Goal: Task Accomplishment & Management: Manage account settings

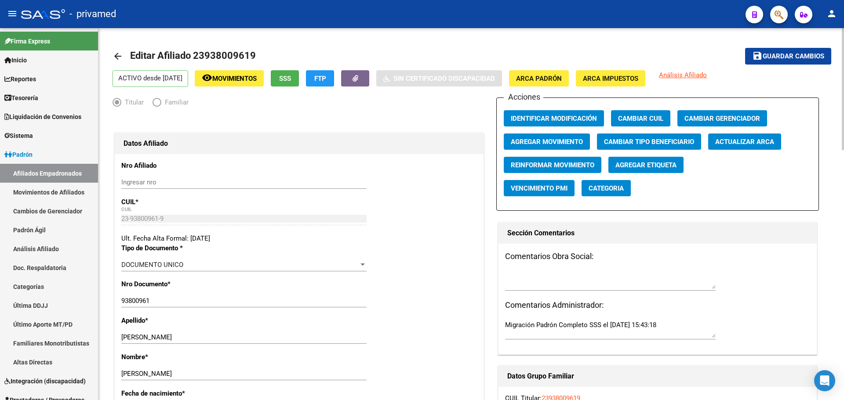
scroll to position [64, 0]
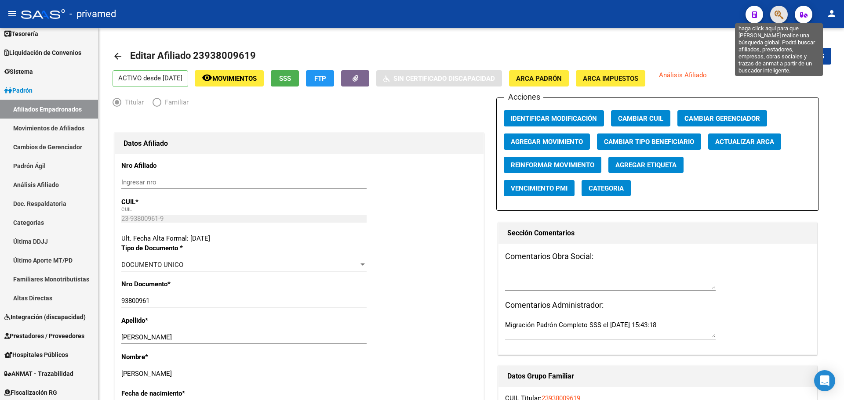
click at [775, 17] on icon "button" at bounding box center [778, 15] width 9 height 10
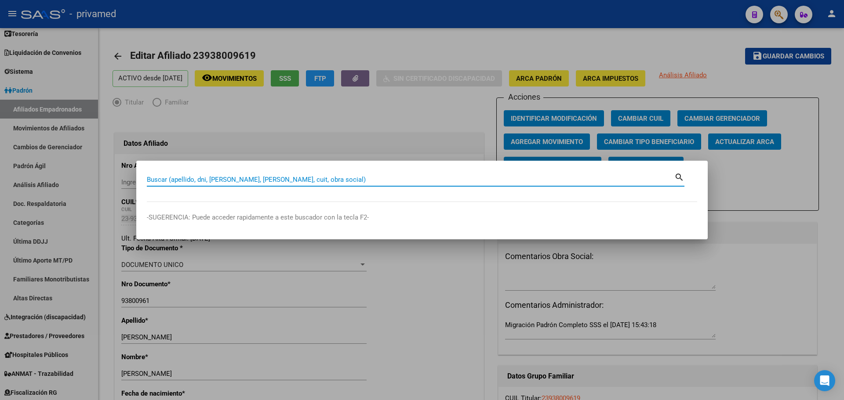
click at [199, 181] on input "Buscar (apellido, dni, [PERSON_NAME], [PERSON_NAME], cuit, obra social)" at bounding box center [410, 180] width 527 height 8
paste input "23938009619"
type input "23938009619"
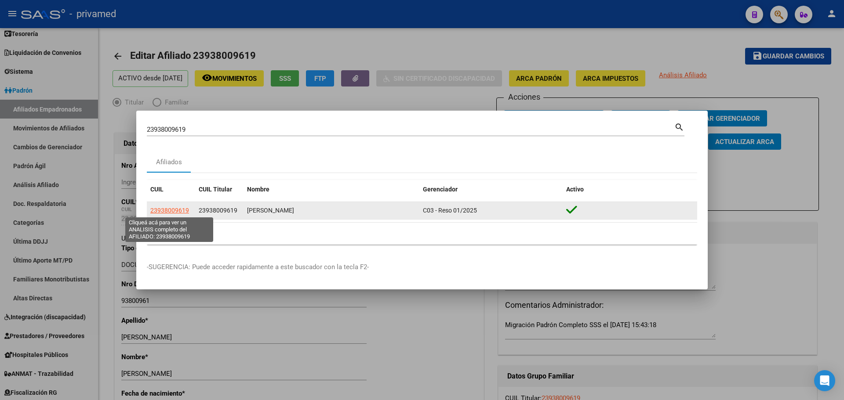
click at [169, 210] on span "23938009619" at bounding box center [169, 210] width 39 height 7
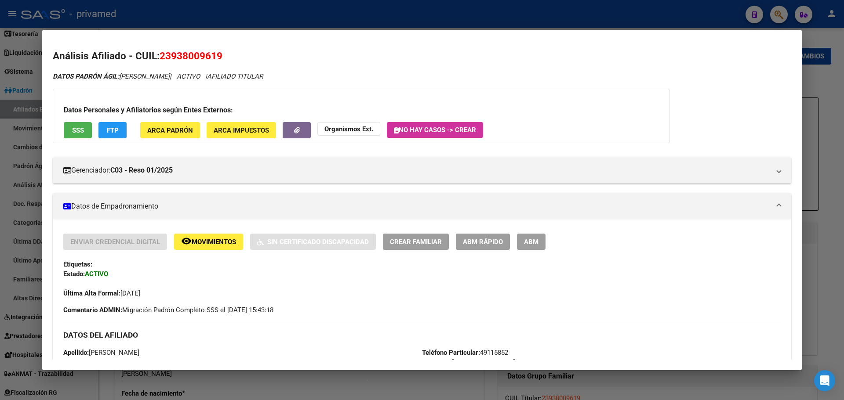
click at [539, 241] on button "ABM" at bounding box center [531, 242] width 29 height 16
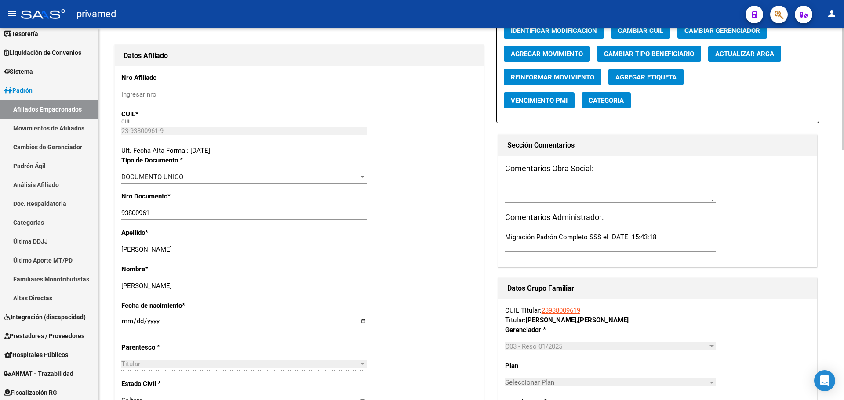
scroll to position [132, 0]
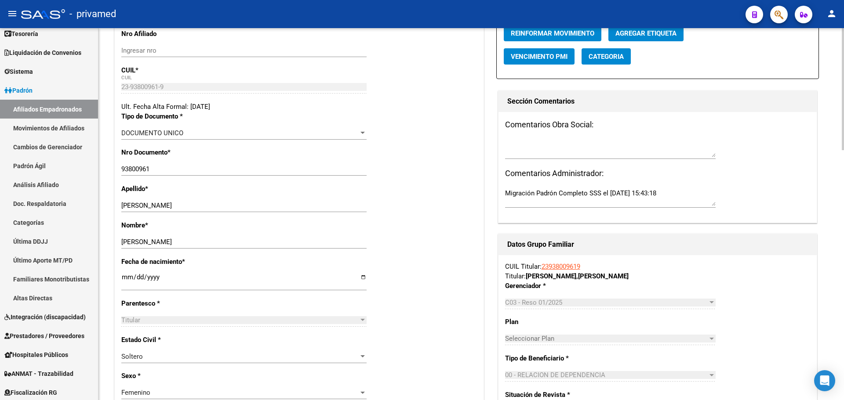
click at [159, 283] on input "1986-06-12" at bounding box center [243, 281] width 245 height 14
click at [167, 276] on input "1986-06-12" at bounding box center [243, 281] width 245 height 14
click at [153, 275] on input "1986-06-12" at bounding box center [243, 281] width 245 height 14
click at [163, 278] on input "1986-06-12" at bounding box center [243, 281] width 245 height 14
type input "1983-06-12"
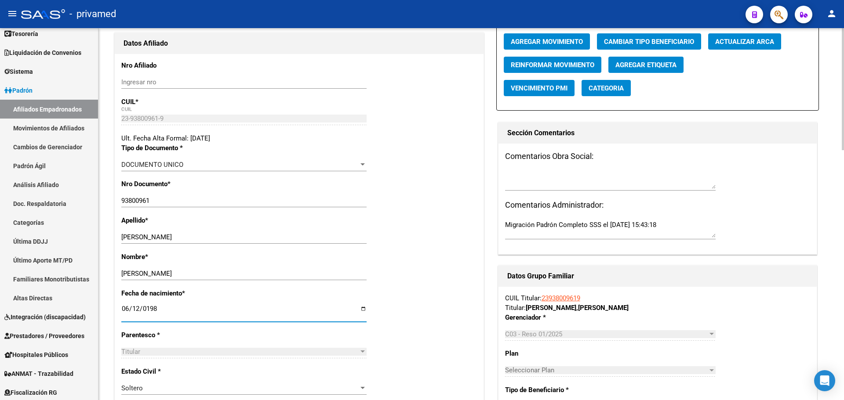
scroll to position [0, 0]
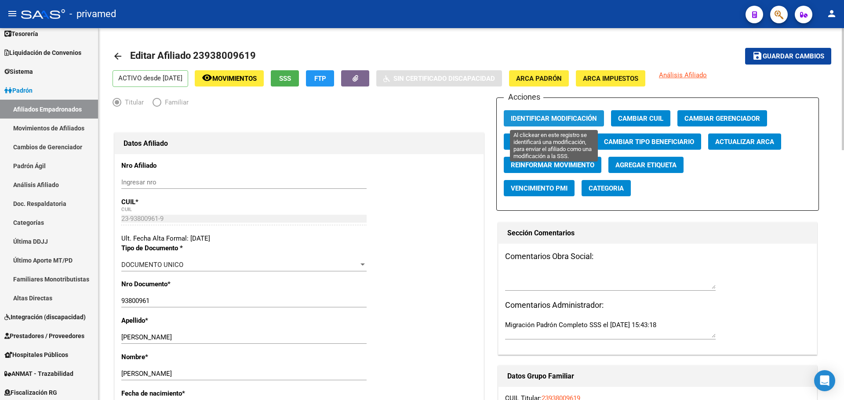
click at [552, 116] on span "Identificar Modificación" at bounding box center [554, 119] width 86 height 8
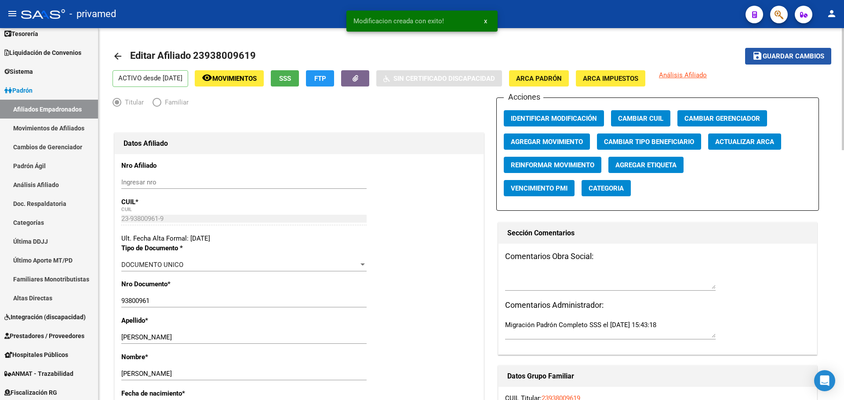
click at [804, 55] on span "Guardar cambios" at bounding box center [793, 57] width 62 height 8
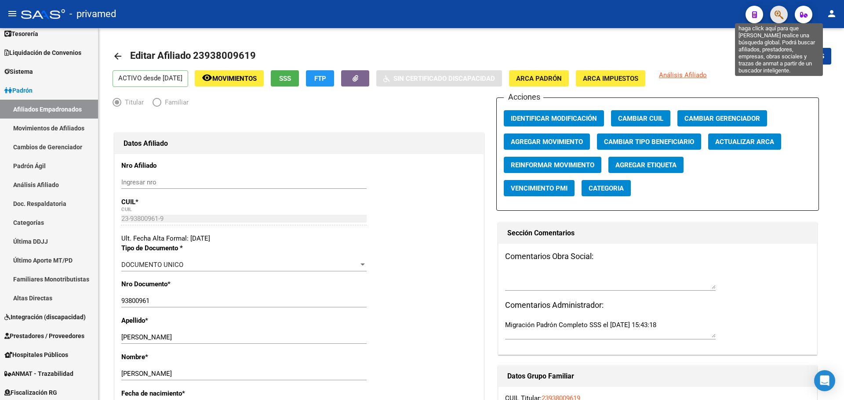
click at [781, 15] on icon "button" at bounding box center [778, 15] width 9 height 10
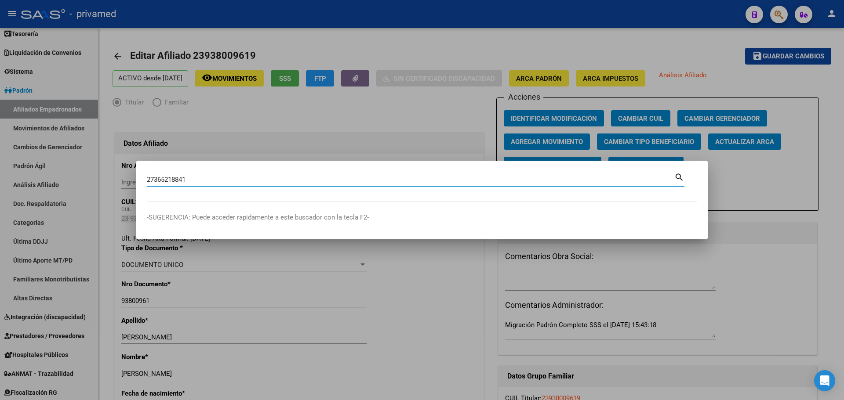
type input "27365218841"
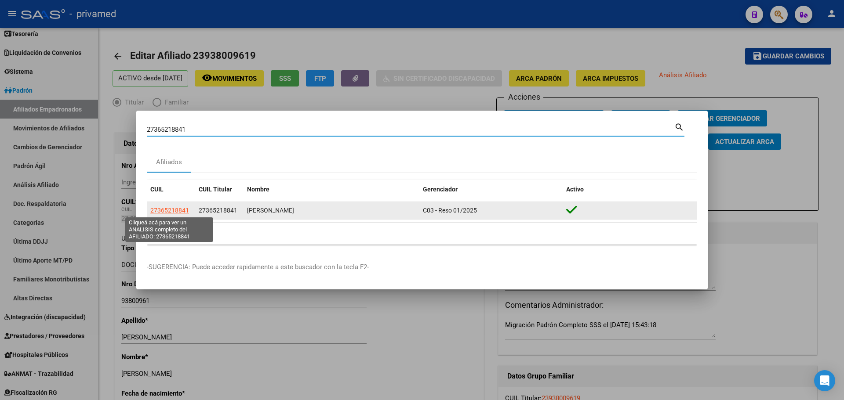
click at [156, 213] on span "27365218841" at bounding box center [169, 210] width 39 height 7
type textarea "27365218841"
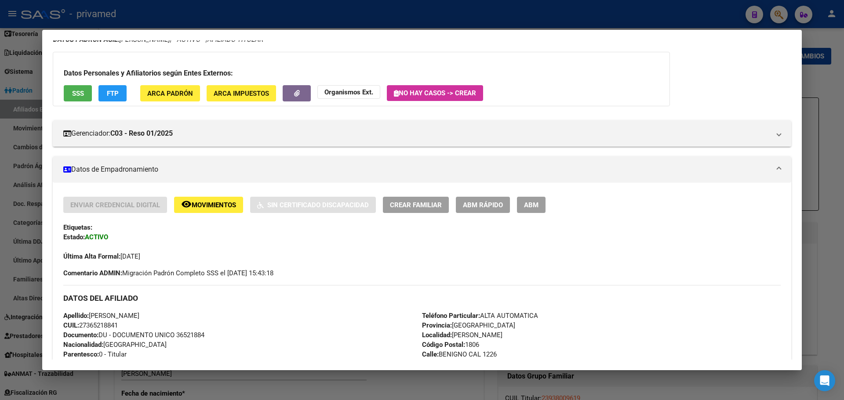
scroll to position [44, 0]
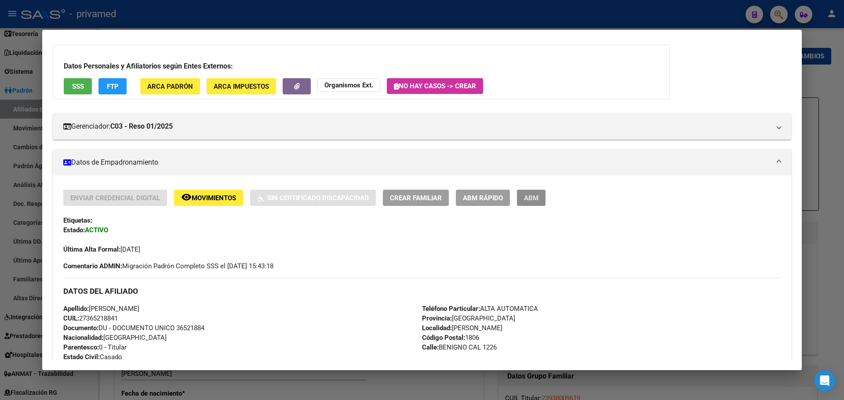
click at [540, 198] on button "ABM" at bounding box center [531, 198] width 29 height 16
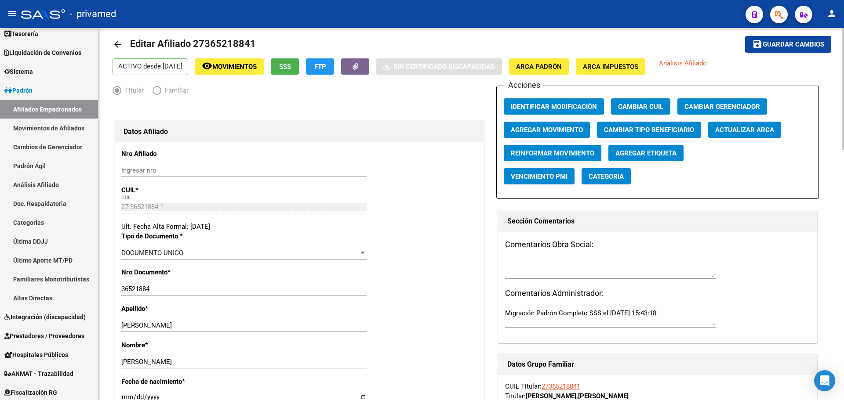
scroll to position [88, 0]
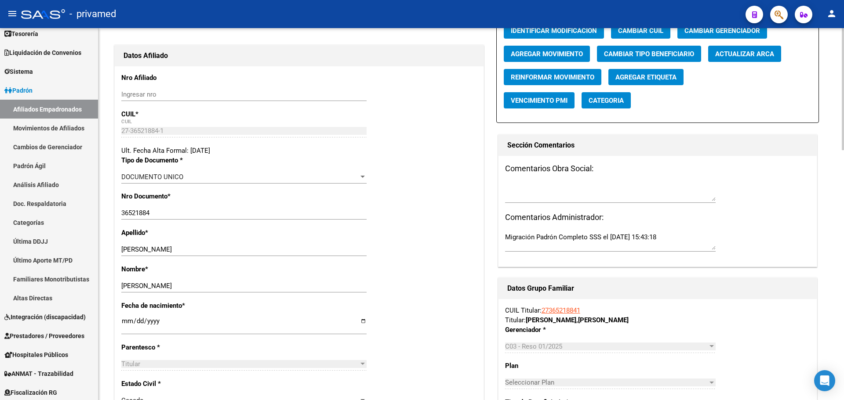
click at [157, 322] on input "1970-01-01" at bounding box center [243, 325] width 245 height 14
click at [128, 322] on input "1970-01-01" at bounding box center [243, 325] width 245 height 14
type input "1970-01-28"
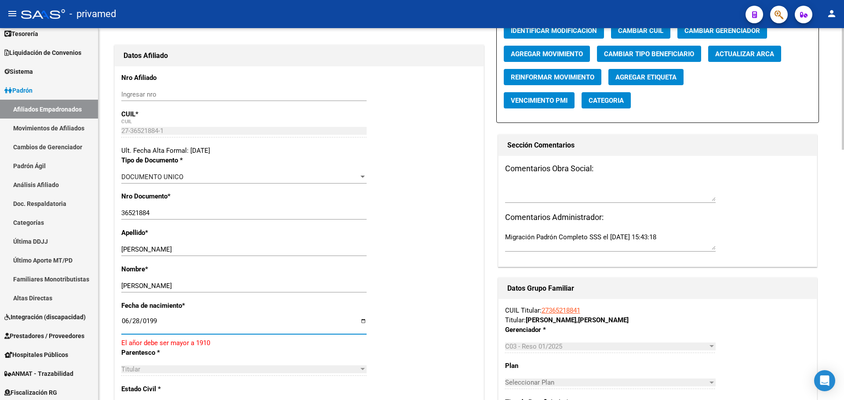
type input "1992-06-28"
click at [431, 214] on div "Nro Documento * 36521884 Ingresar nro" at bounding box center [298, 210] width 355 height 36
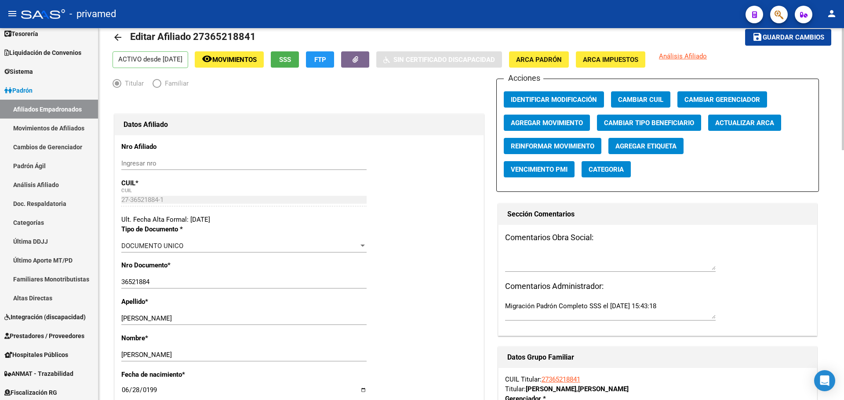
scroll to position [0, 0]
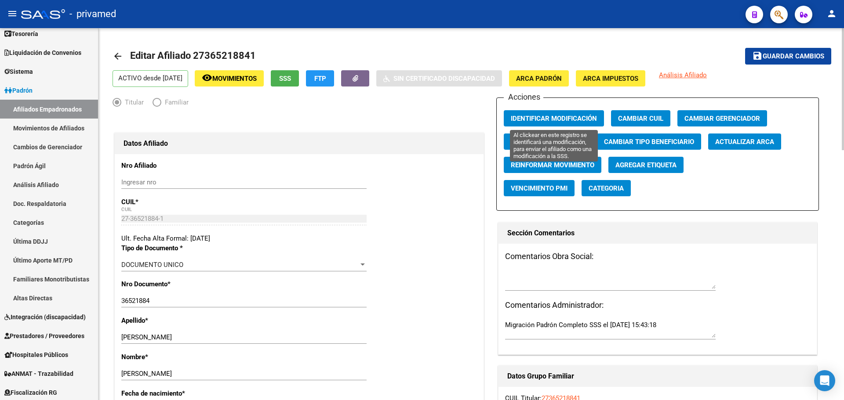
click at [545, 123] on button "Identificar Modificación" at bounding box center [554, 118] width 100 height 16
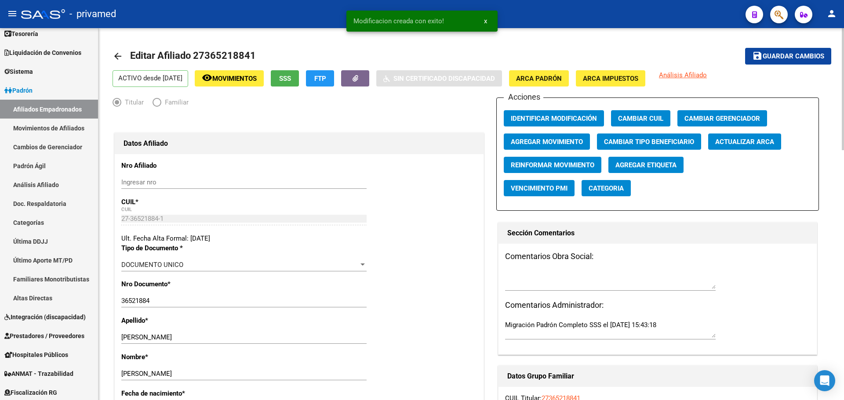
click at [781, 54] on span "Guardar cambios" at bounding box center [793, 57] width 62 height 8
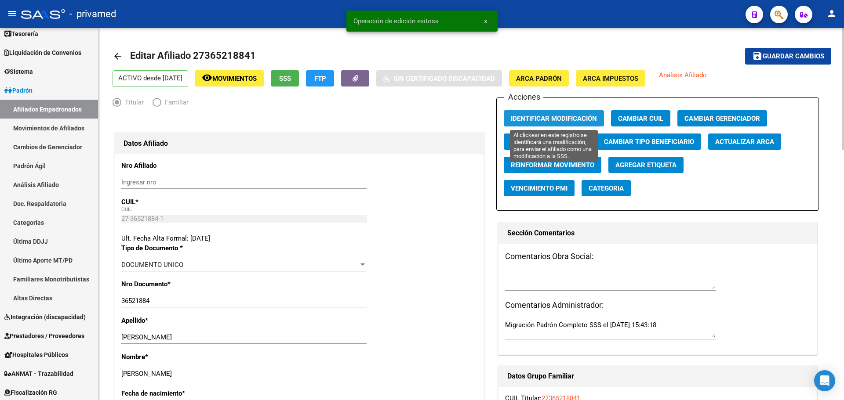
click at [545, 117] on span "Identificar Modificación" at bounding box center [554, 119] width 86 height 8
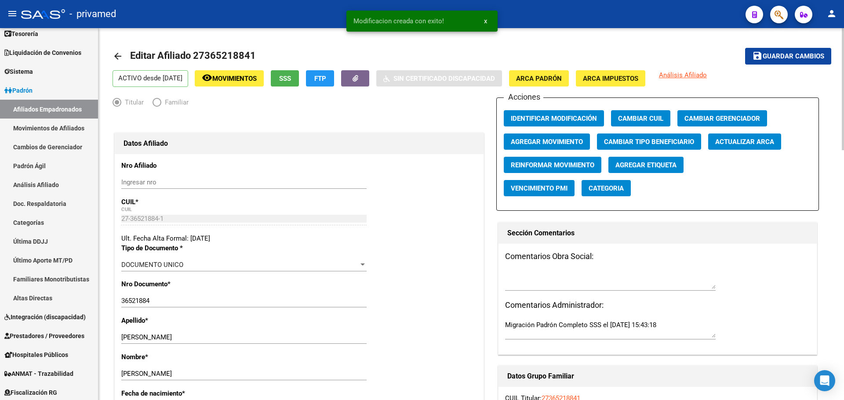
click at [117, 55] on mat-icon "arrow_back" at bounding box center [117, 56] width 11 height 11
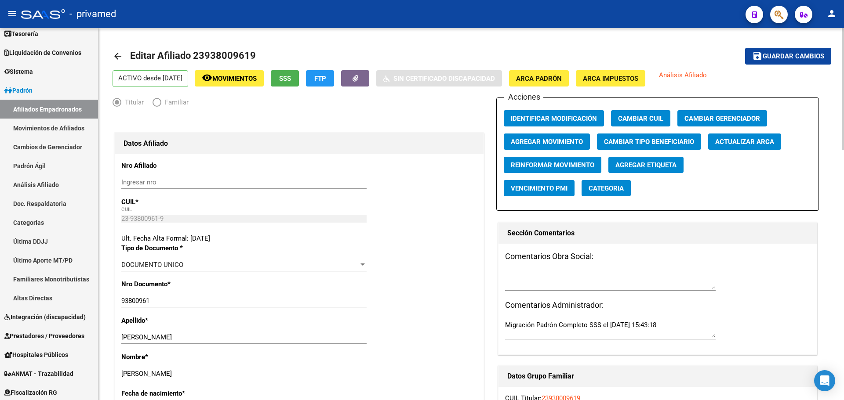
click at [773, 17] on button "button" at bounding box center [779, 15] width 18 height 18
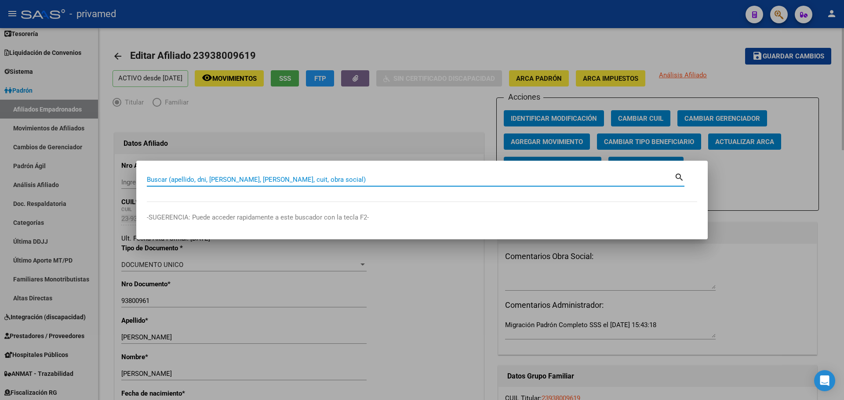
paste input "27178542406"
type input "27178542406"
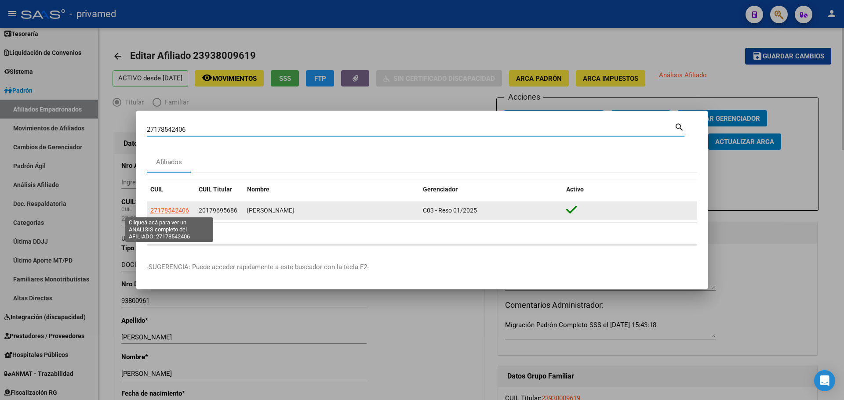
click at [163, 210] on span "27178542406" at bounding box center [169, 210] width 39 height 7
type textarea "27178542406"
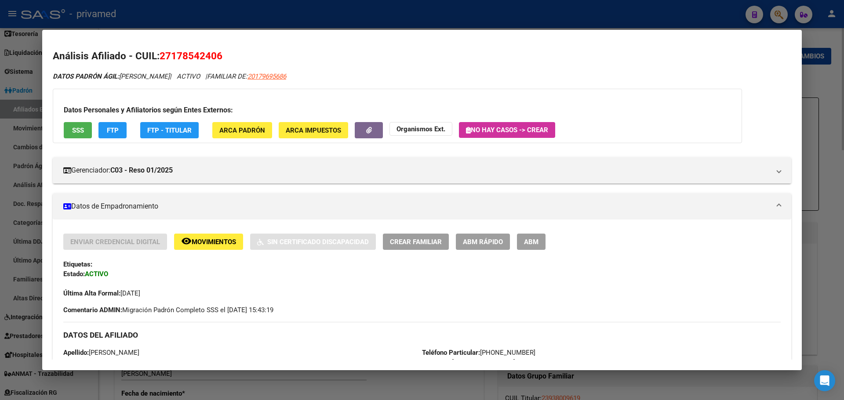
click at [538, 241] on span "ABM" at bounding box center [531, 242] width 15 height 8
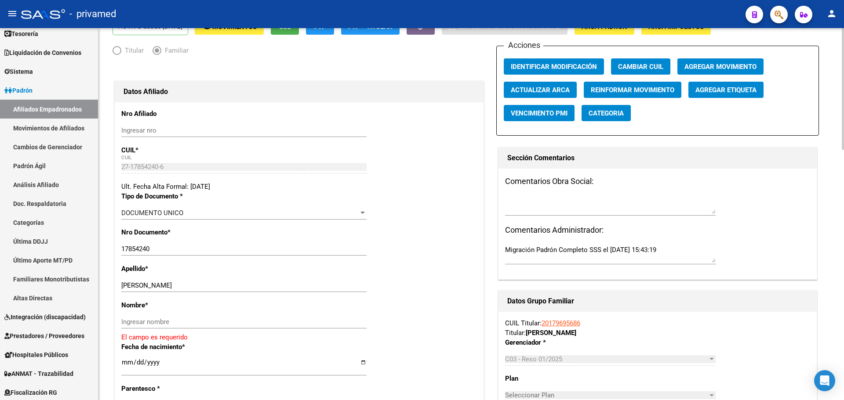
scroll to position [88, 0]
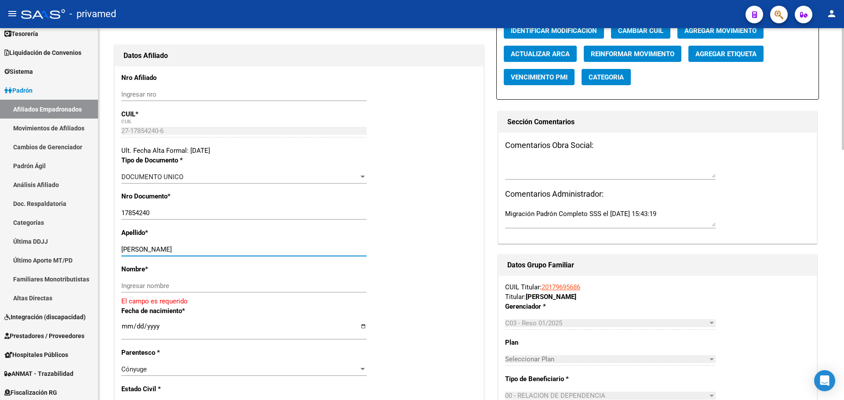
drag, startPoint x: 190, startPoint y: 250, endPoint x: 141, endPoint y: 250, distance: 49.2
click at [141, 250] on input "FRIAS JUANA MARTA" at bounding box center [243, 250] width 245 height 8
type input "FRIAS"
click at [152, 281] on div "Ingresar nombre" at bounding box center [243, 285] width 245 height 13
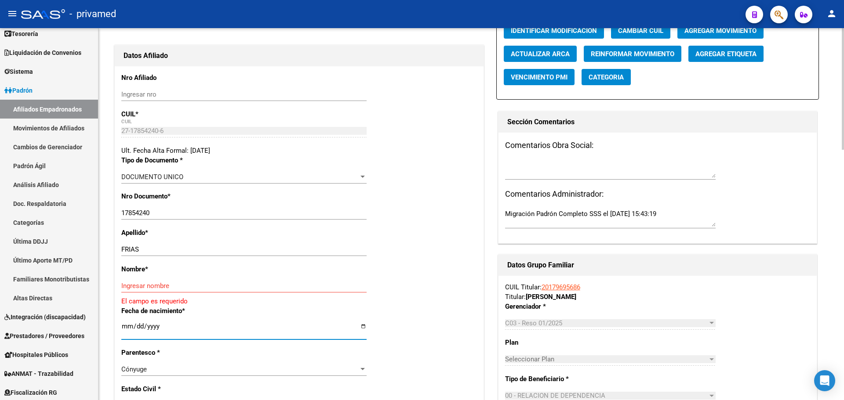
drag, startPoint x: 162, startPoint y: 323, endPoint x: 172, endPoint y: 332, distance: 13.4
click at [162, 323] on input "1965-03-09" at bounding box center [243, 330] width 245 height 14
click at [172, 332] on input "1965-03-09" at bounding box center [243, 330] width 245 height 14
click at [159, 325] on input "1965-03-09" at bounding box center [243, 330] width 245 height 14
type input "1967-03-09"
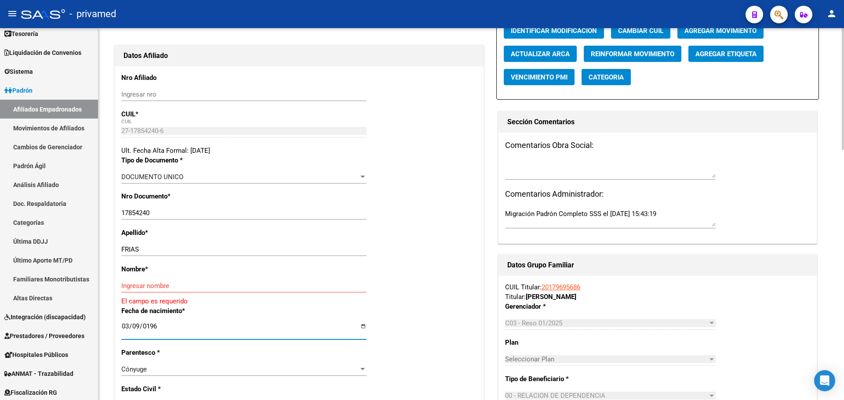
click at [433, 268] on div "Nombre * Ingresar nombre El campo es requerido" at bounding box center [298, 286] width 355 height 42
click at [143, 283] on input "Ingresar nombre" at bounding box center [243, 286] width 245 height 8
paste input "JUANA MARTA"
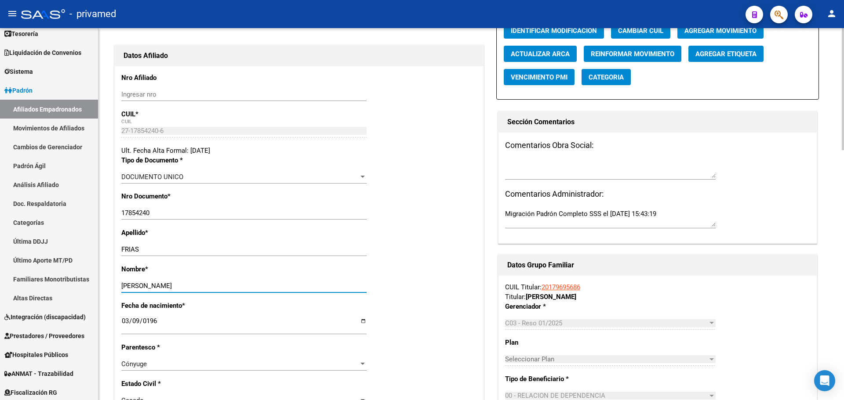
type input "JUANA MARTA"
click at [405, 307] on div "Fecha de nacimiento * 1967-03-09 Ingresar fecha" at bounding box center [298, 322] width 355 height 42
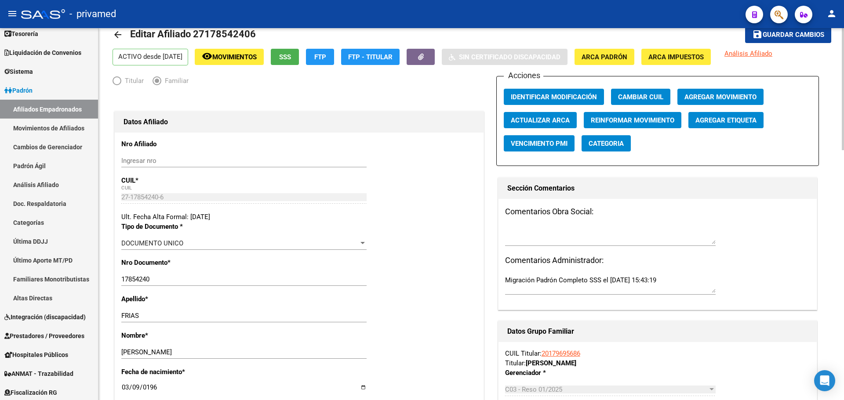
scroll to position [0, 0]
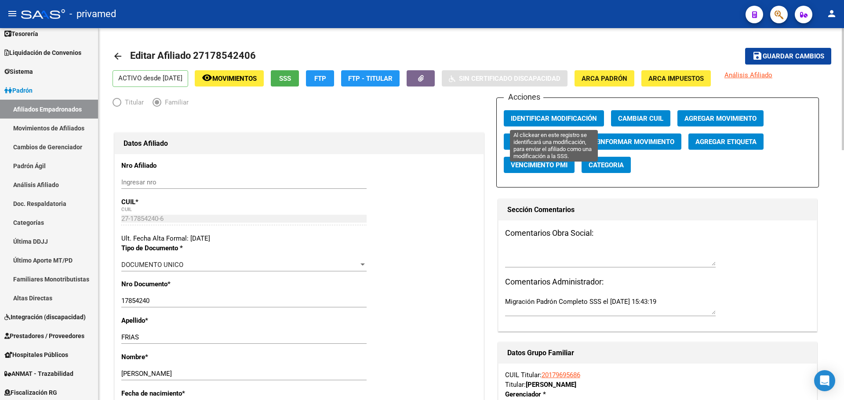
click at [537, 118] on span "Identificar Modificación" at bounding box center [554, 119] width 86 height 8
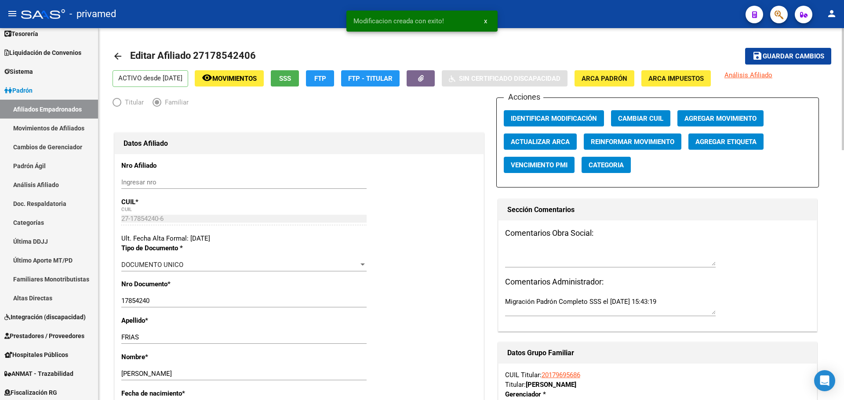
click at [774, 53] on span "save Guardar cambios" at bounding box center [788, 56] width 72 height 8
click at [539, 117] on span "Identificar Modificación" at bounding box center [554, 119] width 86 height 8
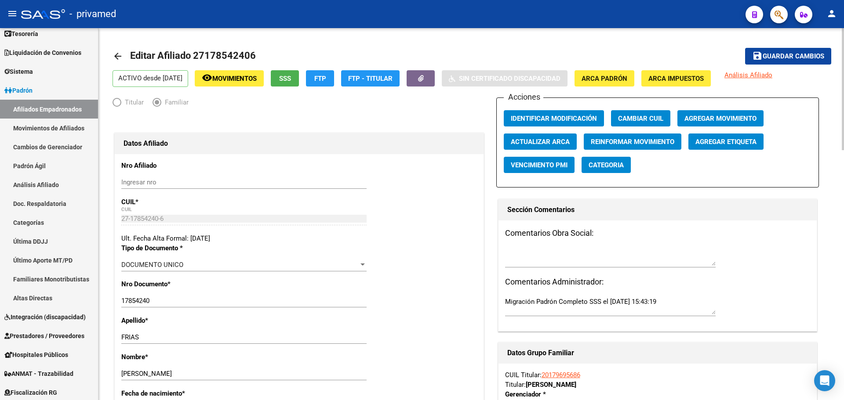
click at [116, 56] on mat-icon "arrow_back" at bounding box center [117, 56] width 11 height 11
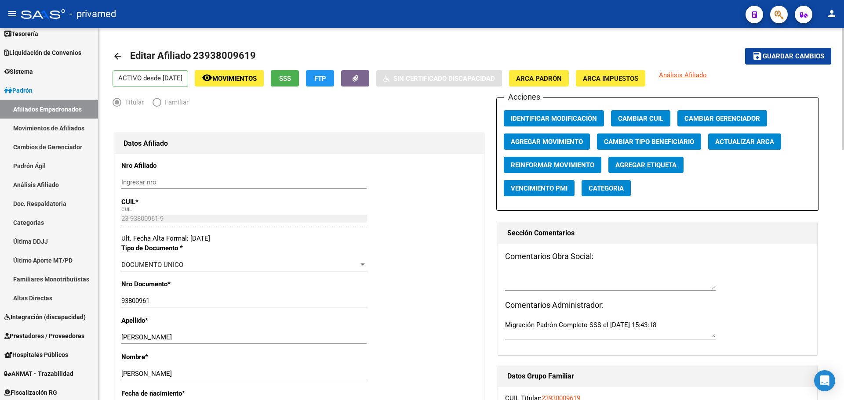
click at [118, 55] on mat-icon "arrow_back" at bounding box center [117, 56] width 11 height 11
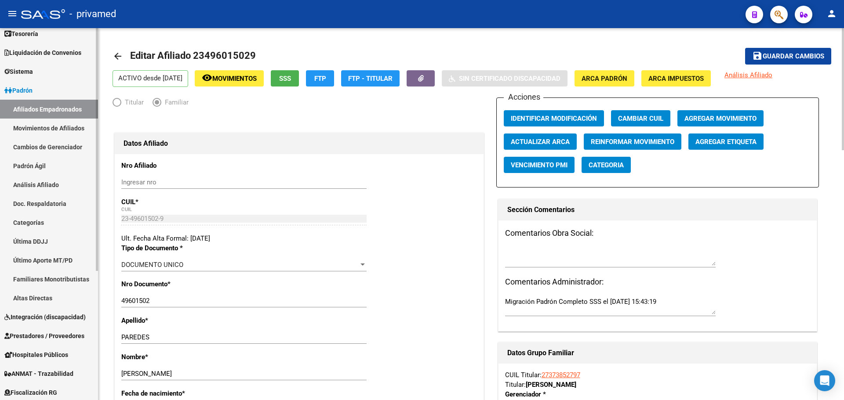
click at [33, 127] on link "Movimientos de Afiliados" at bounding box center [49, 128] width 98 height 19
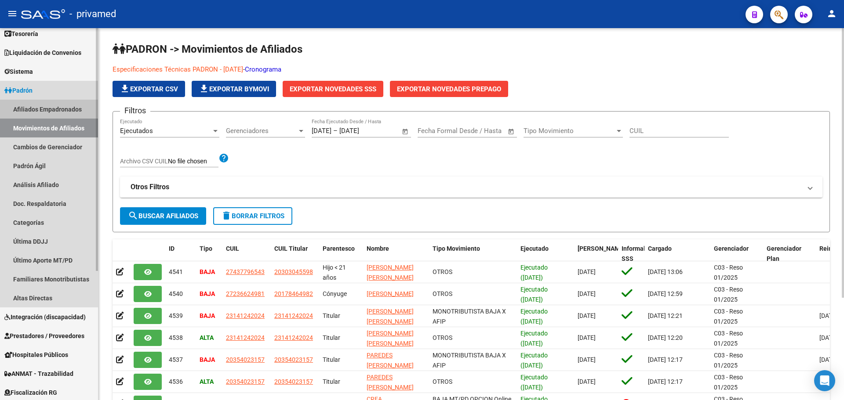
click at [41, 109] on link "Afiliados Empadronados" at bounding box center [49, 109] width 98 height 19
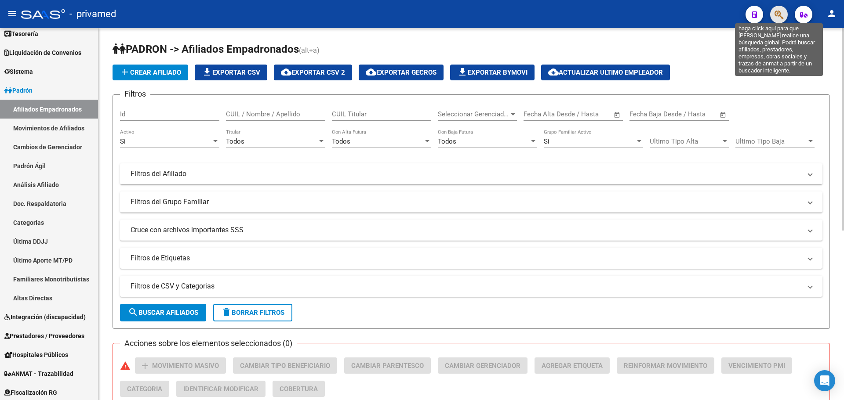
click at [781, 18] on icon "button" at bounding box center [778, 15] width 9 height 10
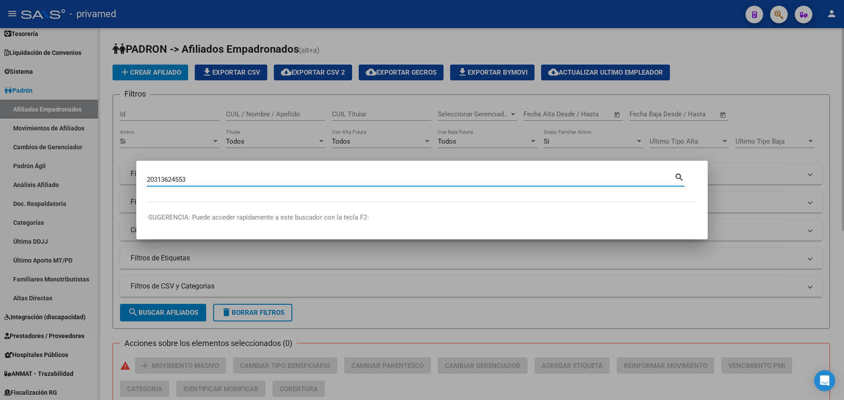
type input "20313624553"
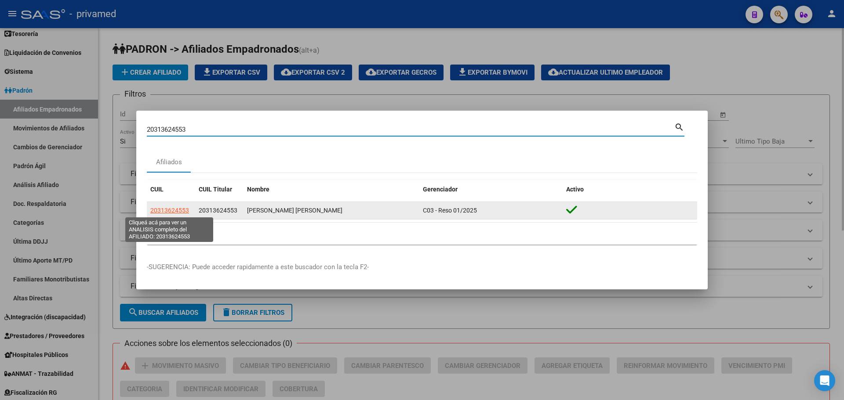
click at [176, 208] on span "20313624553" at bounding box center [169, 210] width 39 height 7
type textarea "20313624553"
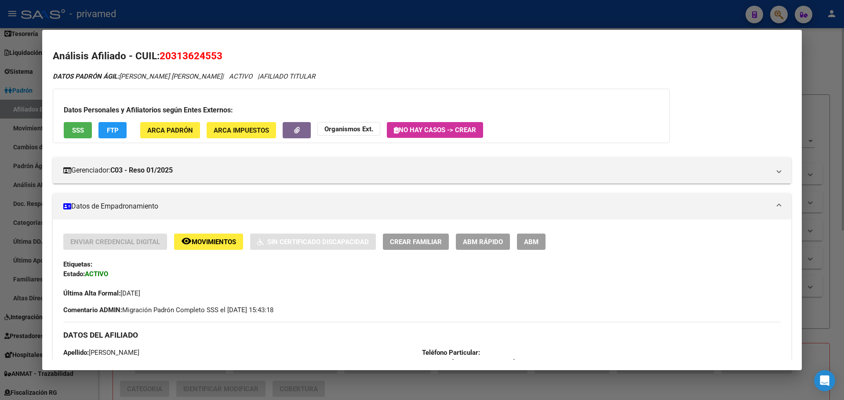
click at [304, 16] on div at bounding box center [422, 200] width 844 height 400
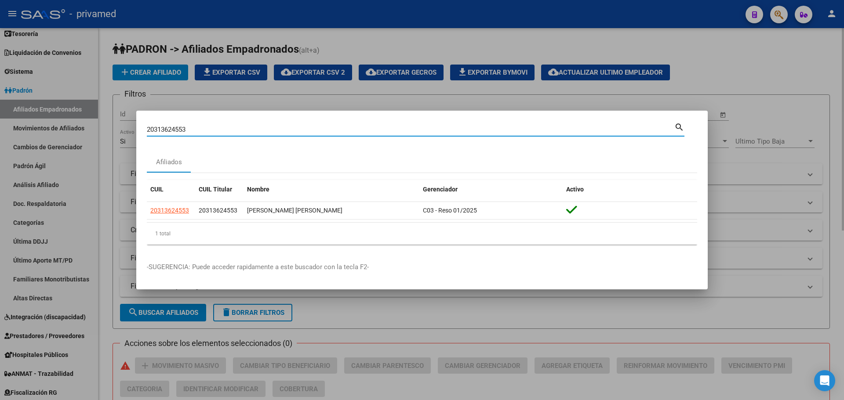
click at [196, 128] on input "20313624553" at bounding box center [410, 130] width 527 height 8
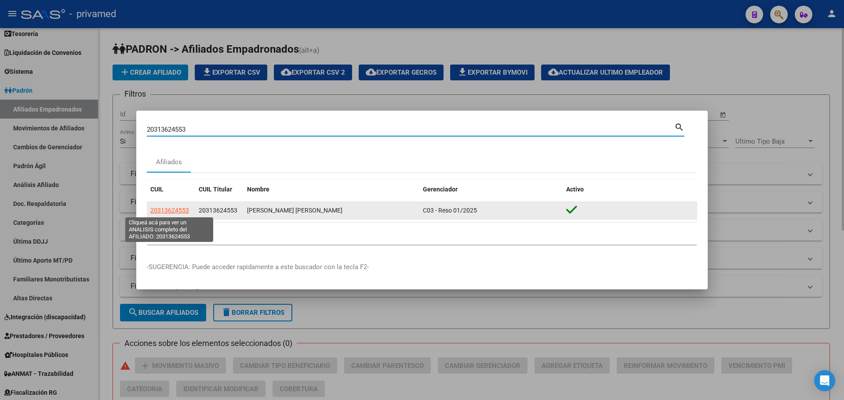
click at [170, 209] on span "20313624553" at bounding box center [169, 210] width 39 height 7
copy span "6"
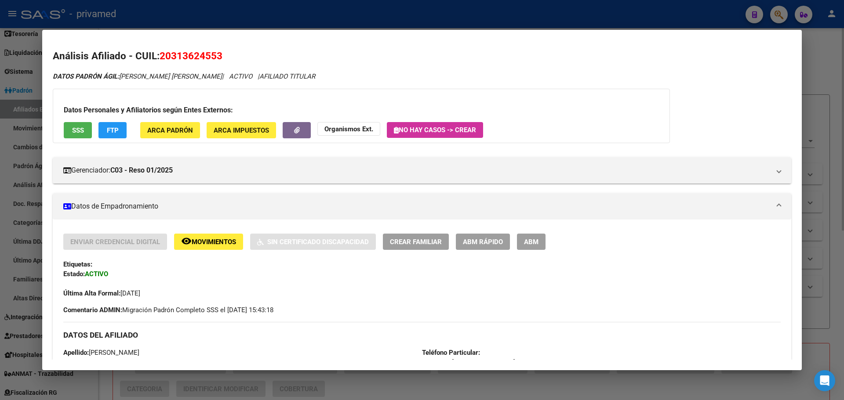
click at [535, 242] on span "ABM" at bounding box center [531, 242] width 15 height 8
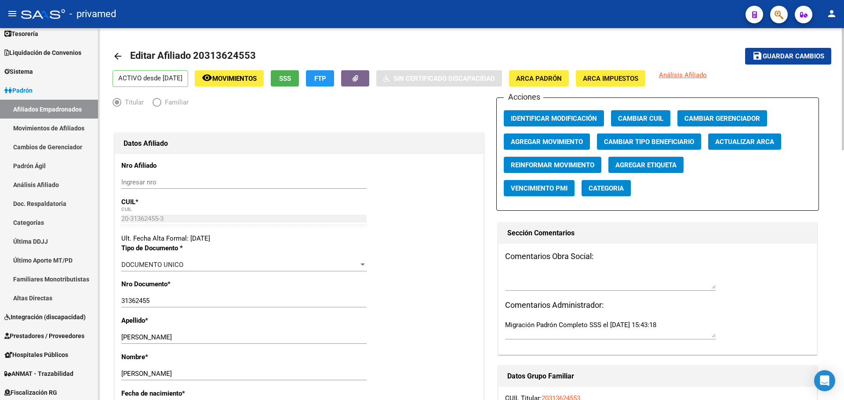
radio input "true"
type input "30-57327385-7"
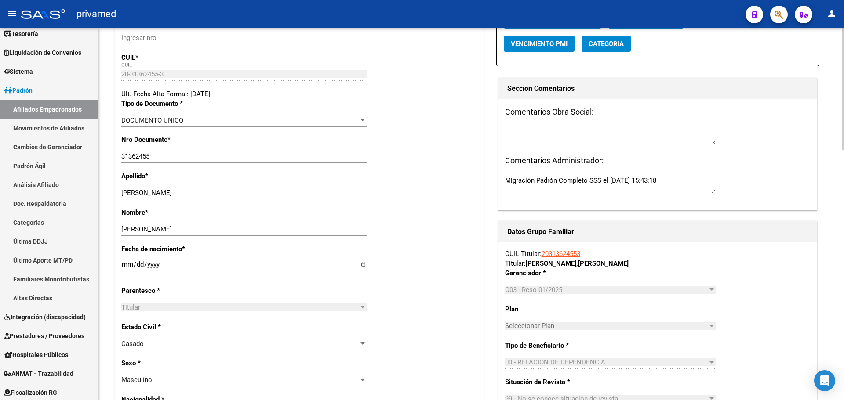
scroll to position [176, 0]
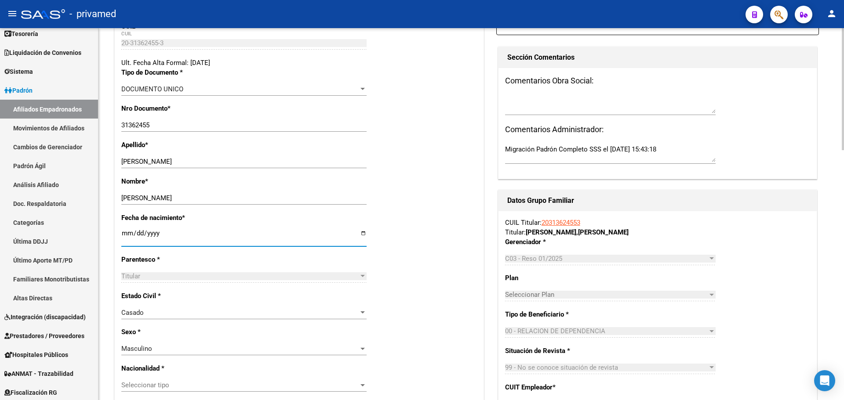
click at [164, 235] on input "1956-01-01" at bounding box center [243, 237] width 245 height 14
type input "1956-01-02"
type input "1985-02-02"
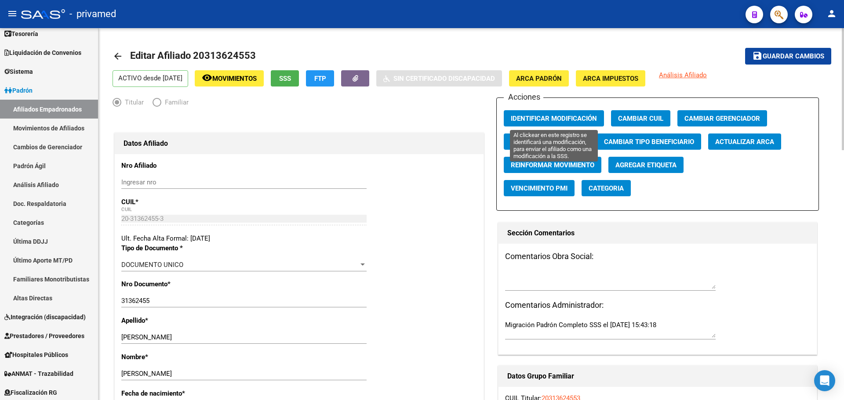
click at [561, 120] on span "Identificar Modificación" at bounding box center [554, 119] width 86 height 8
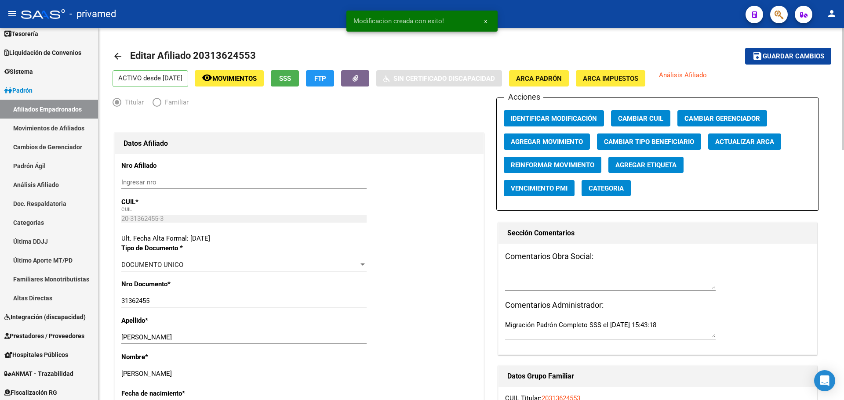
click at [789, 52] on span "save Guardar cambios" at bounding box center [788, 56] width 72 height 8
click at [552, 118] on span "Identificar Modificación" at bounding box center [554, 119] width 86 height 8
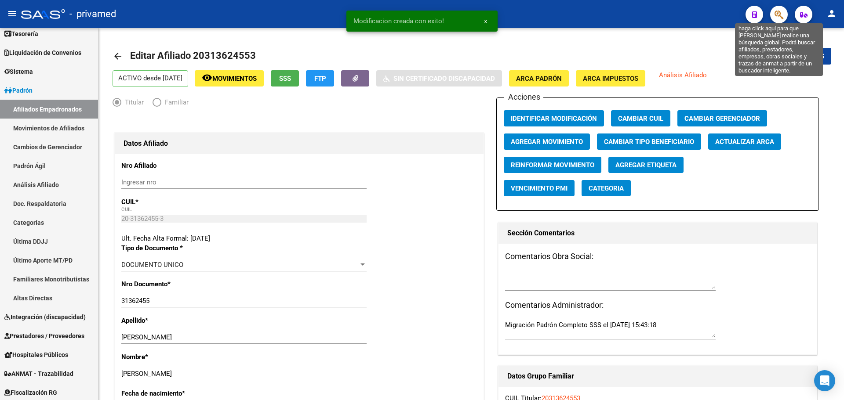
click at [781, 16] on icon "button" at bounding box center [778, 15] width 9 height 10
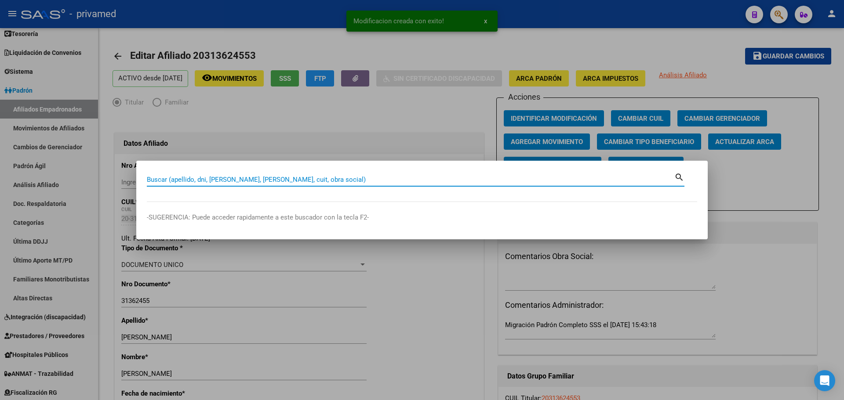
paste input "23242726804"
type input "23242726804"
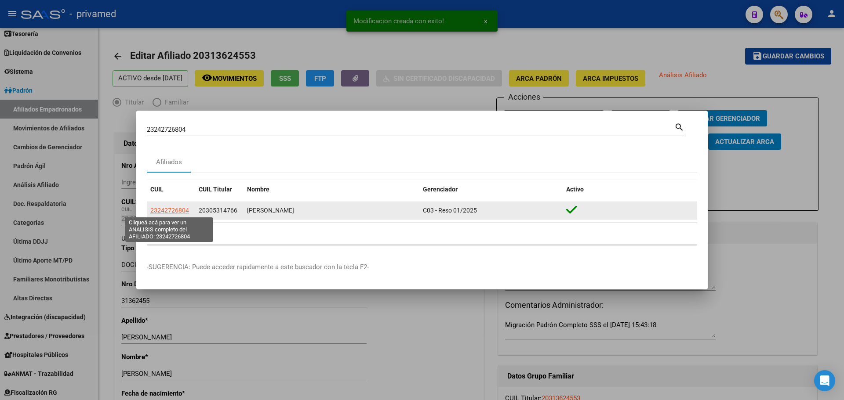
click at [163, 210] on span "23242726804" at bounding box center [169, 210] width 39 height 7
type textarea "23242726804"
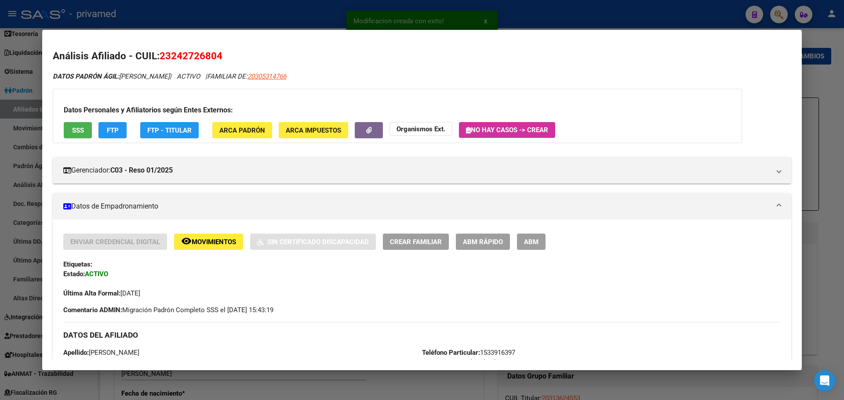
click at [538, 242] on span "ABM" at bounding box center [531, 242] width 15 height 8
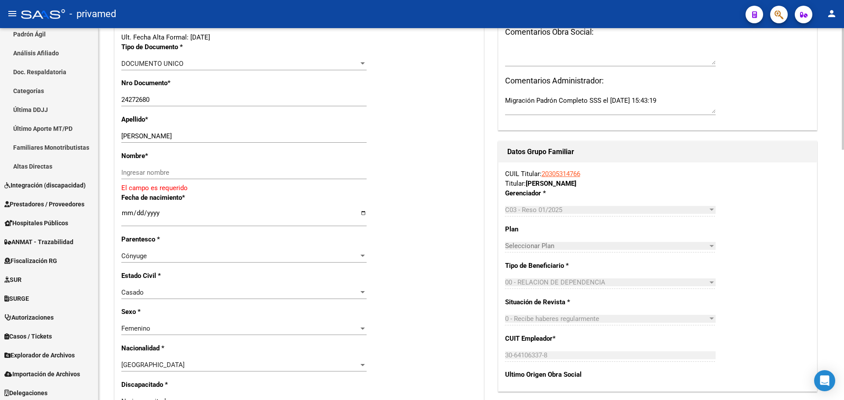
scroll to position [220, 0]
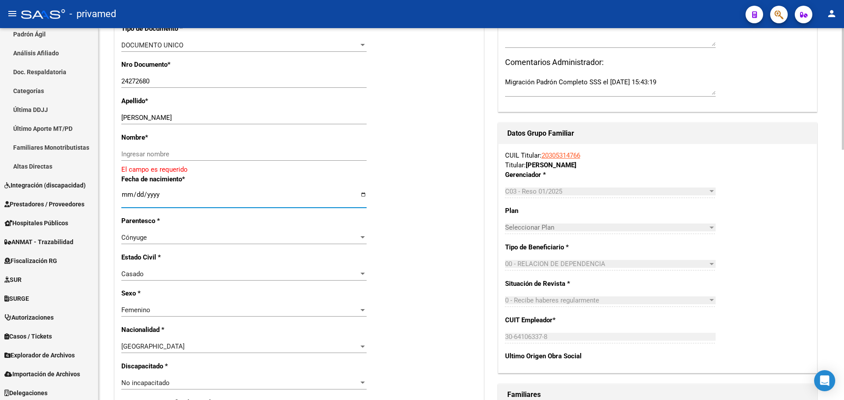
click at [150, 194] on input "2011-07-17" at bounding box center [243, 198] width 245 height 14
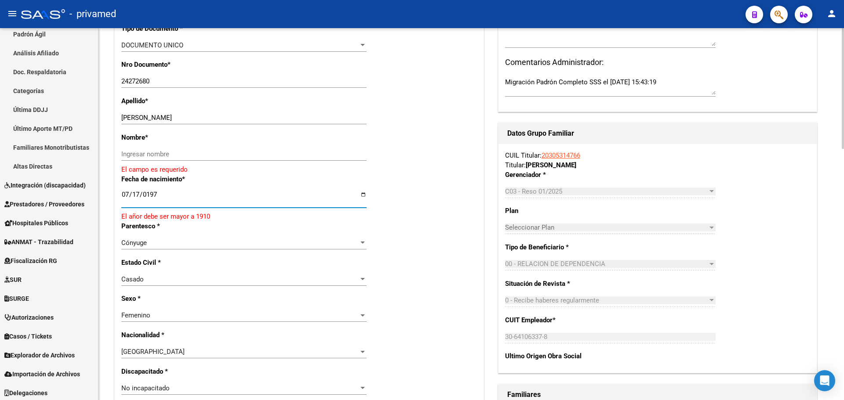
type input "1972-07-17"
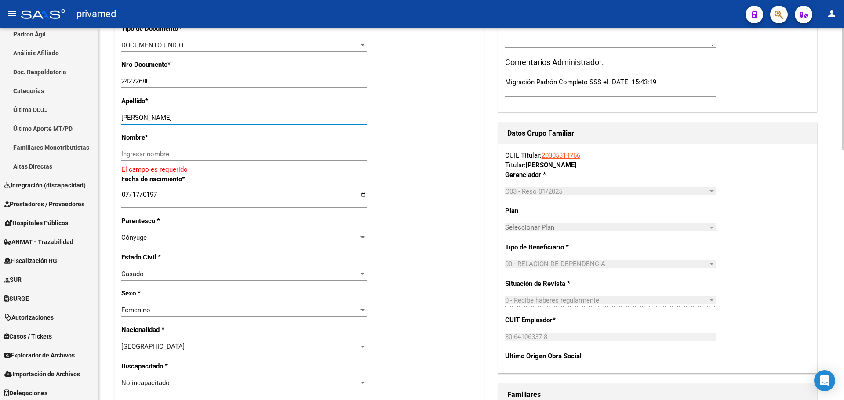
drag, startPoint x: 151, startPoint y: 117, endPoint x: 186, endPoint y: 120, distance: 35.3
click at [186, 120] on input "ANTUNEZ MIRTA" at bounding box center [243, 118] width 245 height 8
type input "ANTUNEZ"
click at [123, 155] on input "Ingresar nombre" at bounding box center [243, 154] width 245 height 8
paste input "MIRTA"
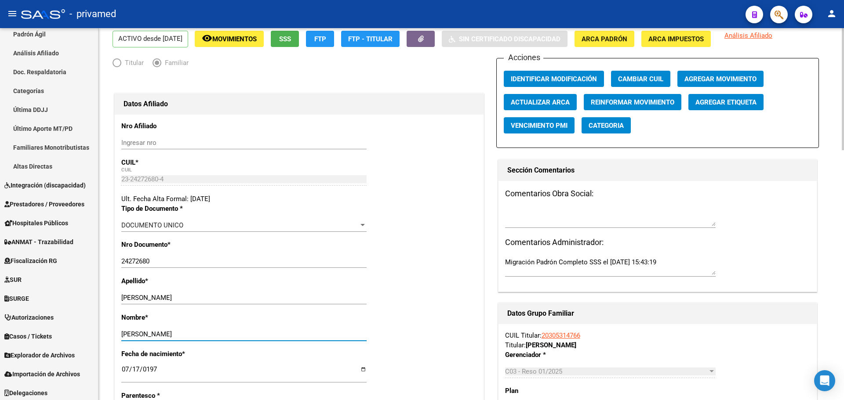
scroll to position [0, 0]
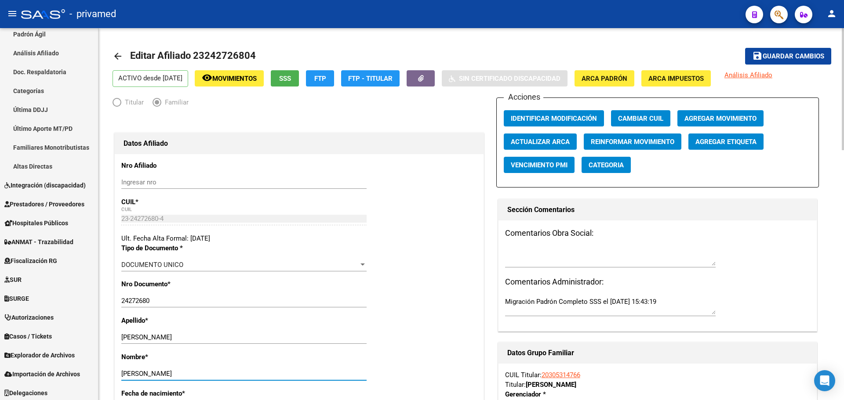
type input "MIRTA"
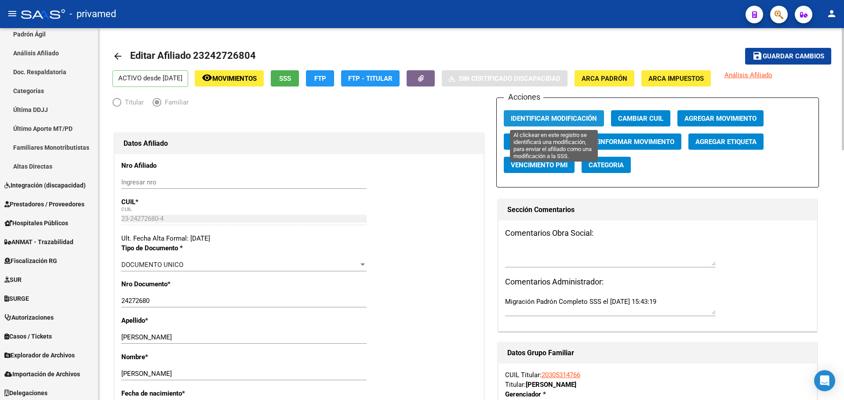
click at [547, 120] on span "Identificar Modificación" at bounding box center [554, 119] width 86 height 8
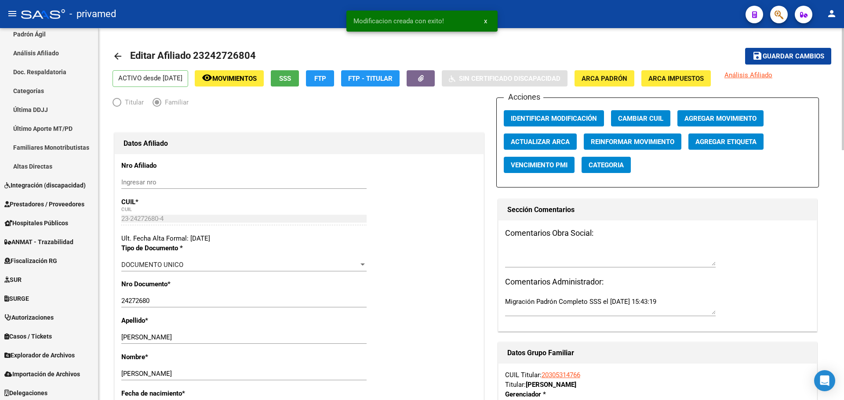
click at [814, 55] on span "Guardar cambios" at bounding box center [793, 57] width 62 height 8
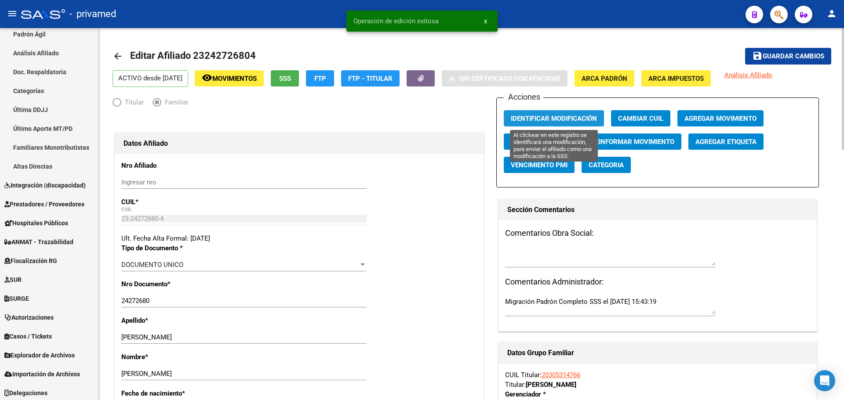
click at [550, 120] on span "Identificar Modificación" at bounding box center [554, 119] width 86 height 8
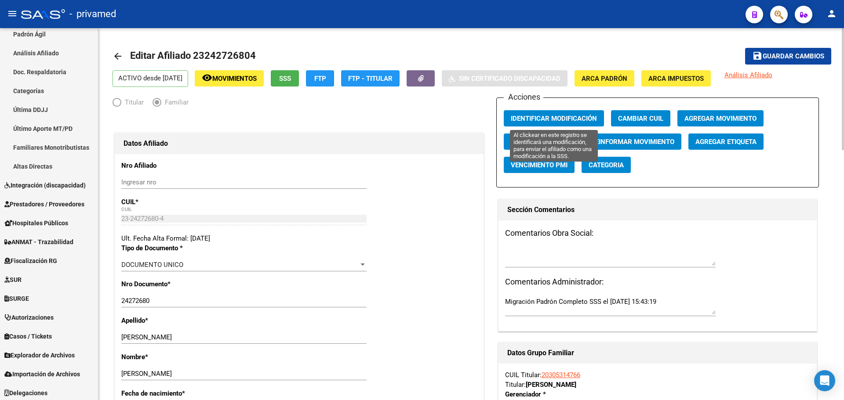
click at [592, 115] on span "Identificar Modificación" at bounding box center [554, 119] width 86 height 8
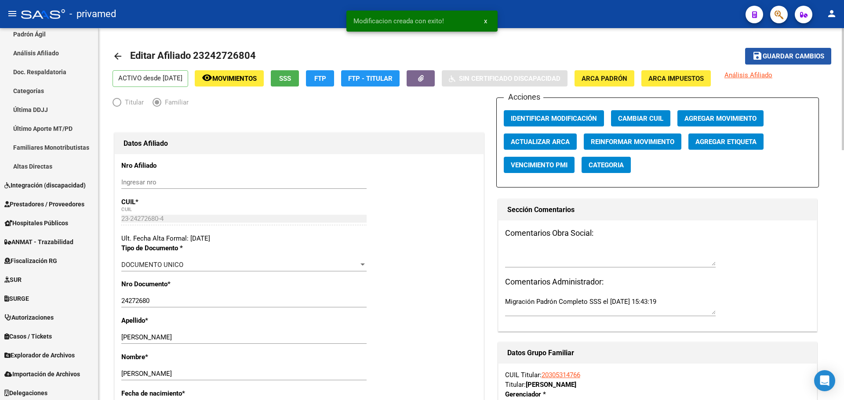
click at [789, 60] on span "Guardar cambios" at bounding box center [793, 57] width 62 height 8
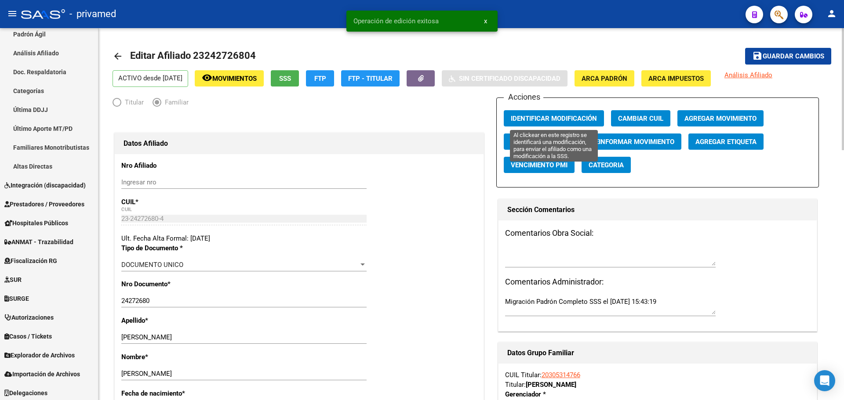
click at [548, 119] on span "Identificar Modificación" at bounding box center [554, 119] width 86 height 8
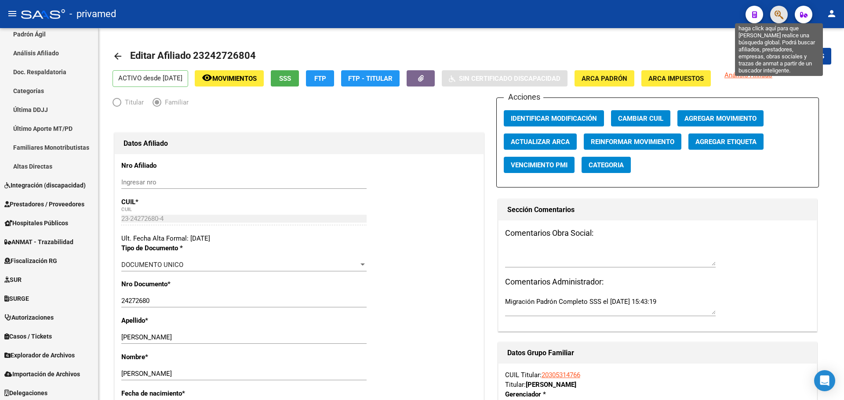
click at [778, 17] on icon "button" at bounding box center [778, 15] width 9 height 10
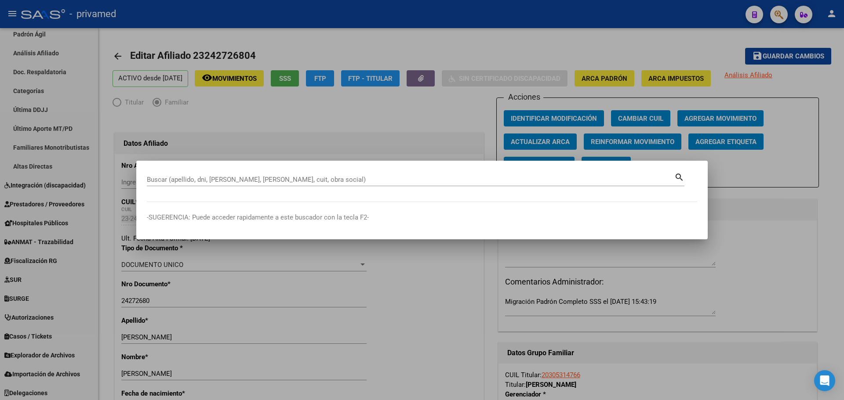
paste input "23279271009"
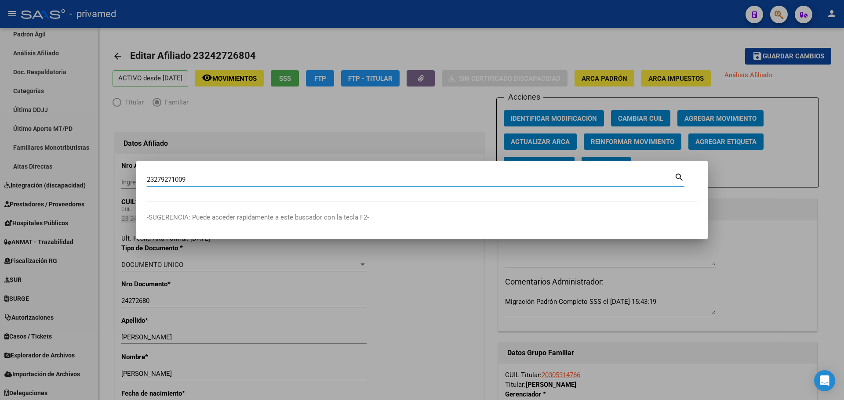
type input "23279271009"
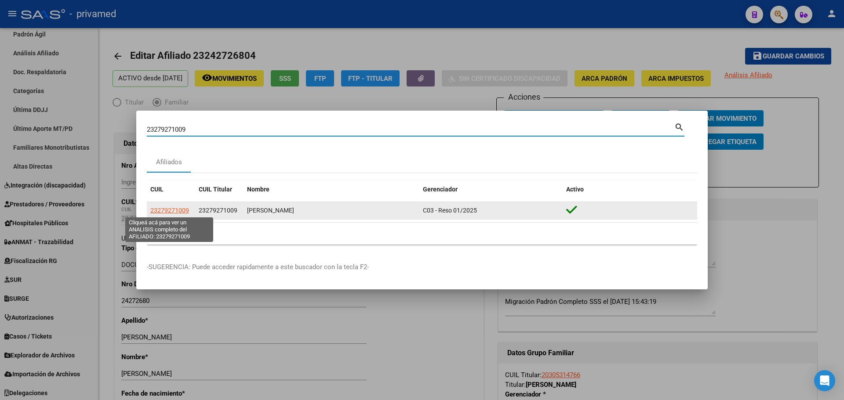
click at [163, 211] on span "23279271009" at bounding box center [169, 210] width 39 height 7
type textarea "23279271009"
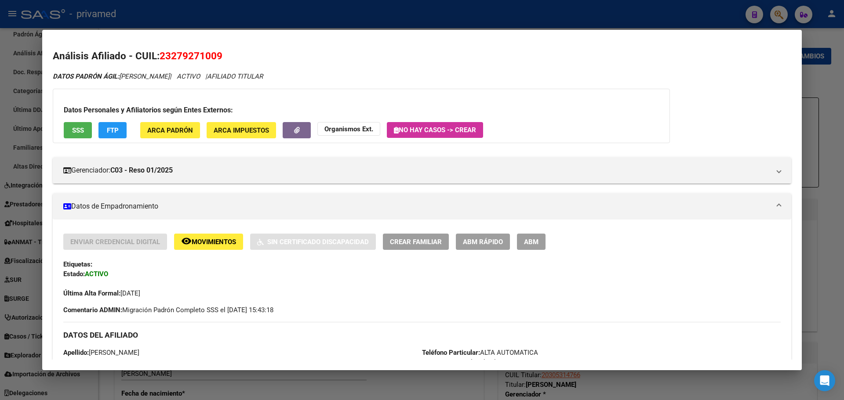
click at [533, 245] on span "ABM" at bounding box center [531, 242] width 15 height 8
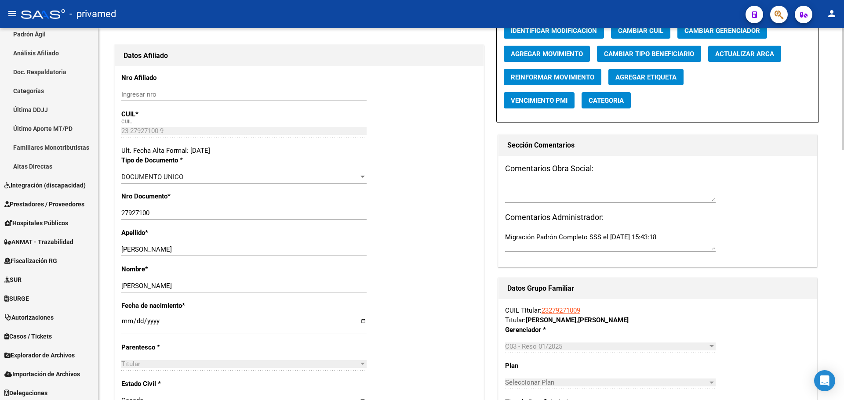
scroll to position [132, 0]
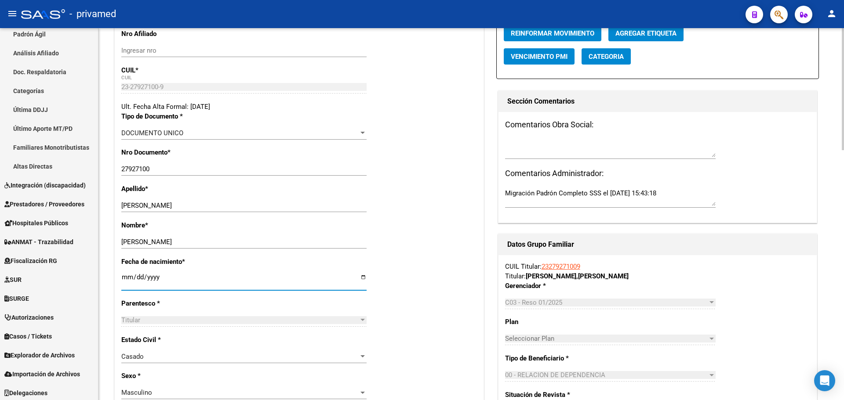
click at [145, 277] on input "1970-01-01" at bounding box center [243, 281] width 245 height 14
click at [128, 276] on input "1970-01-01" at bounding box center [243, 281] width 245 height 14
type input "1970-01-15"
type input "1982-01-15"
type input "1980-01-15"
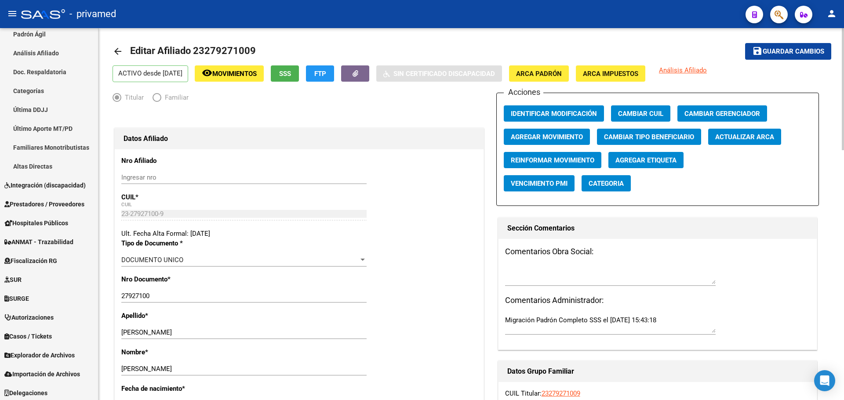
scroll to position [0, 0]
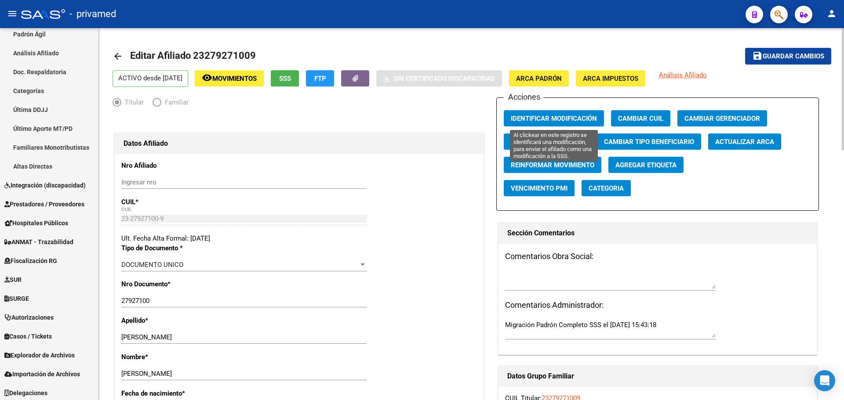
click at [550, 120] on span "Identificar Modificación" at bounding box center [554, 119] width 86 height 8
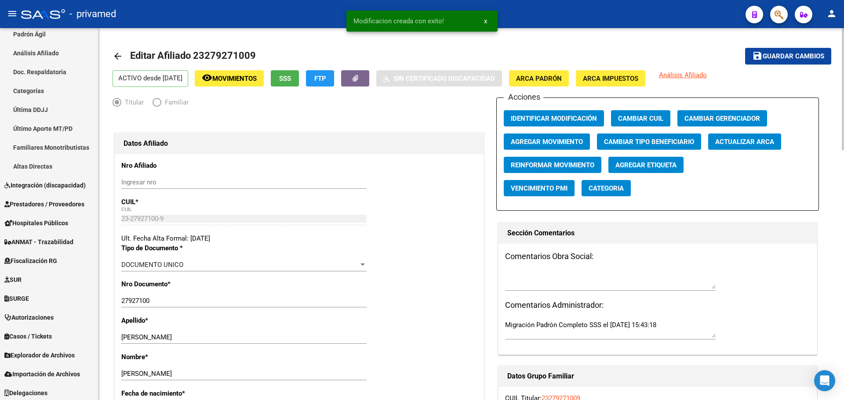
click at [798, 58] on span "Guardar cambios" at bounding box center [793, 57] width 62 height 8
click at [541, 121] on span "Identificar Modificación" at bounding box center [554, 119] width 86 height 8
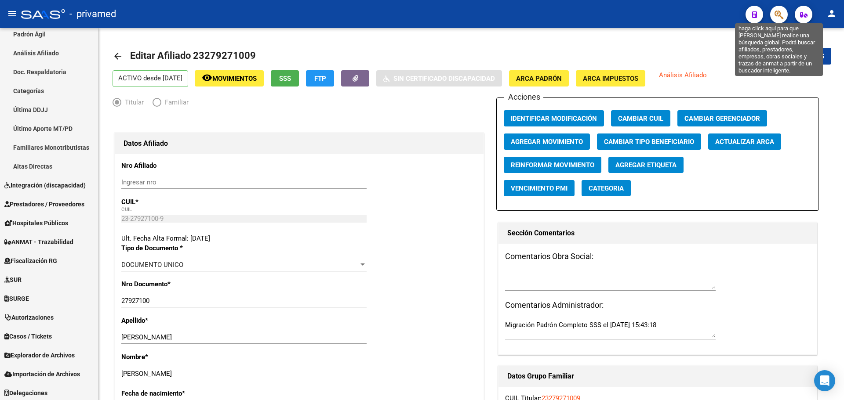
click at [774, 18] on icon "button" at bounding box center [778, 15] width 9 height 10
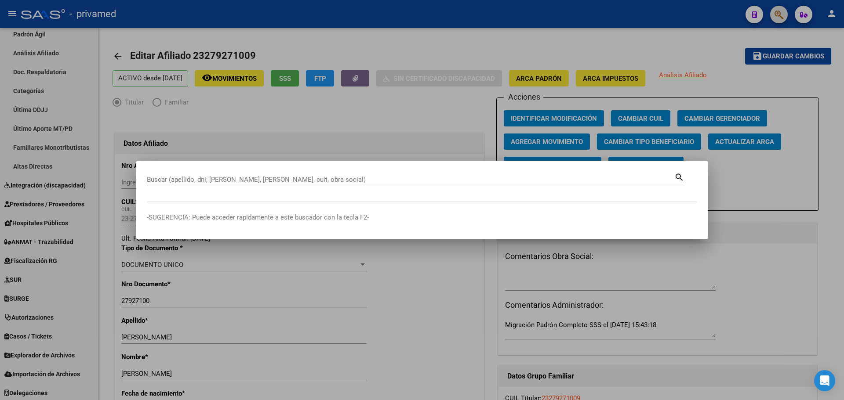
paste input "27276297673"
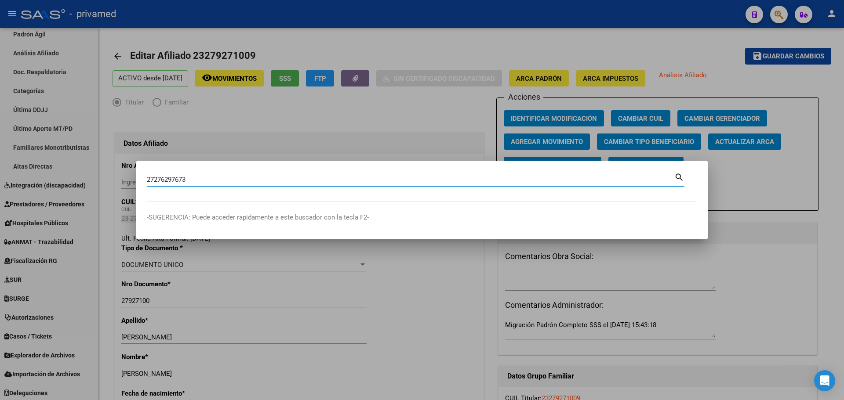
type input "27276297673"
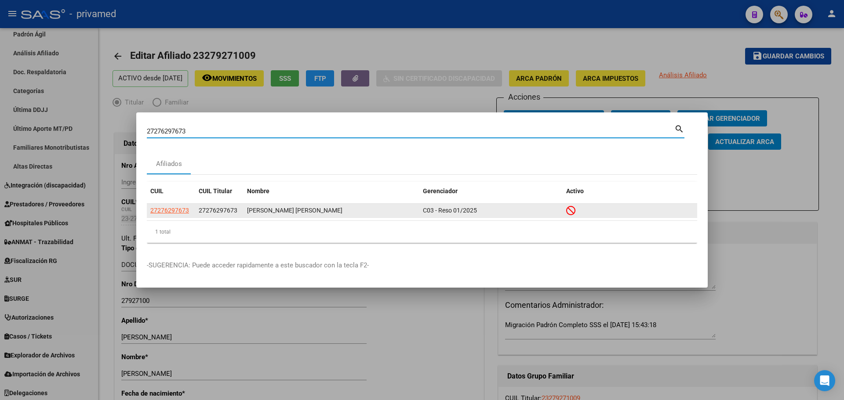
click at [162, 210] on span "27276297673" at bounding box center [169, 210] width 39 height 7
type textarea "27276297673"
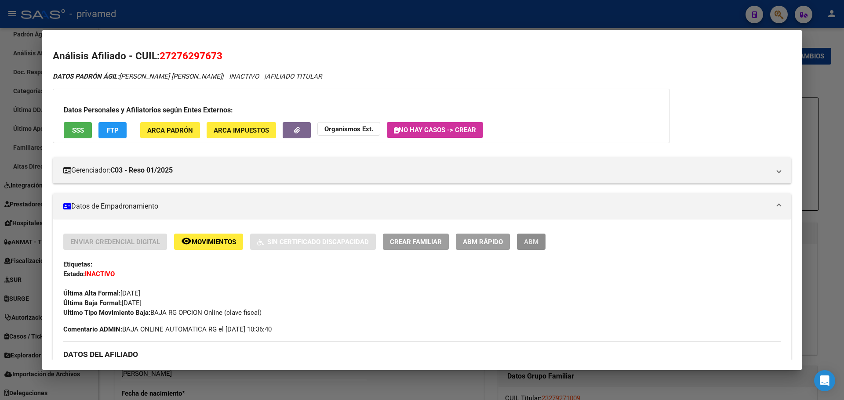
click at [522, 238] on button "ABM" at bounding box center [531, 242] width 29 height 16
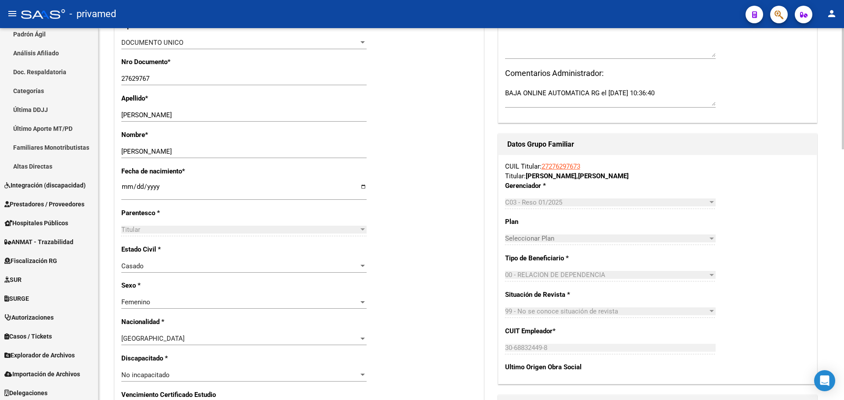
scroll to position [220, 0]
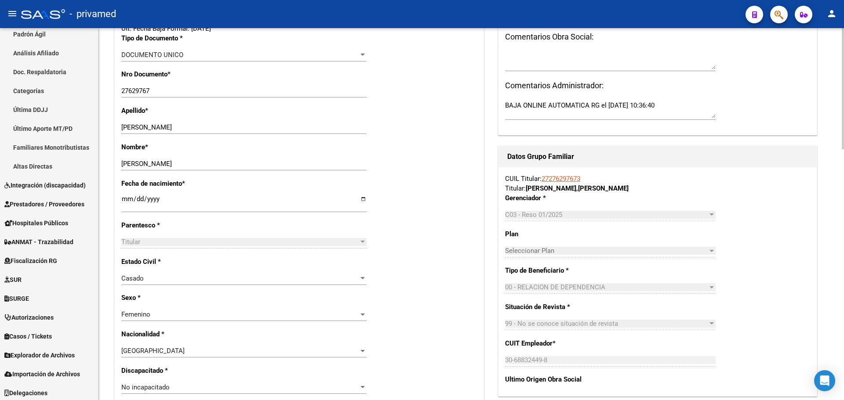
click at [124, 200] on input "1981-01-01" at bounding box center [243, 203] width 245 height 14
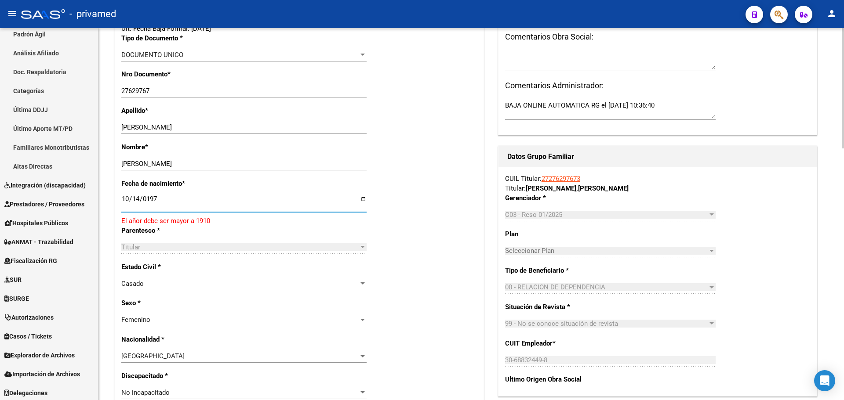
type input "1979-10-14"
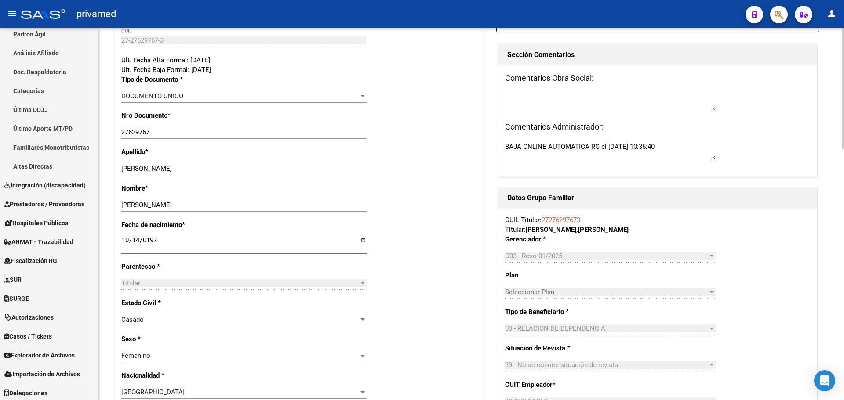
scroll to position [0, 0]
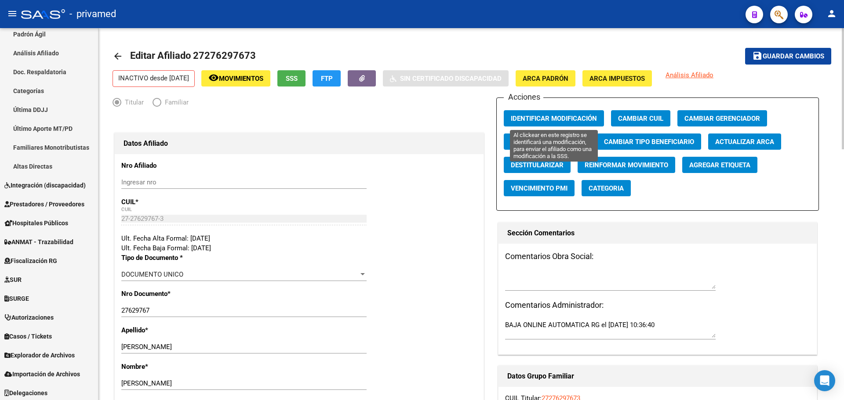
click at [541, 118] on span "Identificar Modificación" at bounding box center [554, 119] width 86 height 8
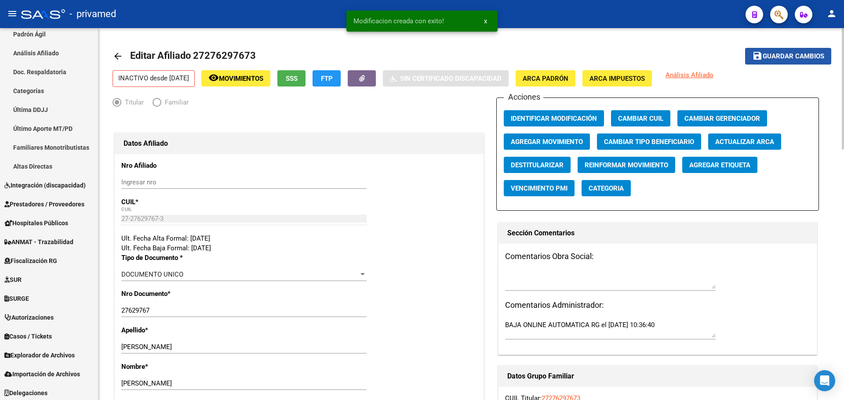
click at [782, 58] on span "Guardar cambios" at bounding box center [793, 57] width 62 height 8
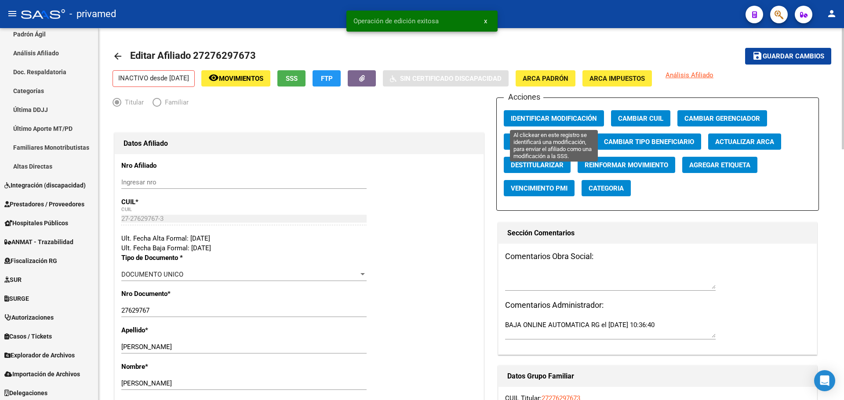
click at [547, 116] on span "Identificar Modificación" at bounding box center [554, 118] width 86 height 8
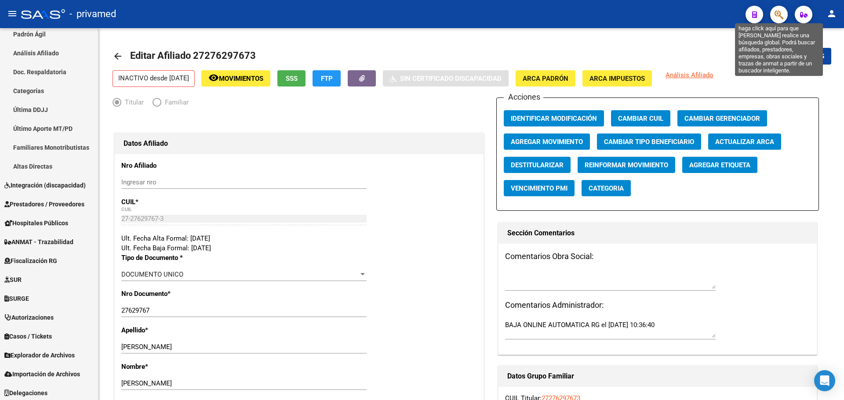
click at [779, 15] on icon "button" at bounding box center [778, 15] width 9 height 10
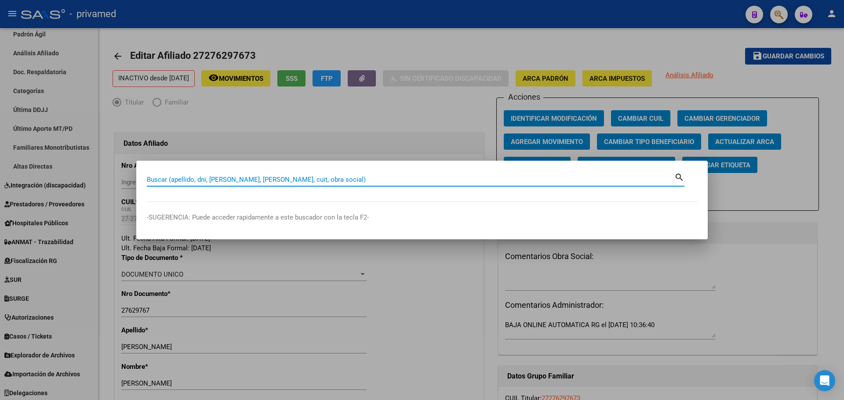
paste input "20248739011"
type input "20248739011"
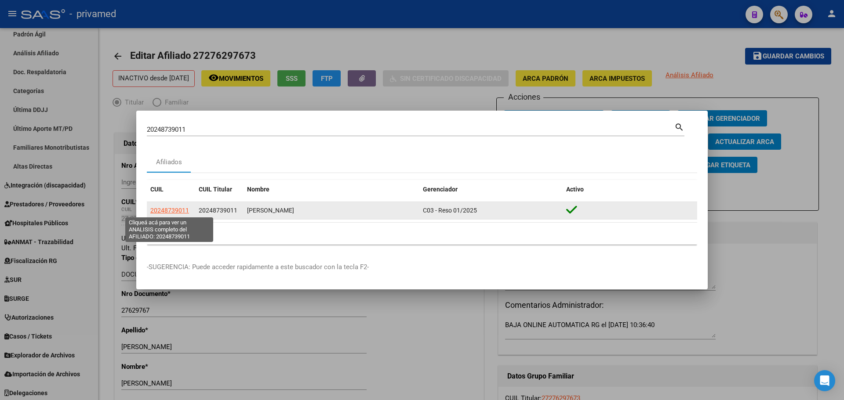
click at [157, 212] on span "20248739011" at bounding box center [169, 210] width 39 height 7
type textarea "20248739011"
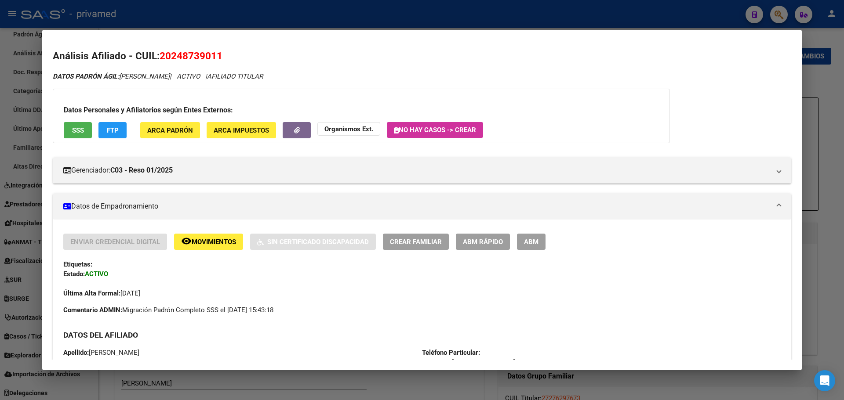
click at [528, 247] on button "ABM" at bounding box center [531, 242] width 29 height 16
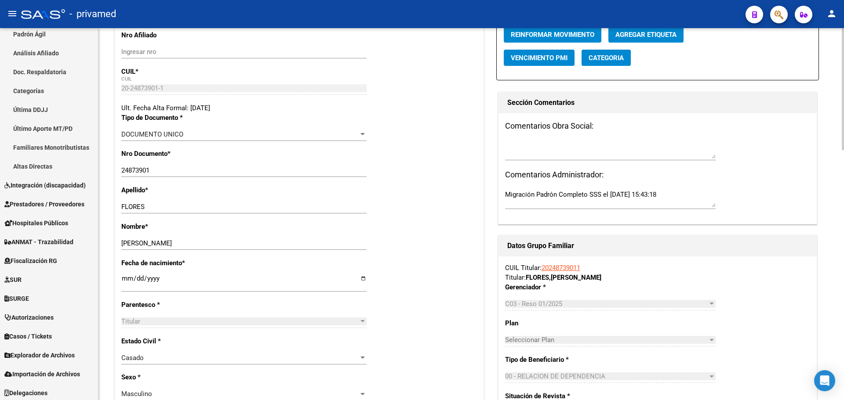
scroll to position [132, 0]
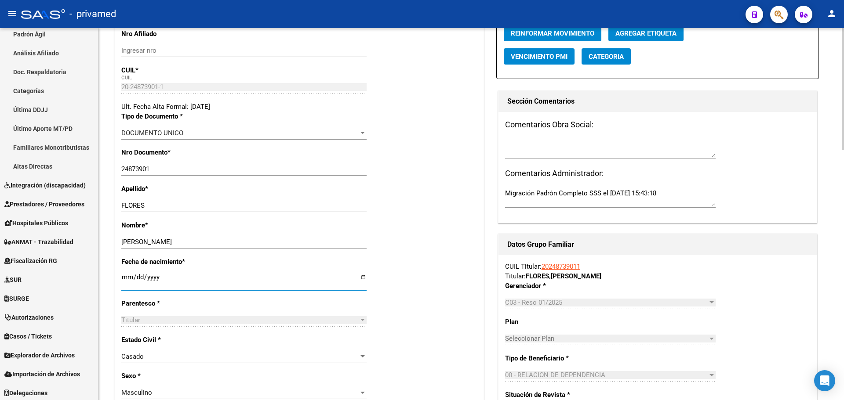
click at [125, 277] on input "1956-01-01" at bounding box center [243, 281] width 245 height 14
type input "1956-01-29"
type input "1976-01-29"
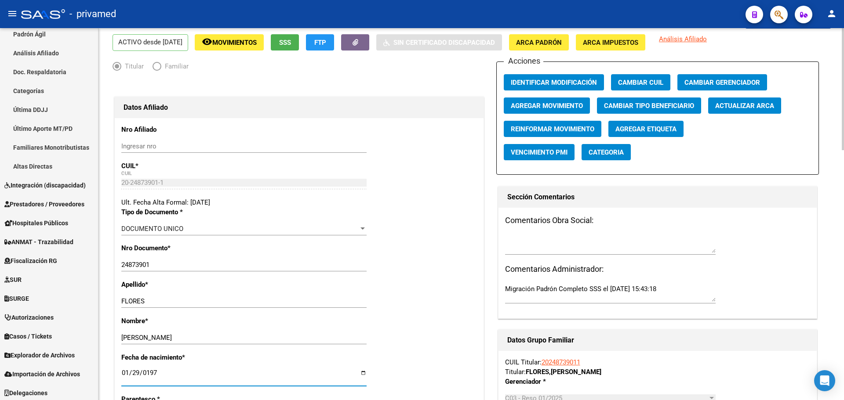
scroll to position [0, 0]
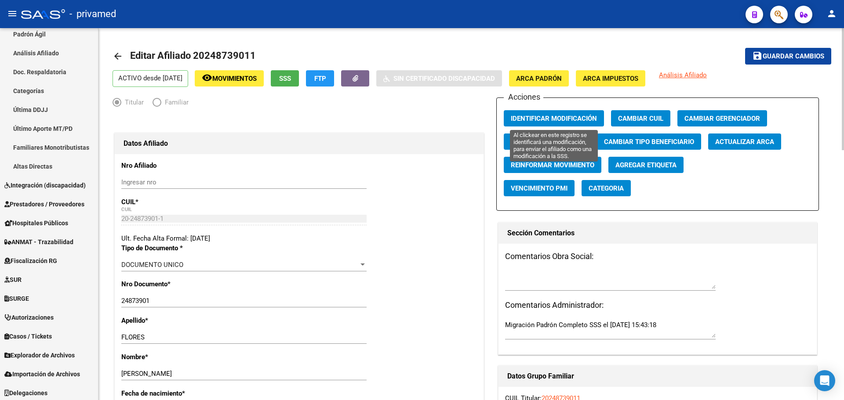
click at [551, 121] on span "Identificar Modificación" at bounding box center [554, 119] width 86 height 8
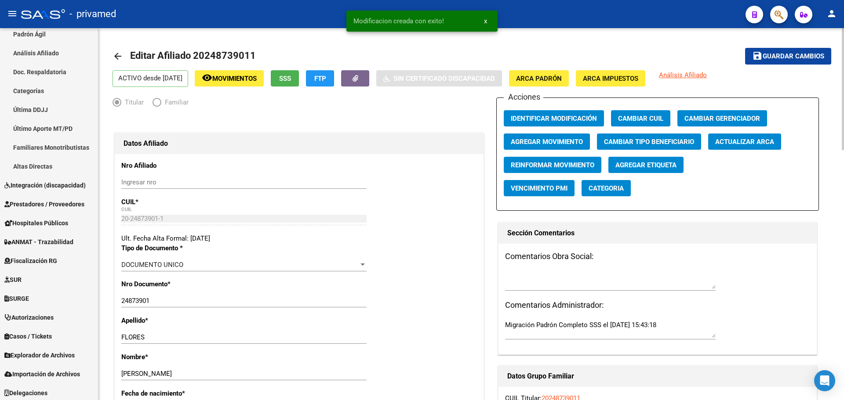
click at [787, 57] on span "Guardar cambios" at bounding box center [793, 57] width 62 height 8
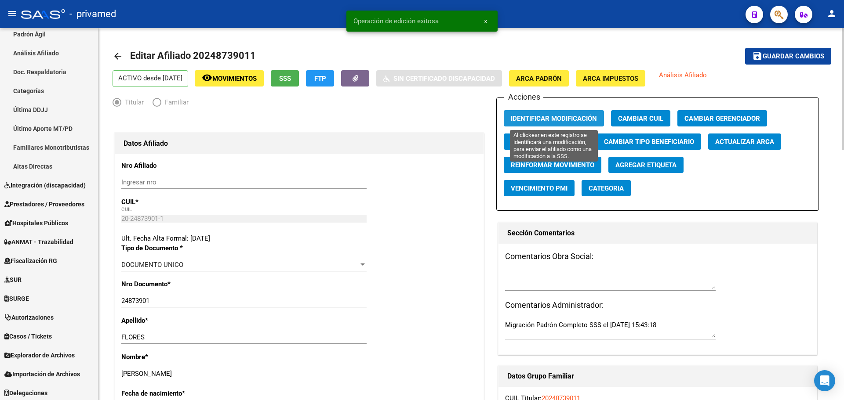
click at [562, 116] on span "Identificar Modificación" at bounding box center [554, 119] width 86 height 8
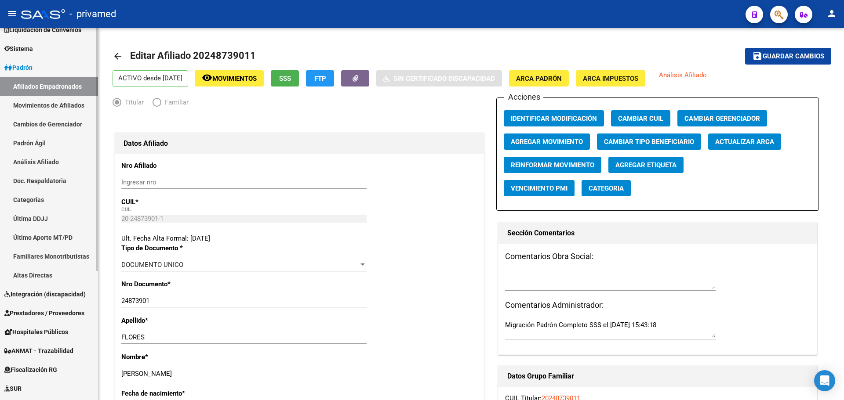
scroll to position [64, 0]
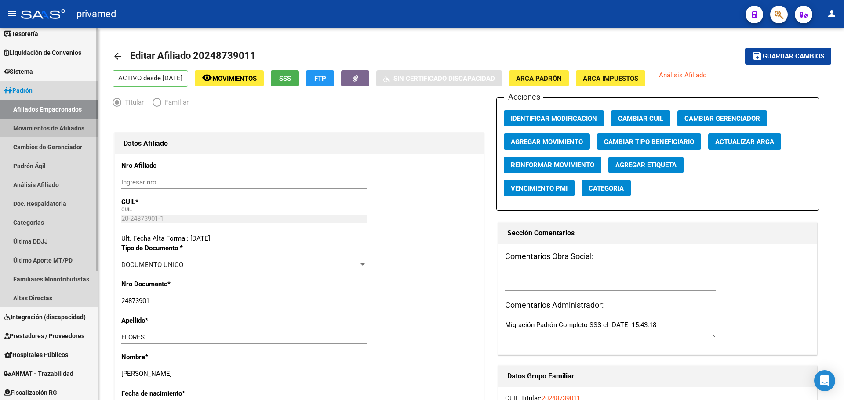
click at [42, 128] on link "Movimientos de Afiliados" at bounding box center [49, 128] width 98 height 19
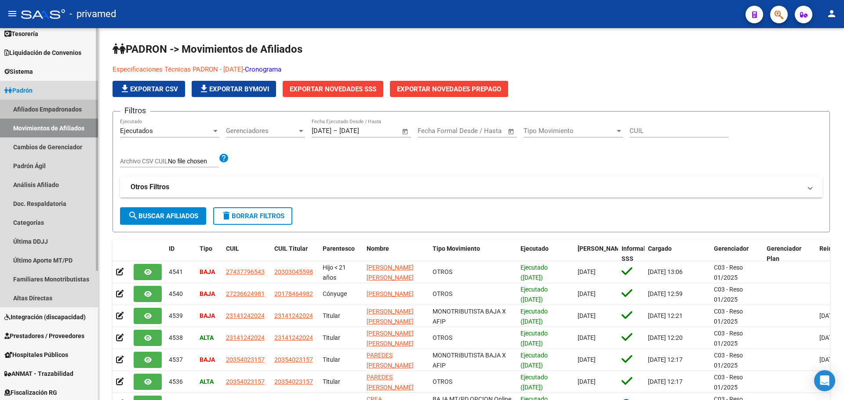
click at [45, 108] on link "Afiliados Empadronados" at bounding box center [49, 109] width 98 height 19
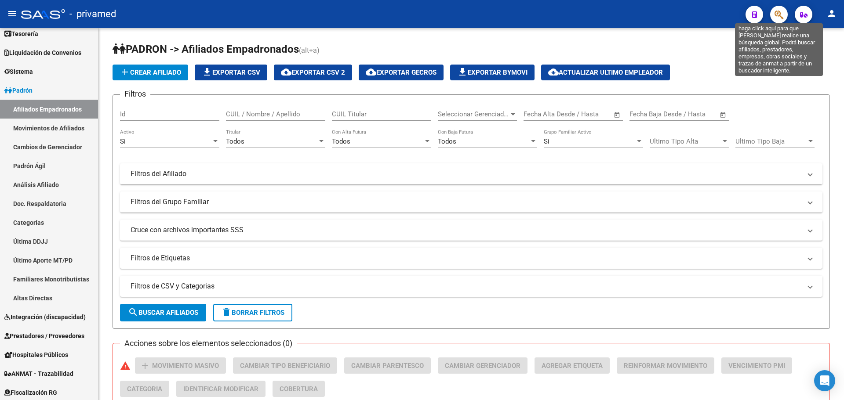
click at [780, 13] on icon "button" at bounding box center [778, 15] width 9 height 10
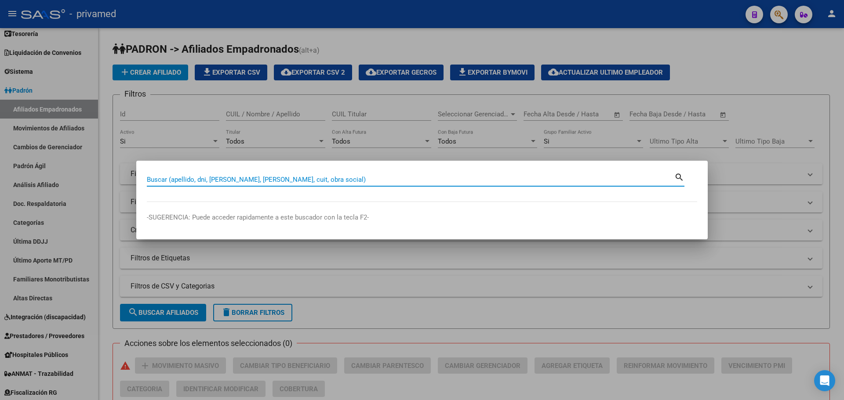
paste input "23180043144"
type input "23180043144"
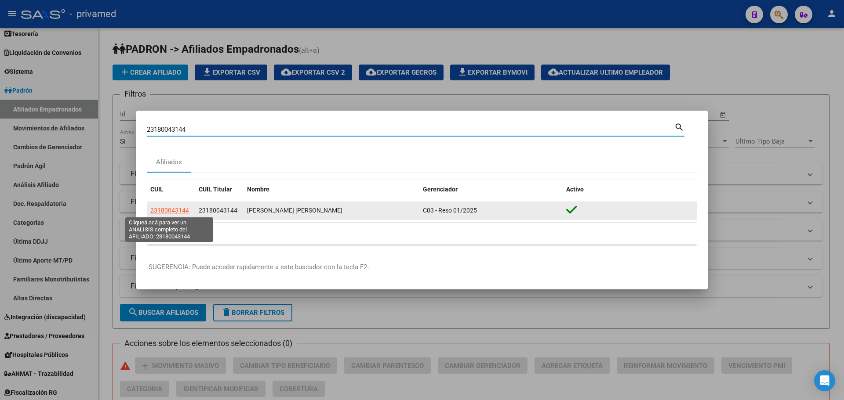
click at [155, 210] on span "23180043144" at bounding box center [169, 210] width 39 height 7
type textarea "23180043144"
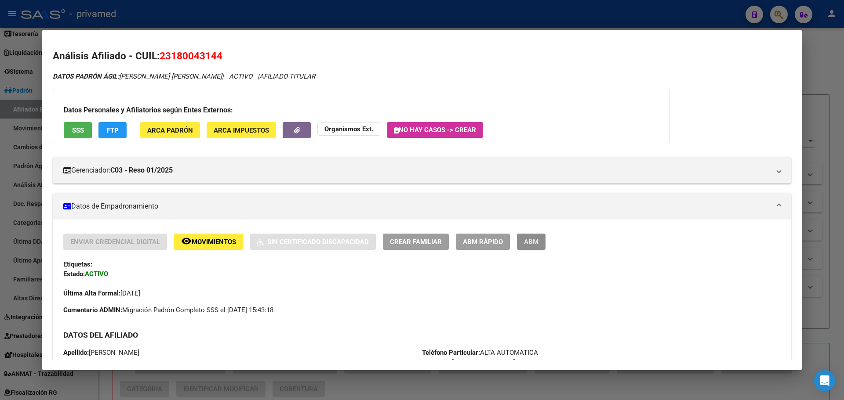
click at [533, 240] on span "ABM" at bounding box center [531, 242] width 15 height 8
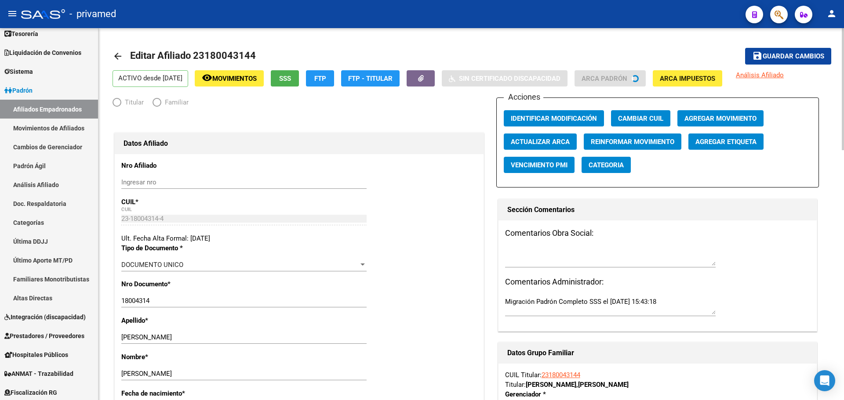
radio input "true"
type input "30-70842602-0"
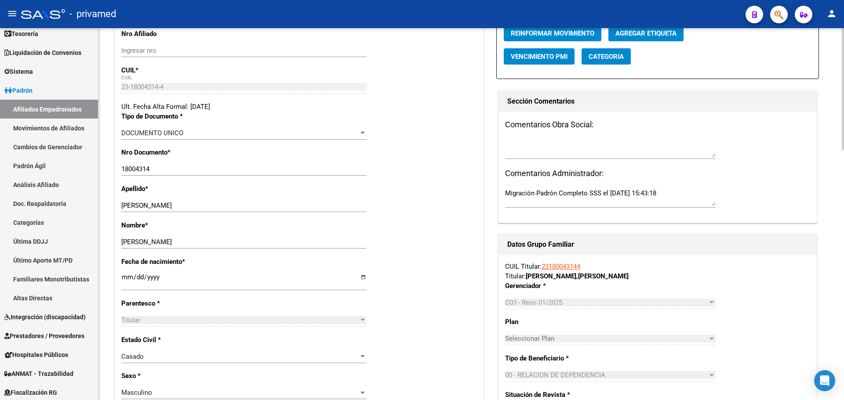
scroll to position [176, 0]
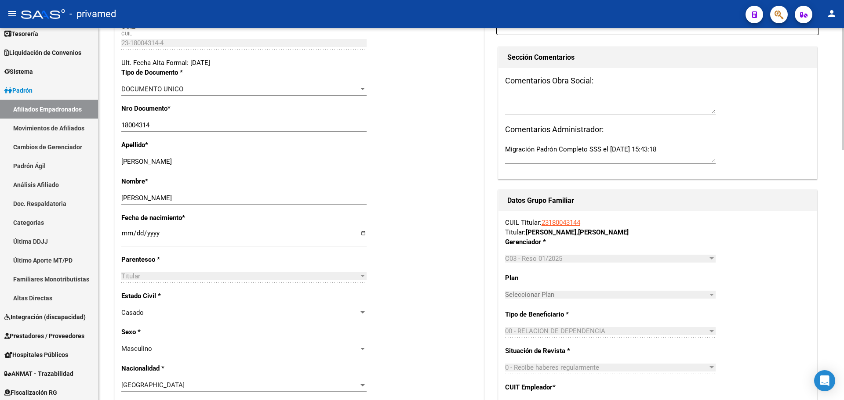
click at [125, 233] on input "1970-01-01" at bounding box center [243, 237] width 245 height 14
type input "1966-12-03"
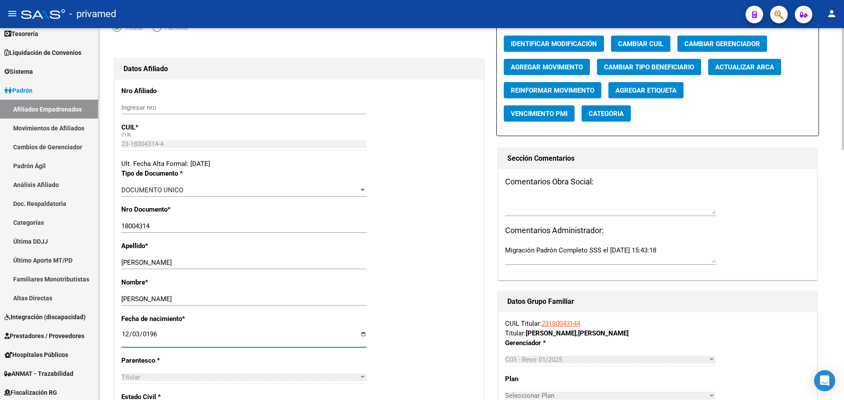
scroll to position [0, 0]
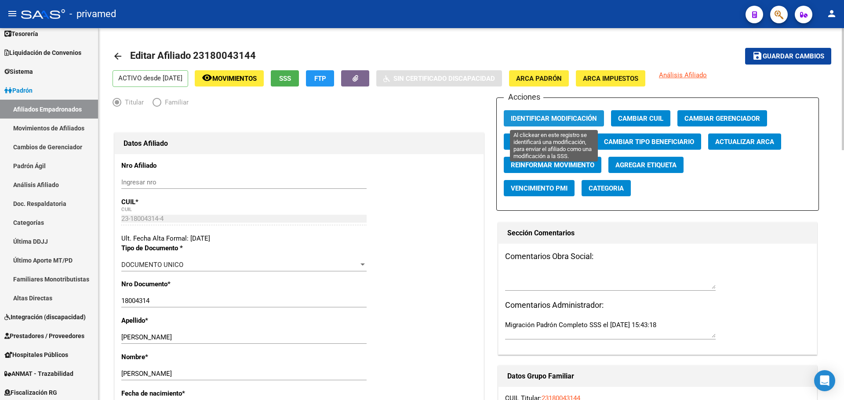
click at [571, 117] on span "Identificar Modificación" at bounding box center [554, 119] width 86 height 8
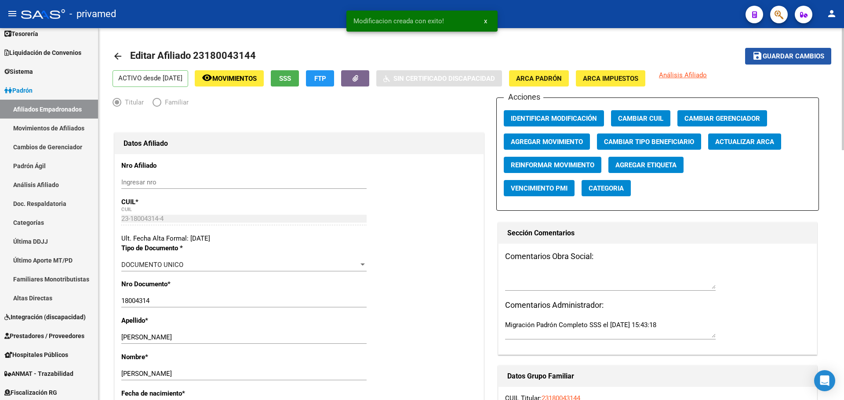
click at [808, 58] on span "Guardar cambios" at bounding box center [793, 57] width 62 height 8
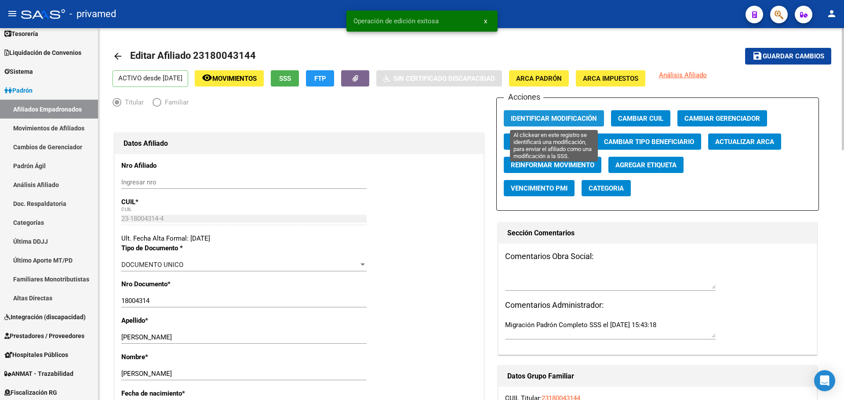
click at [567, 117] on span "Identificar Modificación" at bounding box center [554, 119] width 86 height 8
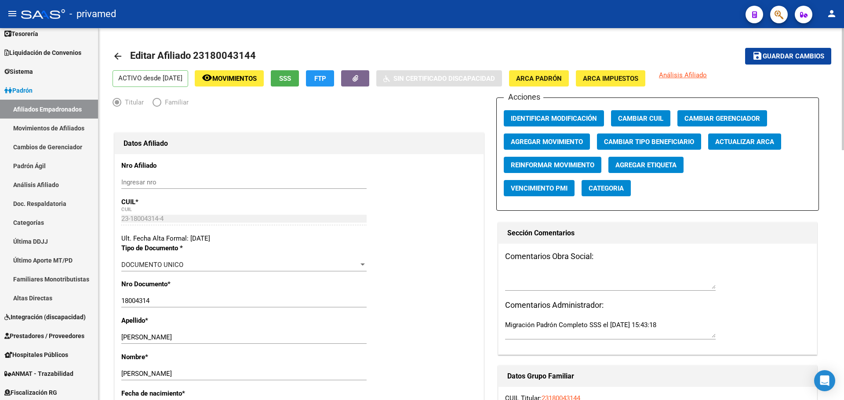
click at [563, 123] on button "Identificar Modificación" at bounding box center [554, 118] width 100 height 16
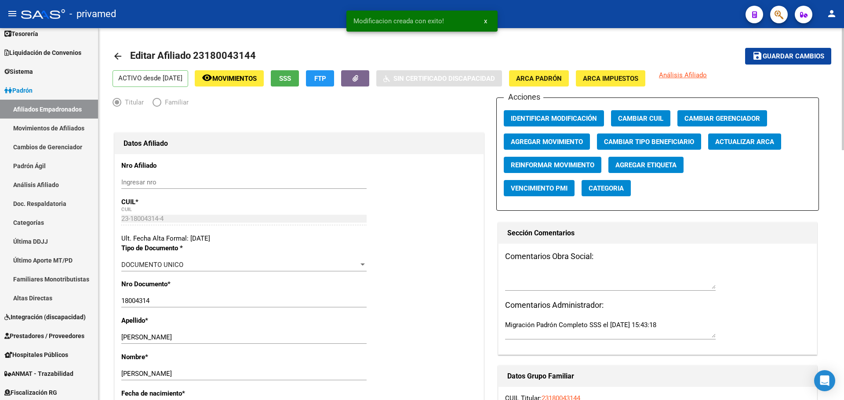
click at [786, 56] on span "Guardar cambios" at bounding box center [793, 57] width 62 height 8
click at [573, 117] on span "Identificar Modificación" at bounding box center [554, 119] width 86 height 8
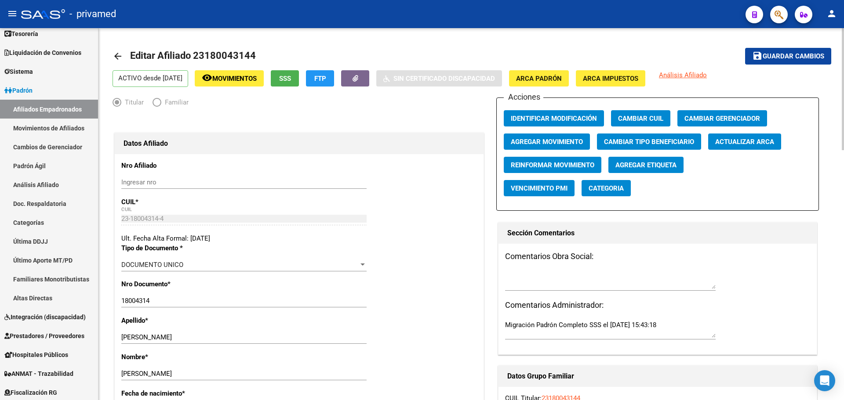
click at [119, 56] on mat-icon "arrow_back" at bounding box center [117, 56] width 11 height 11
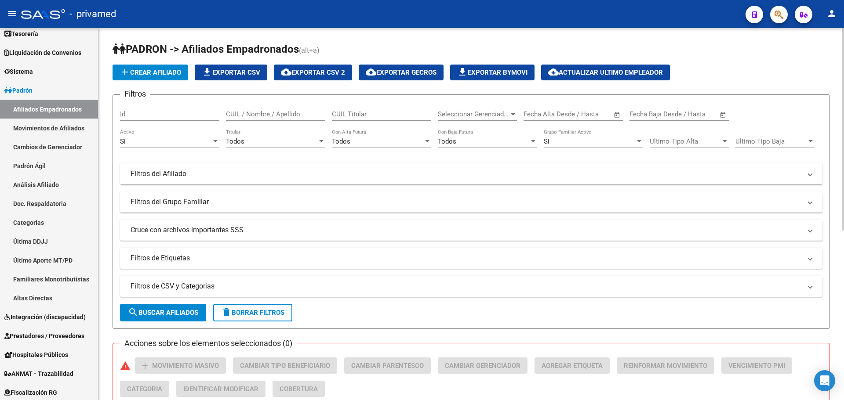
click at [780, 17] on icon "button" at bounding box center [778, 15] width 9 height 10
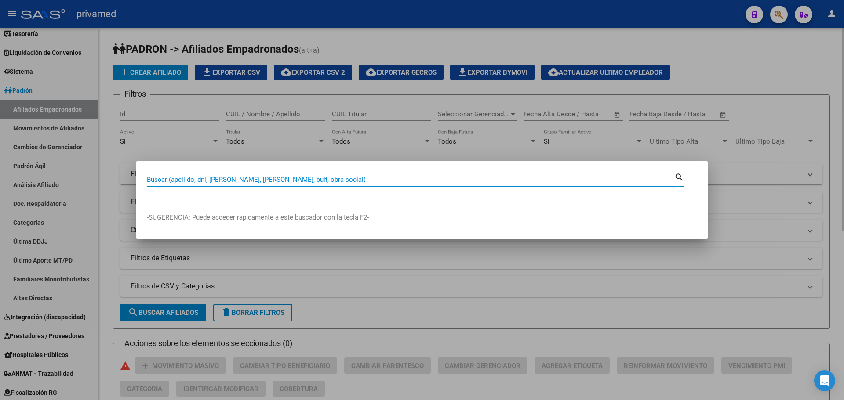
click at [317, 181] on input "Buscar (apellido, dni, [PERSON_NAME], [PERSON_NAME], cuit, obra social)" at bounding box center [410, 180] width 527 height 8
paste input "20316267379"
type input "20316267379"
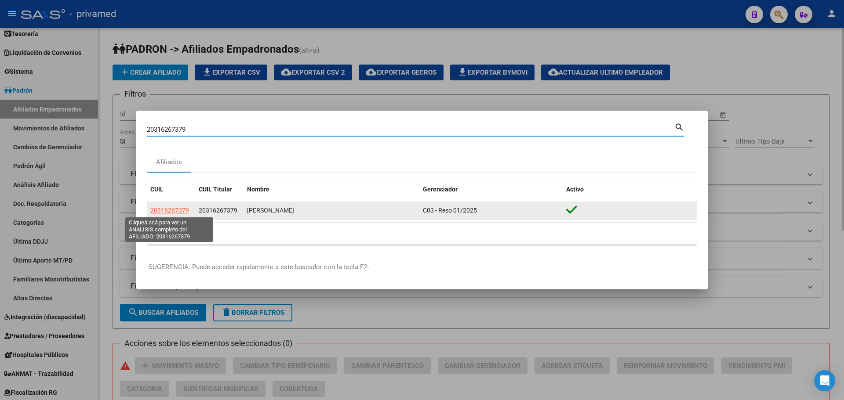
click at [171, 211] on span "20316267379" at bounding box center [169, 210] width 39 height 7
type textarea "20316267379"
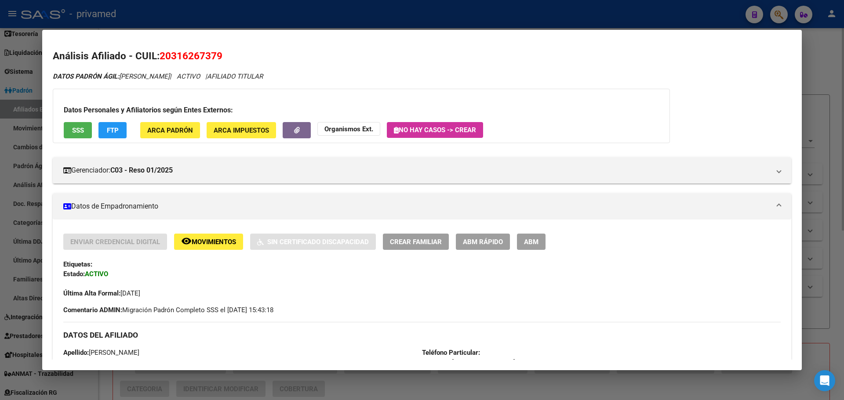
click at [534, 247] on button "ABM" at bounding box center [531, 242] width 29 height 16
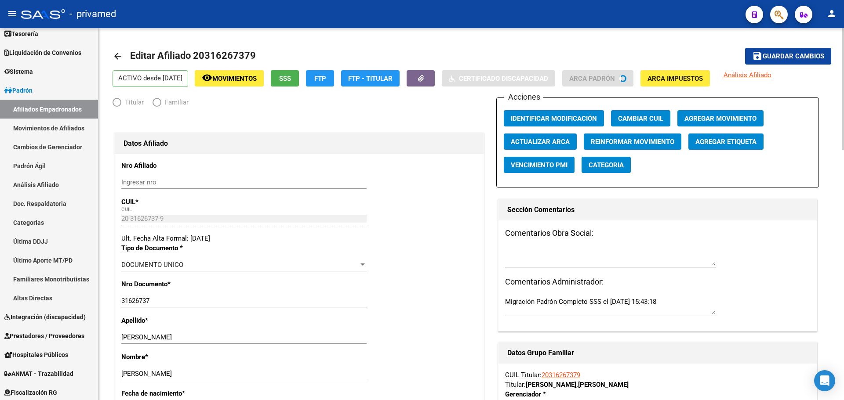
radio input "true"
type input "30-71020467-1"
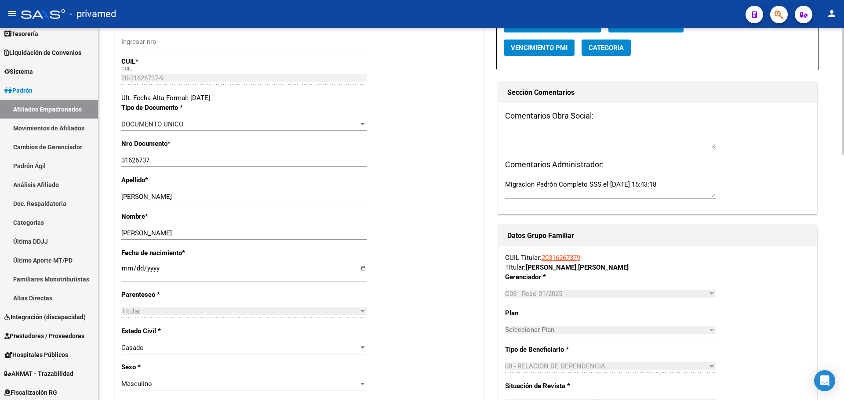
scroll to position [176, 0]
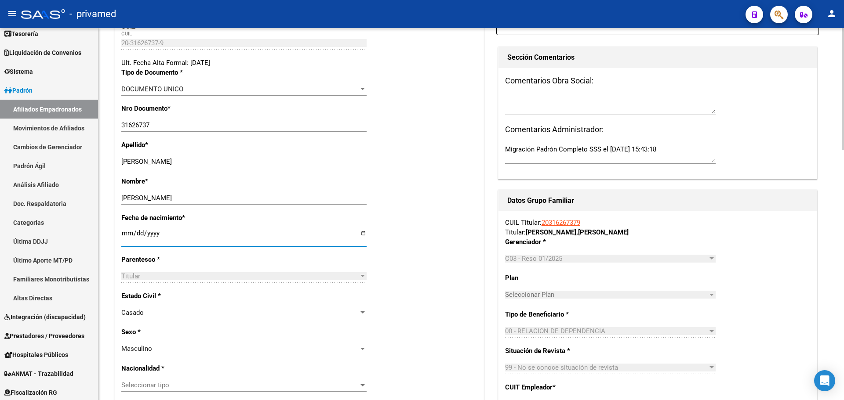
click at [125, 236] on input "1956-01-01" at bounding box center [243, 237] width 245 height 14
type input "1956-01-21"
type input "1977-06-21"
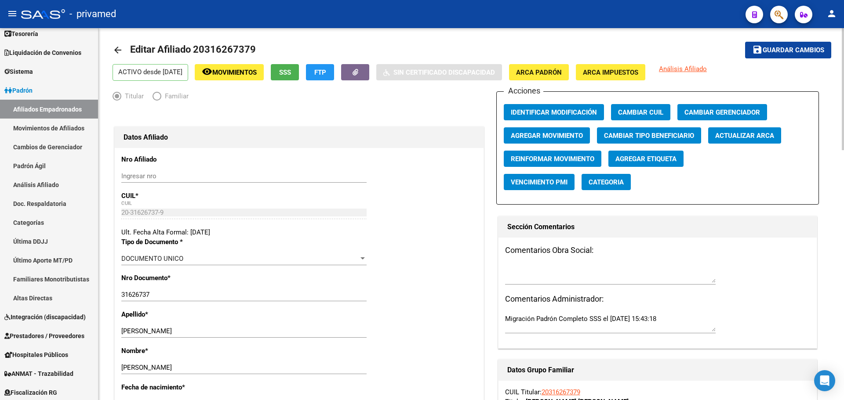
scroll to position [0, 0]
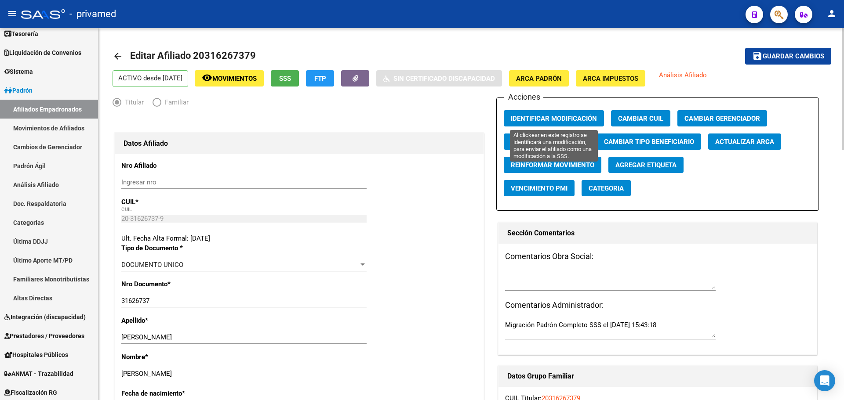
click at [580, 117] on span "Identificar Modificación" at bounding box center [554, 119] width 86 height 8
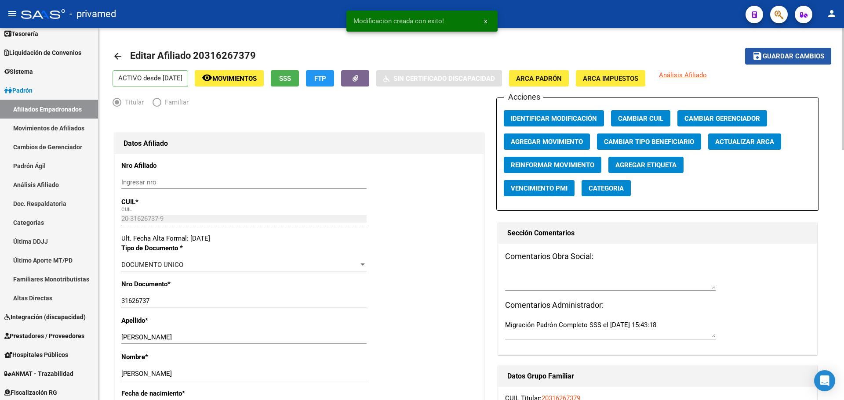
click at [796, 55] on span "Guardar cambios" at bounding box center [793, 57] width 62 height 8
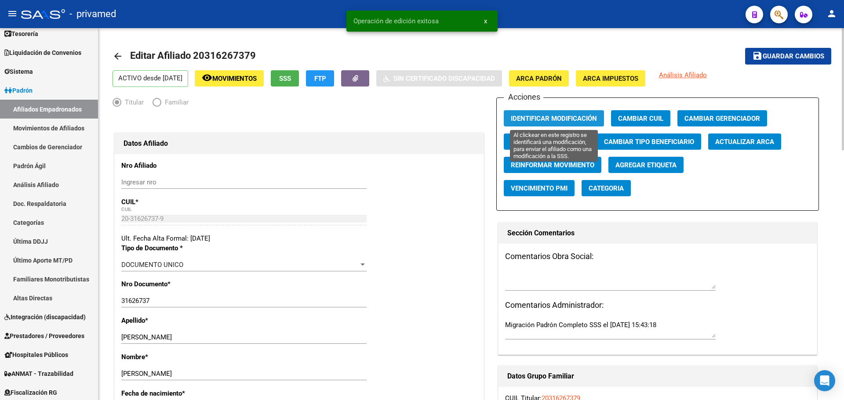
click at [545, 121] on span "Identificar Modificación" at bounding box center [554, 119] width 86 height 8
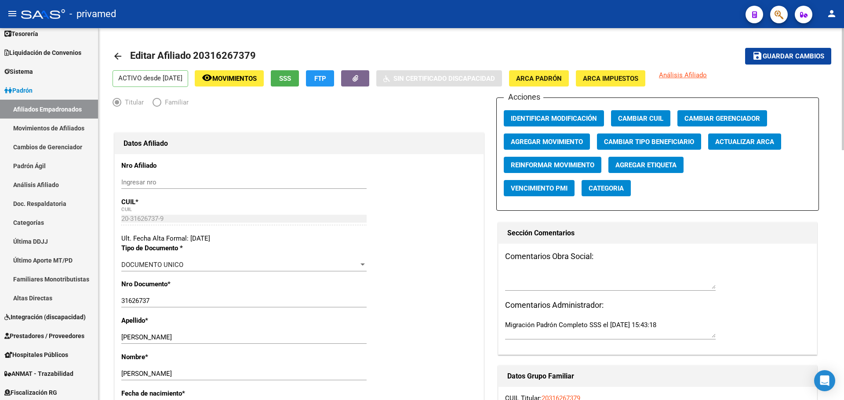
click at [120, 56] on mat-icon "arrow_back" at bounding box center [117, 56] width 11 height 11
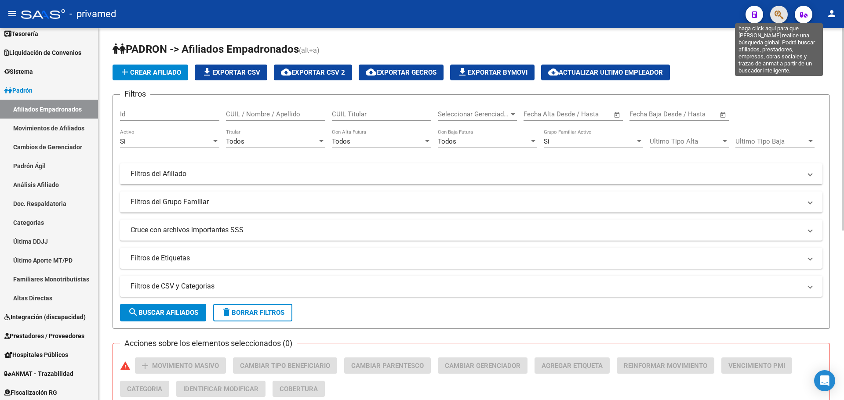
click at [777, 17] on icon "button" at bounding box center [778, 15] width 9 height 10
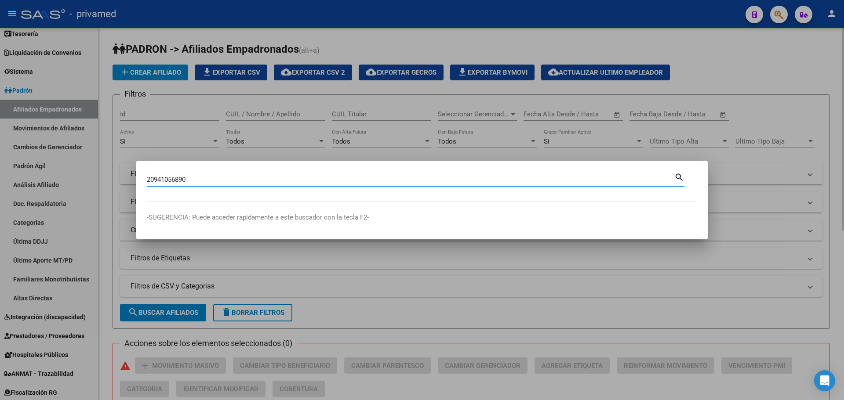
type input "20941056890"
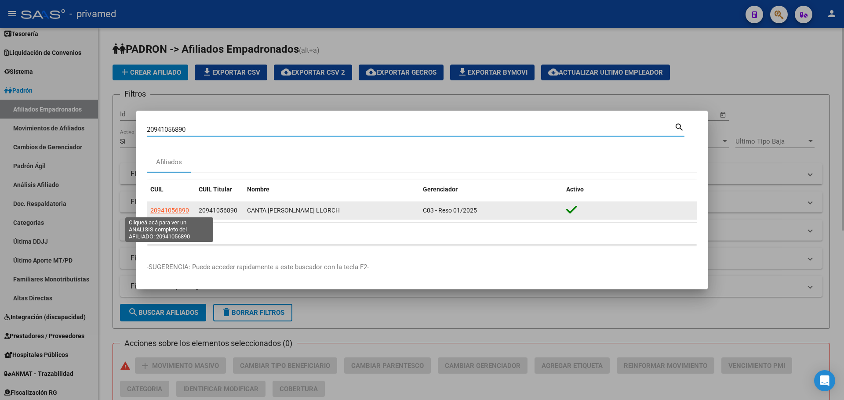
click at [171, 211] on span "20941056890" at bounding box center [169, 210] width 39 height 7
type textarea "20941056890"
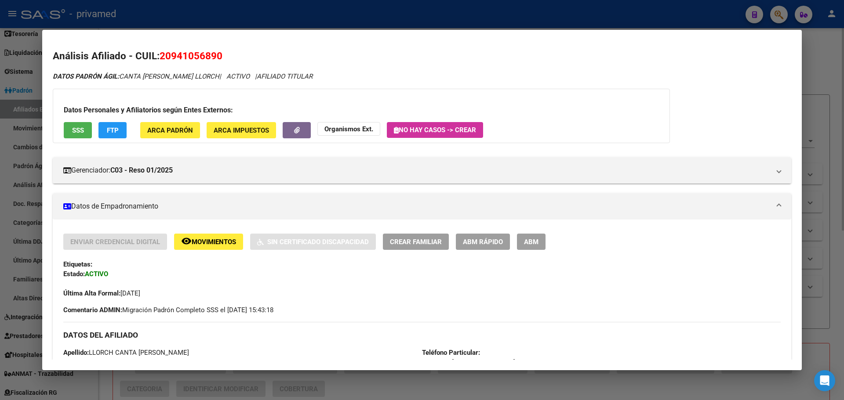
click at [526, 244] on span "ABM" at bounding box center [531, 242] width 15 height 8
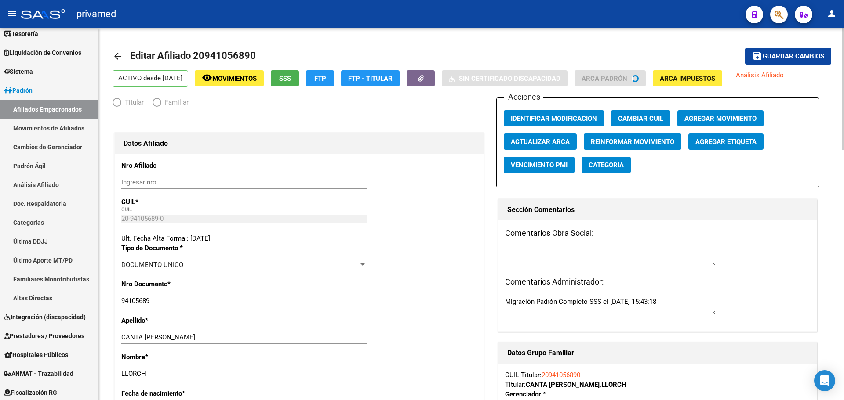
radio input "true"
type input "30-71020467-1"
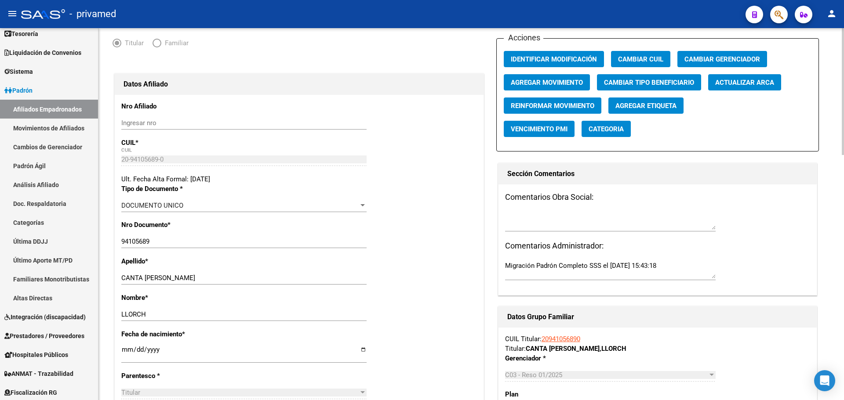
scroll to position [132, 0]
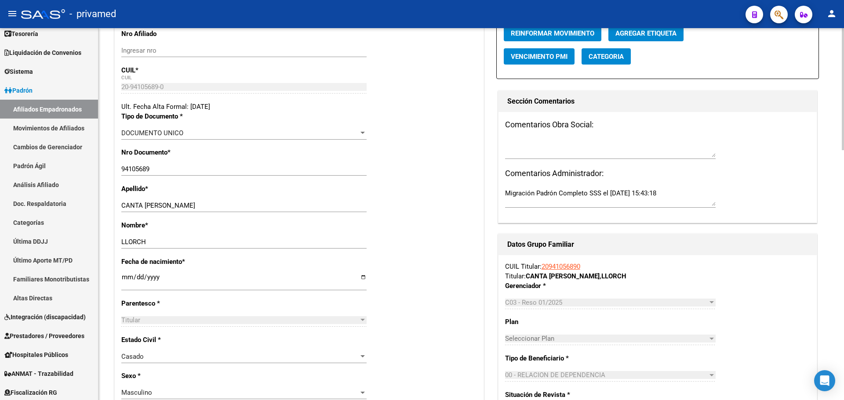
click at [127, 277] on input "1961-01-01" at bounding box center [243, 281] width 245 height 14
type input "1981-12-18"
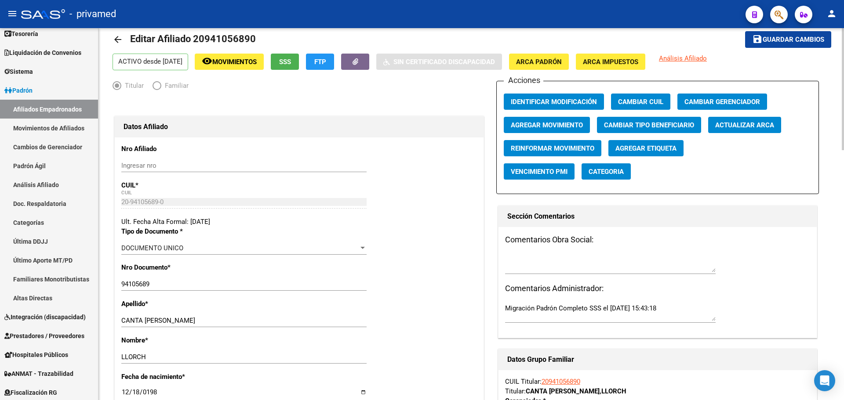
scroll to position [0, 0]
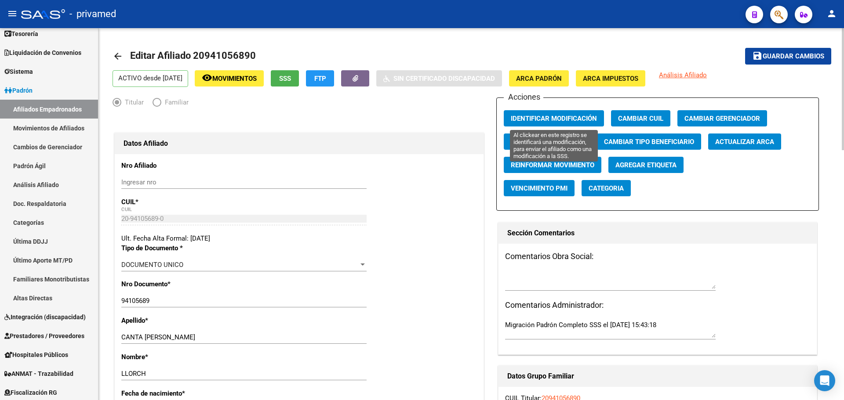
click at [550, 117] on span "Identificar Modificación" at bounding box center [554, 119] width 86 height 8
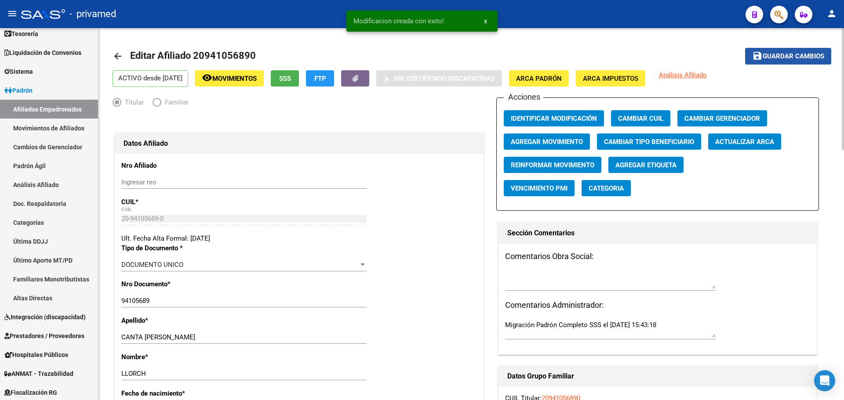
click at [796, 55] on span "Guardar cambios" at bounding box center [793, 57] width 62 height 8
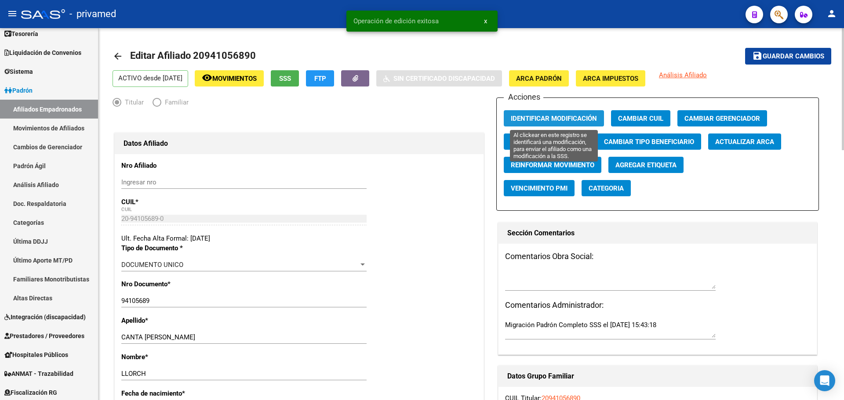
click at [547, 119] on span "Identificar Modificación" at bounding box center [554, 119] width 86 height 8
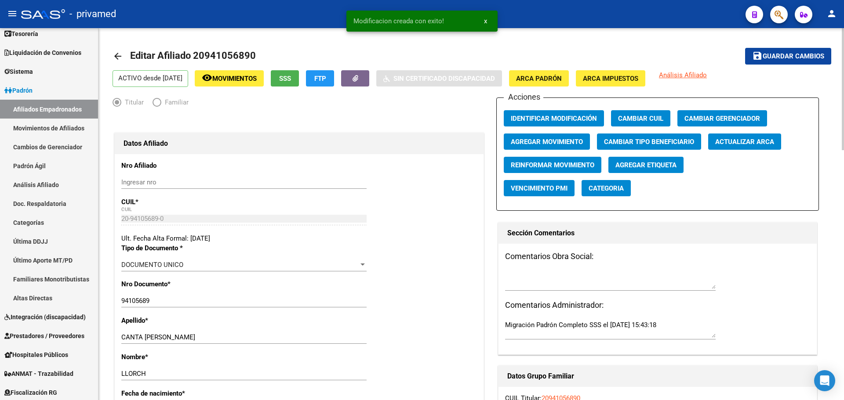
click at [119, 57] on mat-icon "arrow_back" at bounding box center [117, 56] width 11 height 11
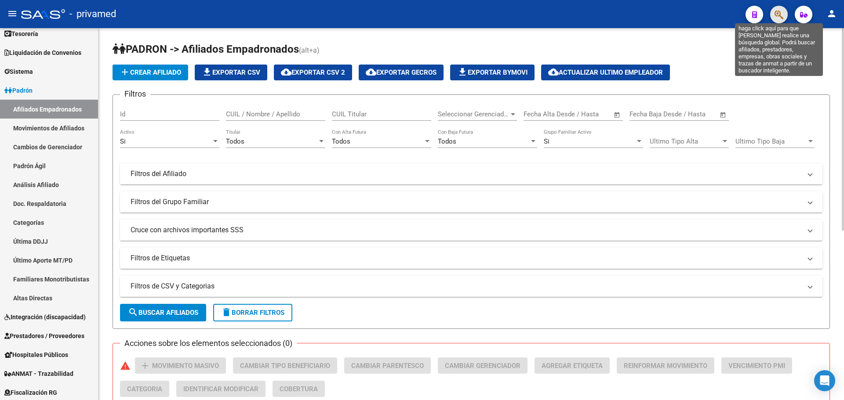
click at [783, 10] on icon "button" at bounding box center [778, 15] width 9 height 10
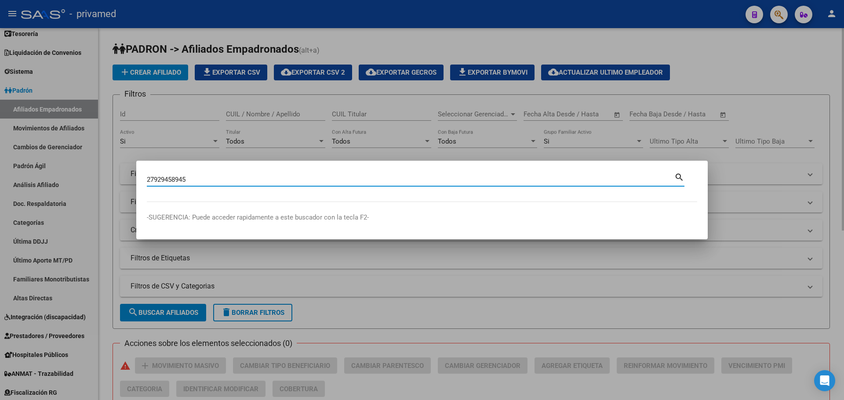
type input "27929458945"
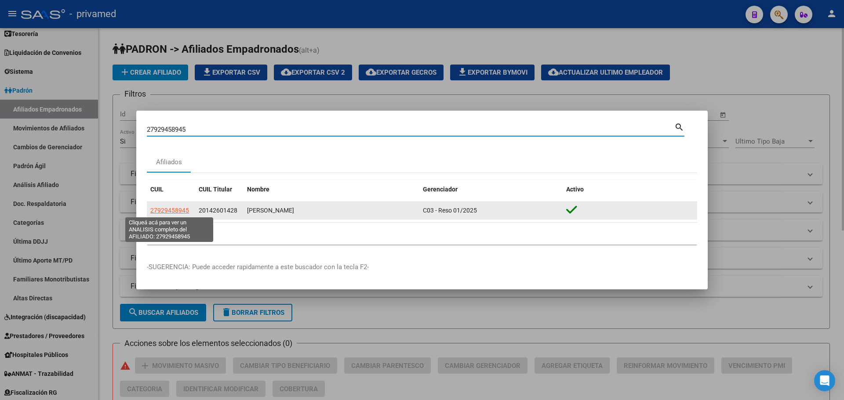
click at [169, 211] on span "27929458945" at bounding box center [169, 210] width 39 height 7
type textarea "27929458945"
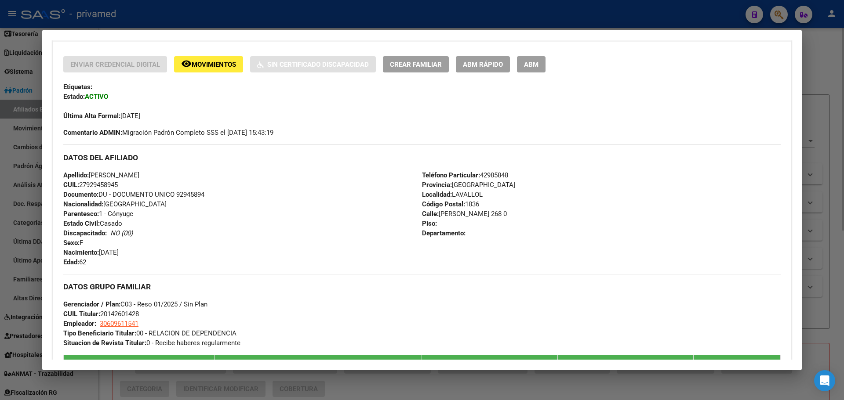
scroll to position [146, 0]
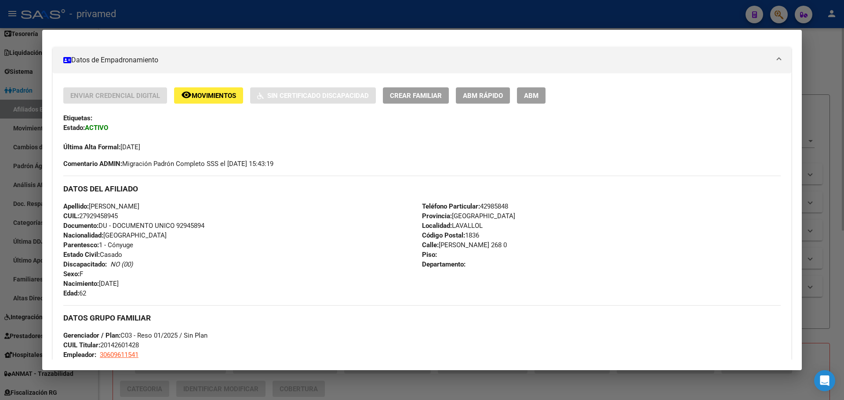
click at [287, 14] on div at bounding box center [422, 200] width 844 height 400
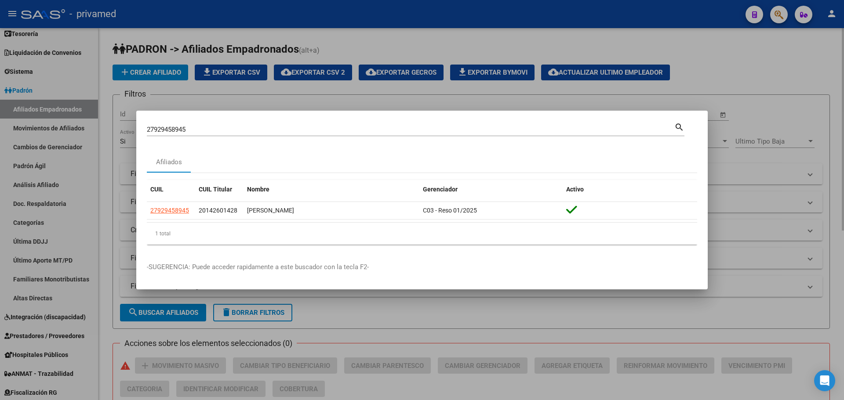
click at [188, 131] on input "27929458945" at bounding box center [410, 130] width 527 height 8
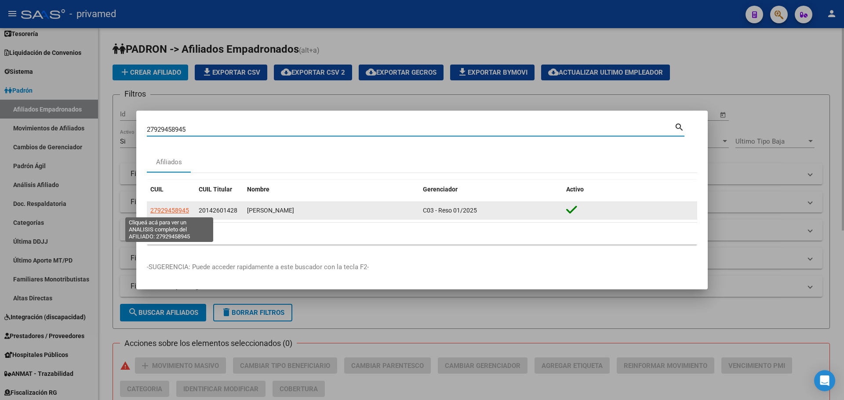
click at [167, 212] on span "27929458945" at bounding box center [169, 210] width 39 height 7
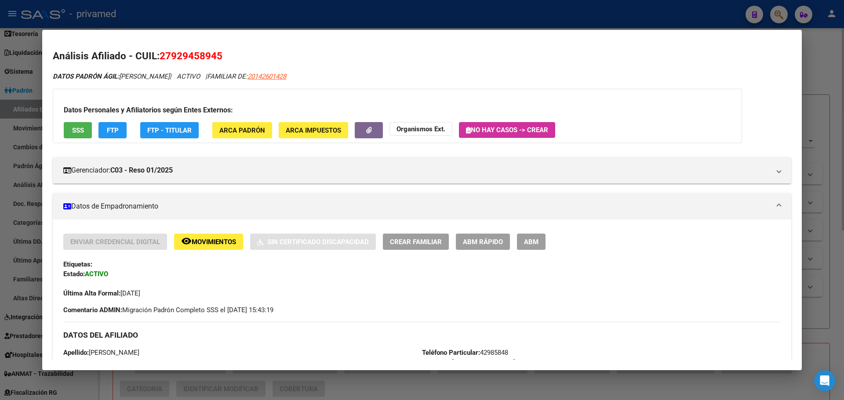
click at [536, 243] on span "ABM" at bounding box center [531, 242] width 15 height 8
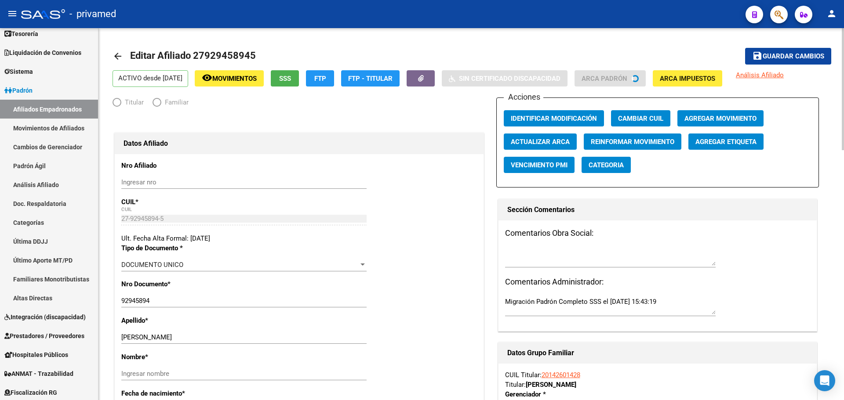
radio input "true"
type input "30-60961154-1"
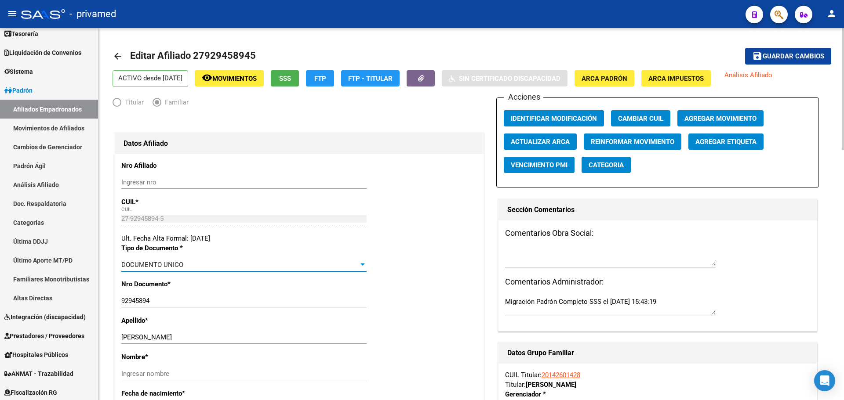
click at [205, 262] on div "DOCUMENTO UNICO" at bounding box center [239, 265] width 237 height 8
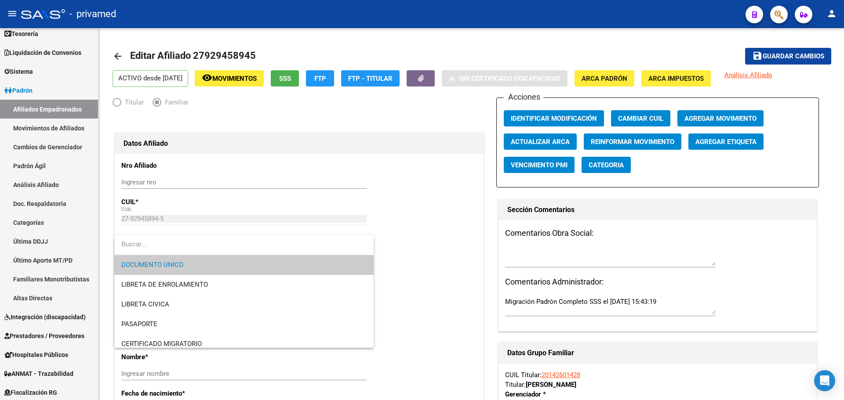
click at [440, 246] on div at bounding box center [422, 200] width 844 height 400
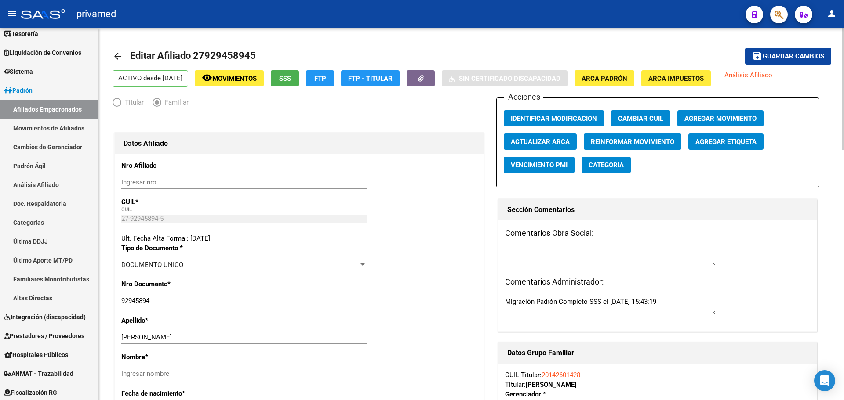
click at [177, 299] on input "92945894" at bounding box center [243, 301] width 245 height 8
click at [153, 376] on input "Ingresar nombre" at bounding box center [243, 374] width 245 height 8
paste input "92975894"
type input "92975894"
drag, startPoint x: 154, startPoint y: 301, endPoint x: 89, endPoint y: 295, distance: 65.7
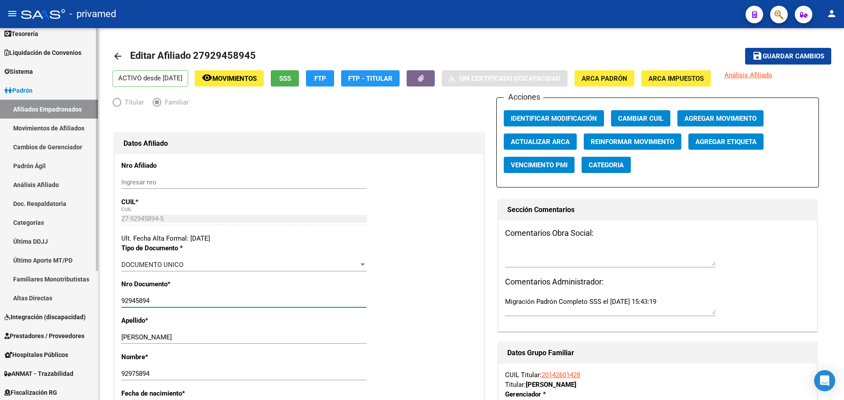
click at [89, 295] on mat-sidenav-container "Firma Express Inicio Instructivos Contacto OS Reportes Tablero de Control Ingre…" at bounding box center [422, 214] width 844 height 372
paste input "7"
type input "92975894"
click at [174, 339] on input "MARECO ROMERO MARIA JUSTA" at bounding box center [243, 338] width 245 height 8
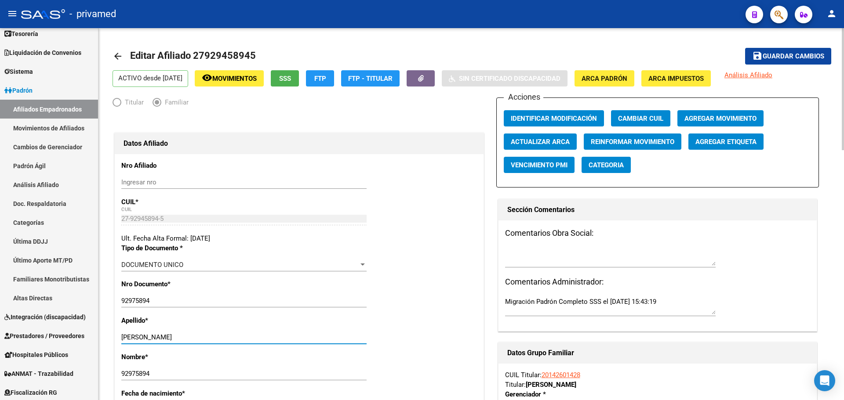
drag, startPoint x: 178, startPoint y: 337, endPoint x: 257, endPoint y: 341, distance: 79.2
click at [257, 341] on div "MARECO ROMERO MARIA JUSTA Ingresar apellido" at bounding box center [243, 337] width 245 height 13
type input "MARECO ROMERO"
drag, startPoint x: 160, startPoint y: 372, endPoint x: 109, endPoint y: 370, distance: 50.1
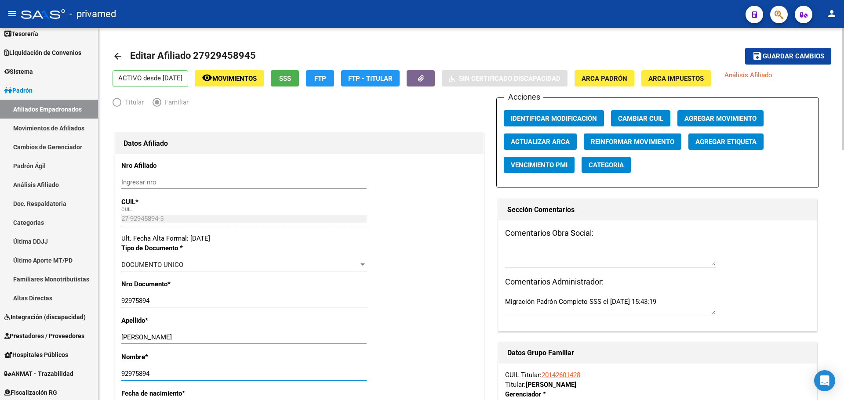
paste input "MARIA JUSTA"
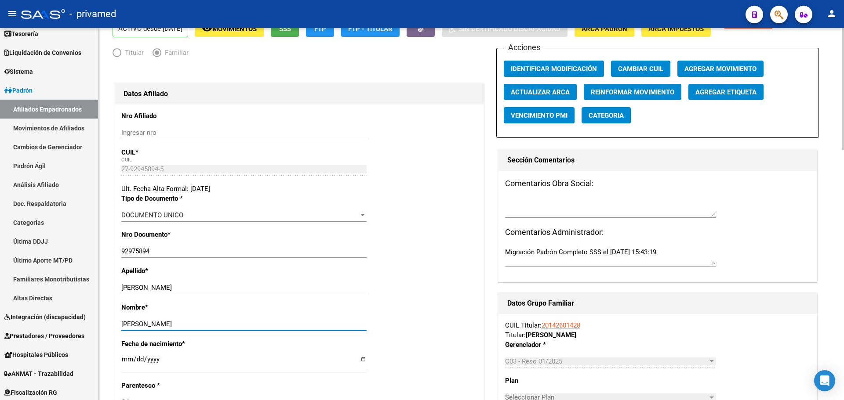
scroll to position [88, 0]
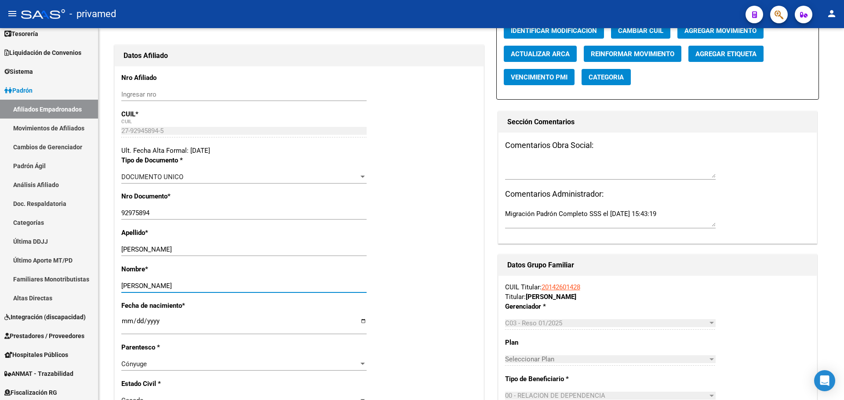
type input "MARIA JUSTA"
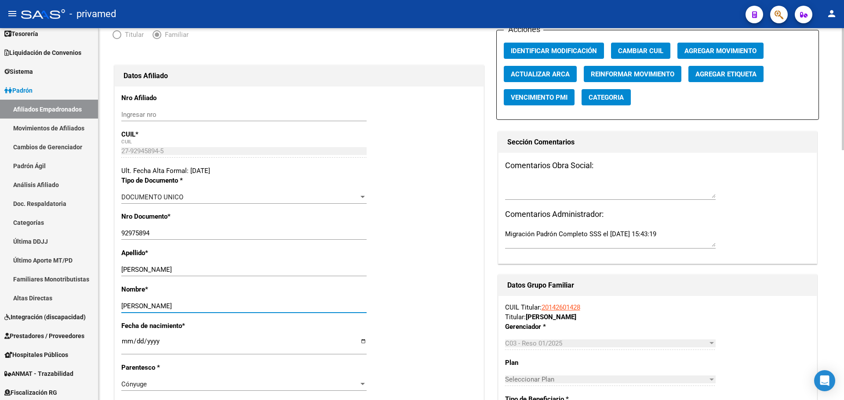
scroll to position [0, 0]
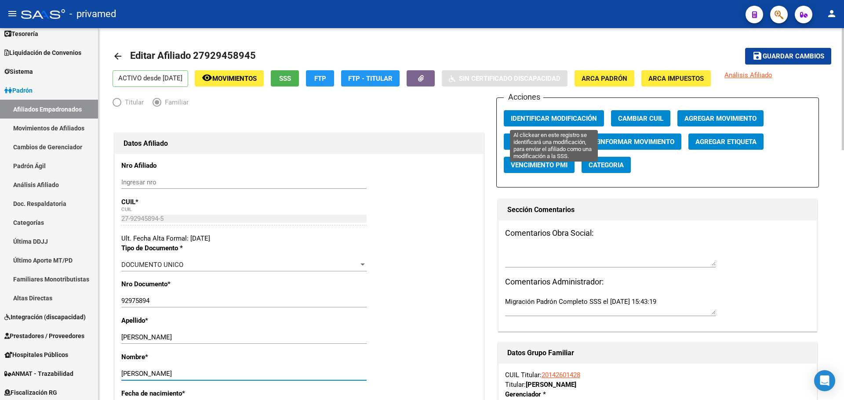
click at [542, 117] on span "Identificar Modificación" at bounding box center [554, 119] width 86 height 8
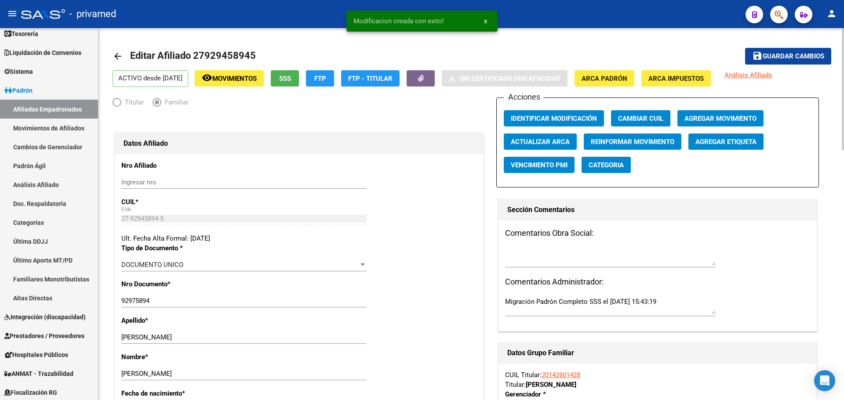
click at [770, 53] on span "Guardar cambios" at bounding box center [793, 57] width 62 height 8
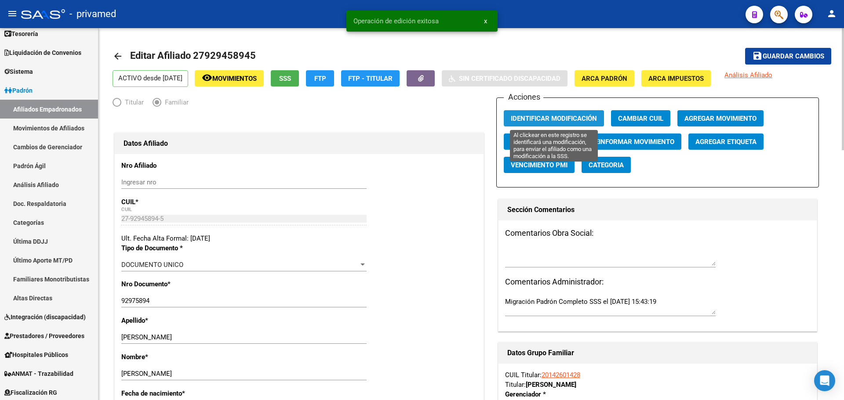
click at [556, 118] on span "Identificar Modificación" at bounding box center [554, 119] width 86 height 8
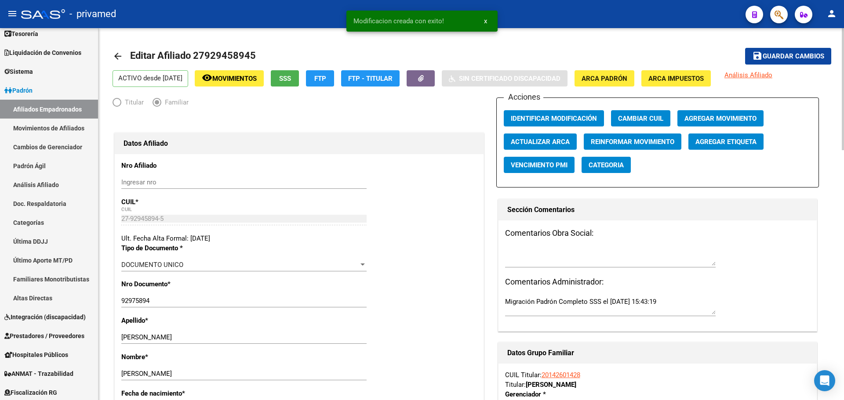
click at [115, 55] on mat-icon "arrow_back" at bounding box center [117, 56] width 11 height 11
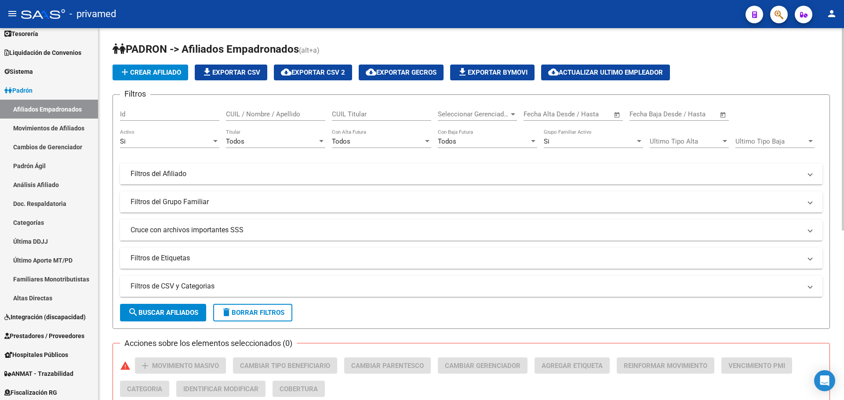
click at [783, 17] on icon "button" at bounding box center [778, 15] width 9 height 10
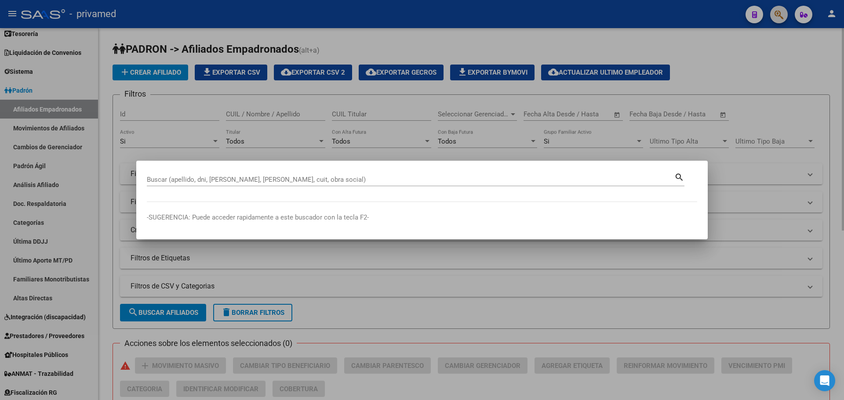
paste input "23293551839"
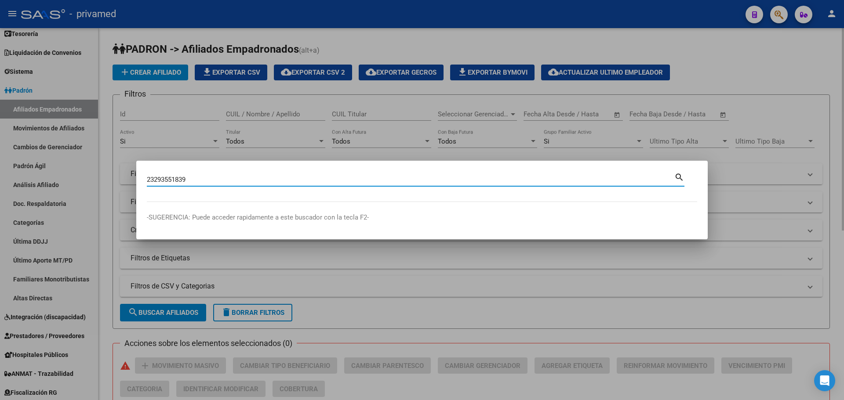
type input "23293551839"
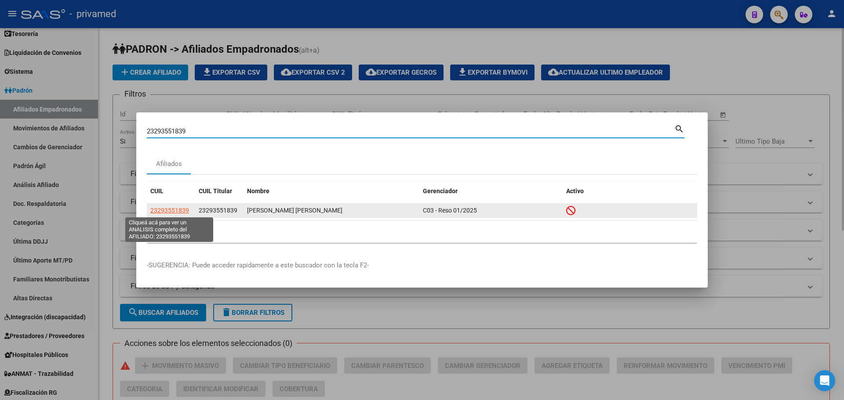
click at [175, 210] on span "23293551839" at bounding box center [169, 210] width 39 height 7
type textarea "23293551839"
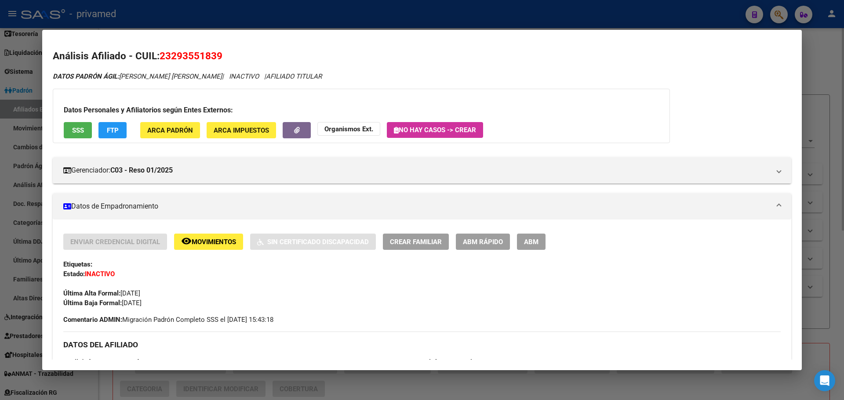
click at [526, 246] on span "ABM" at bounding box center [531, 242] width 15 height 8
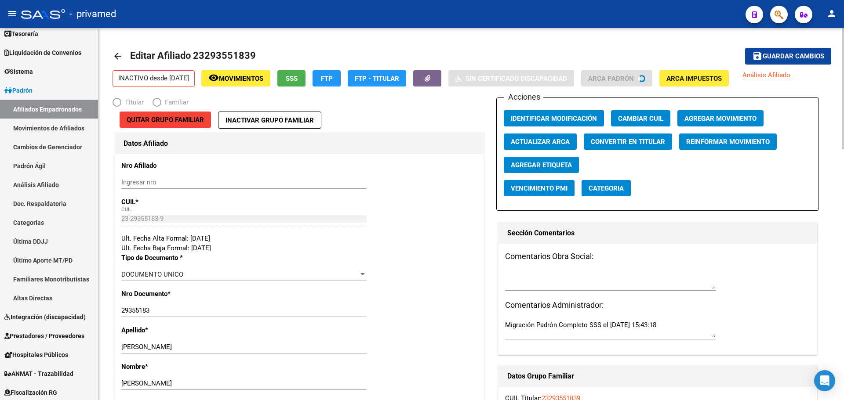
radio input "true"
type input "27-22623322-4"
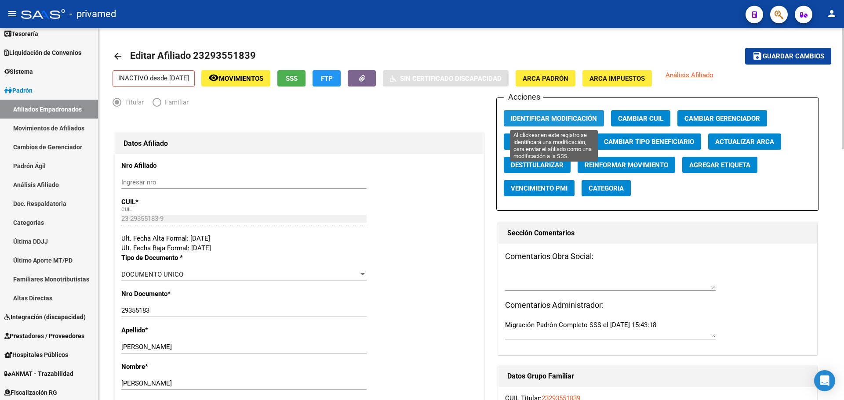
click at [571, 117] on span "Identificar Modificación" at bounding box center [554, 119] width 86 height 8
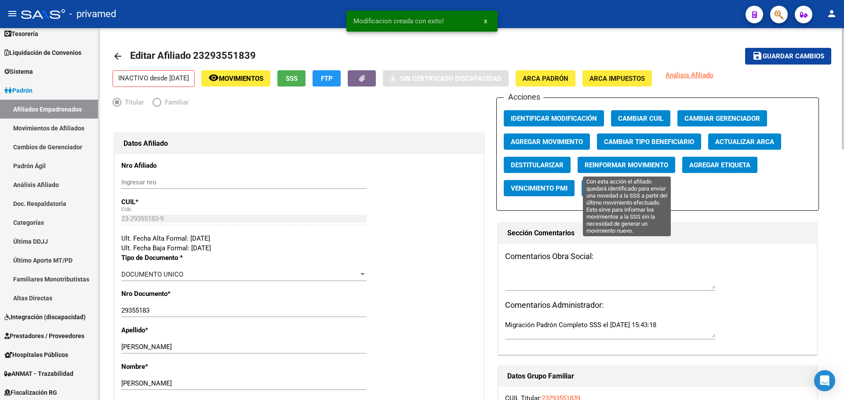
click at [622, 166] on span "Reinformar Movimiento" at bounding box center [625, 165] width 83 height 8
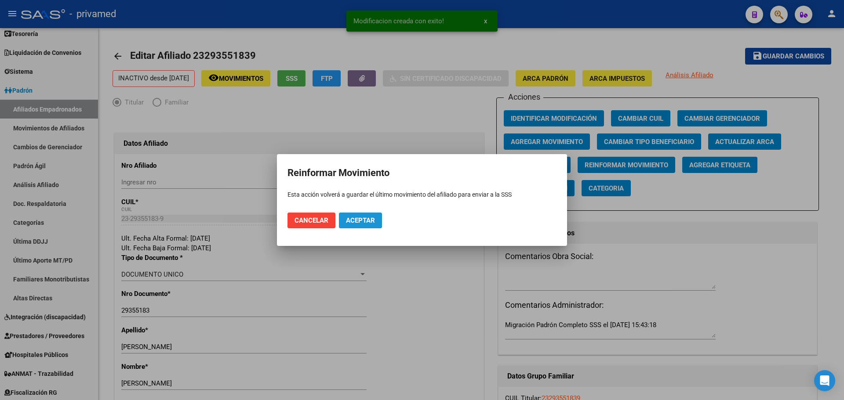
click at [370, 220] on span "Aceptar" at bounding box center [360, 221] width 29 height 8
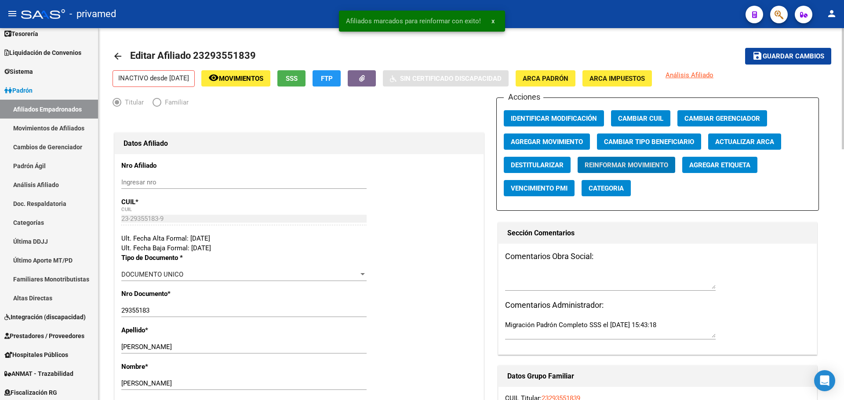
click at [794, 54] on span "Guardar cambios" at bounding box center [793, 57] width 62 height 8
click at [120, 55] on mat-icon "arrow_back" at bounding box center [117, 56] width 11 height 11
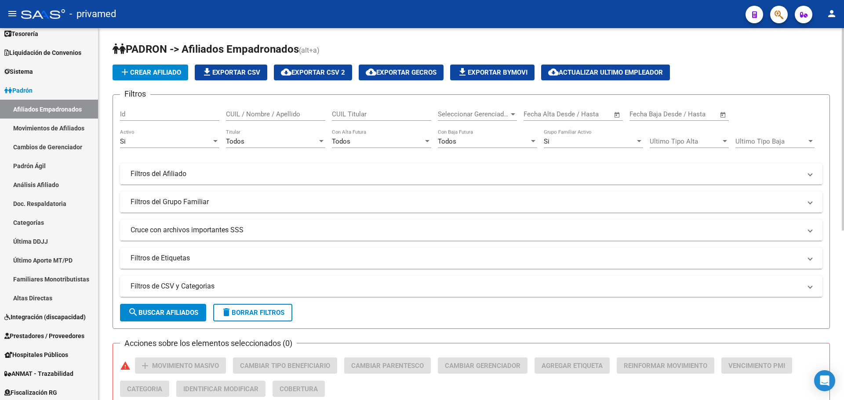
click at [314, 7] on div "- privamed" at bounding box center [379, 13] width 717 height 19
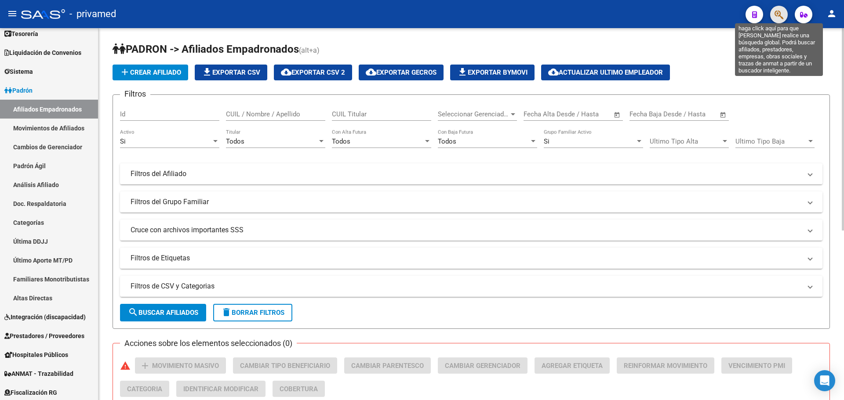
click at [776, 19] on icon "button" at bounding box center [778, 15] width 9 height 10
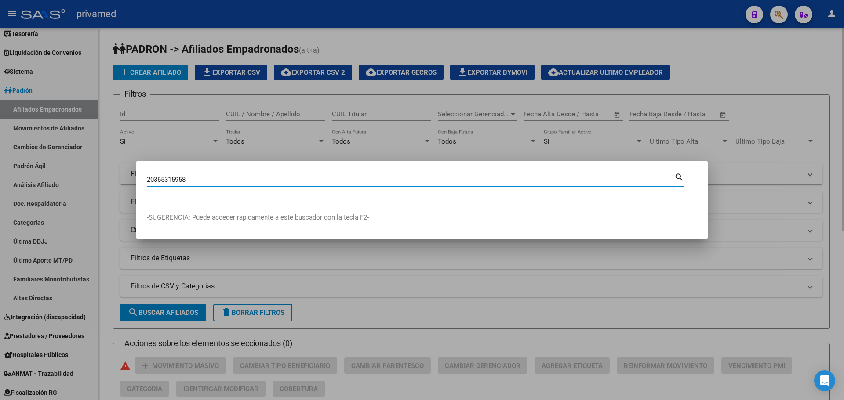
type input "20365315958"
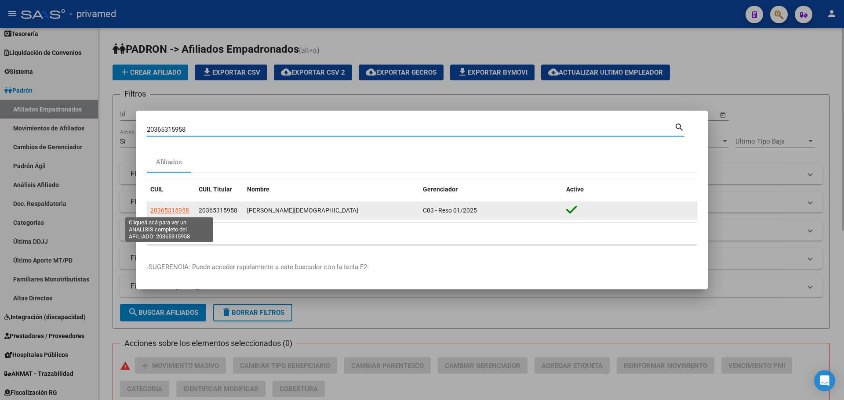
click at [171, 210] on span "20365315958" at bounding box center [169, 210] width 39 height 7
type textarea "20365315958"
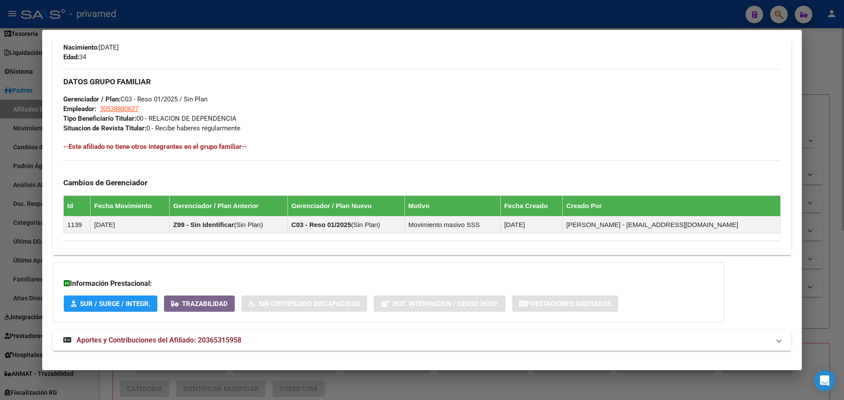
scroll to position [403, 0]
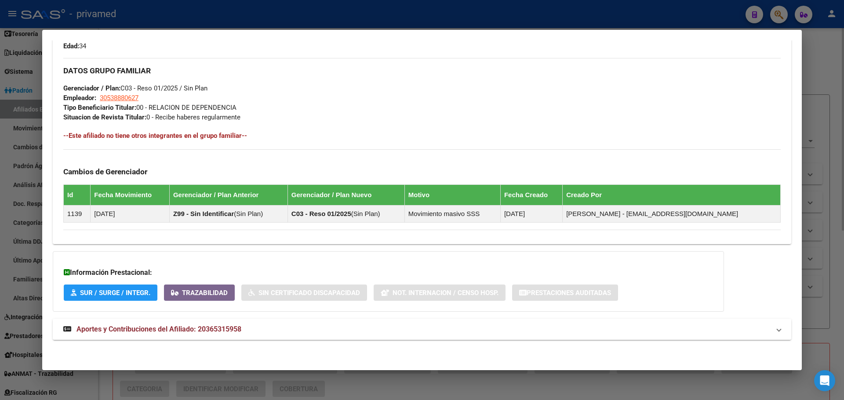
click at [159, 326] on span "Aportes y Contribuciones del Afiliado: 20365315958" at bounding box center [158, 329] width 165 height 8
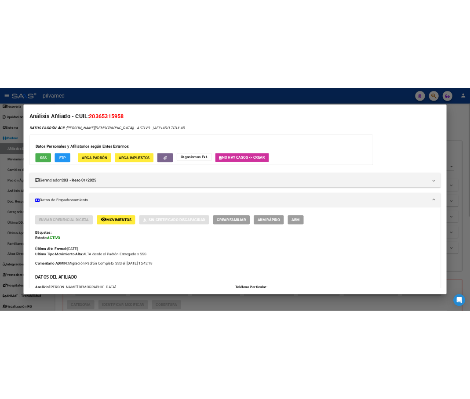
scroll to position [0, 0]
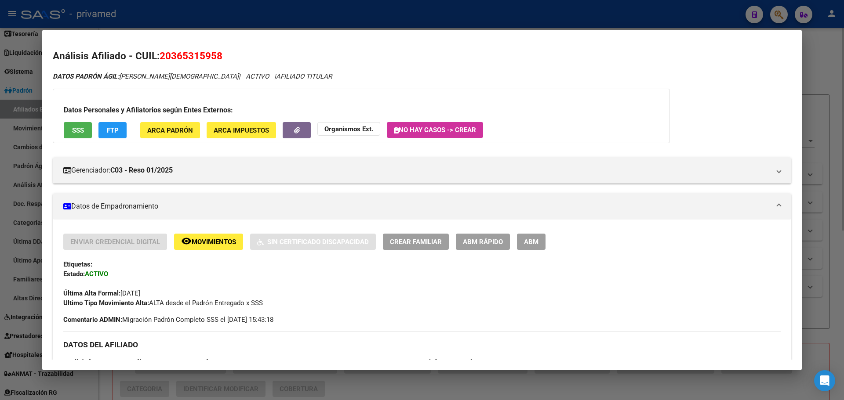
click at [537, 240] on span "ABM" at bounding box center [531, 242] width 15 height 8
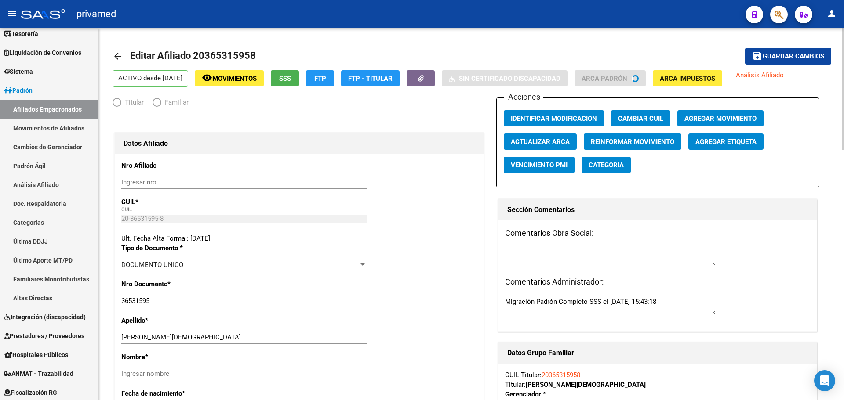
radio input "true"
type input "30-53888062-7"
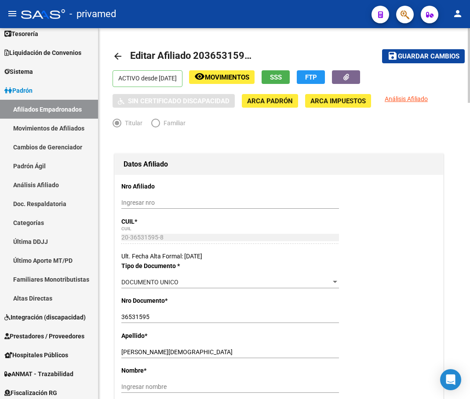
scroll to position [44, 0]
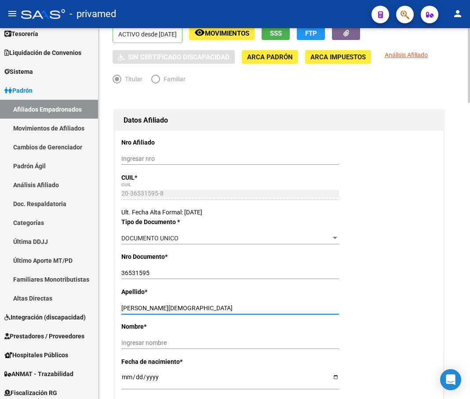
drag, startPoint x: 141, startPoint y: 305, endPoint x: 220, endPoint y: 312, distance: 79.4
click at [220, 312] on div "TELLO CHRISTIAN DAMIAN Ingresar apellido" at bounding box center [230, 308] width 218 height 12
type input "TELLO"
click at [136, 342] on input "Ingresar nombre" at bounding box center [230, 342] width 218 height 7
paste input "CHRISTIAN DAMIAN"
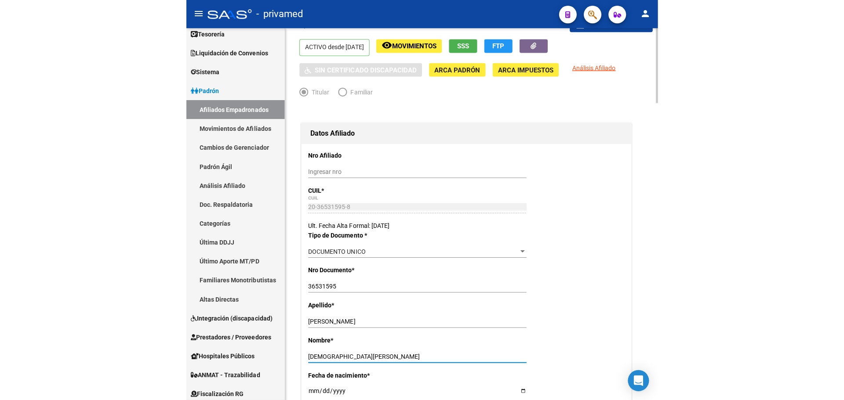
scroll to position [0, 0]
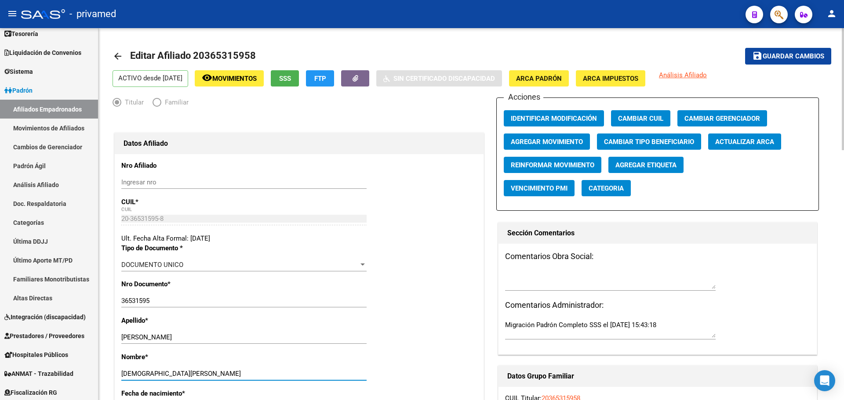
type input "CHRISTIAN DAMIAN"
click at [566, 140] on span "Agregar Movimiento" at bounding box center [547, 142] width 72 height 8
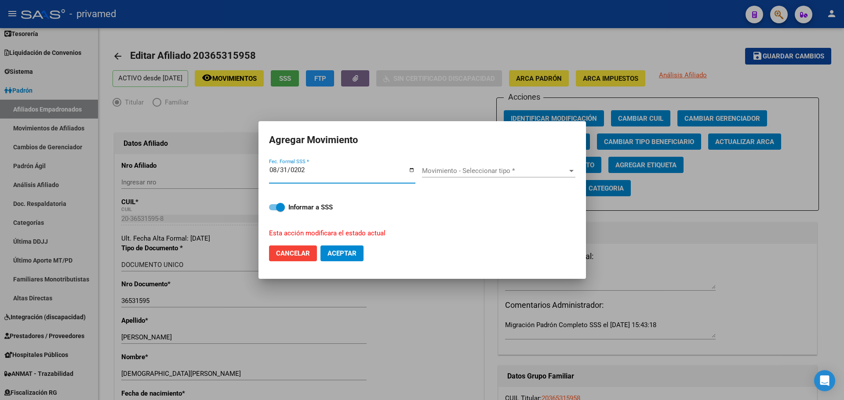
type input "[DATE]"
click at [435, 172] on span "Movimiento - Seleccionar tipo *" at bounding box center [494, 171] width 145 height 8
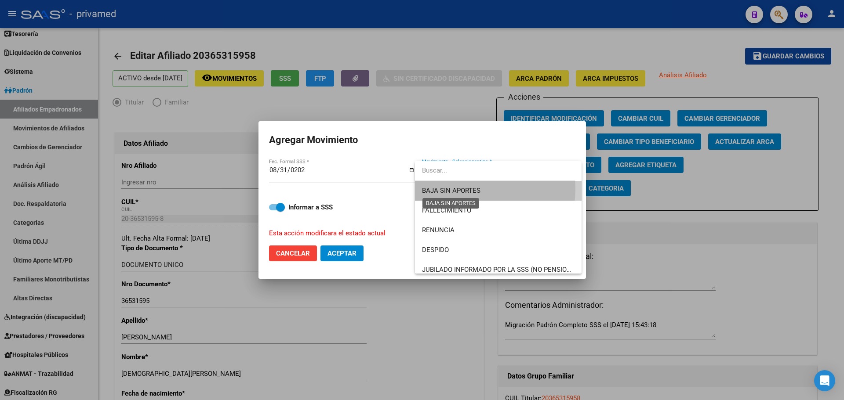
click at [472, 189] on span "BAJA SIN APORTES" at bounding box center [451, 191] width 58 height 8
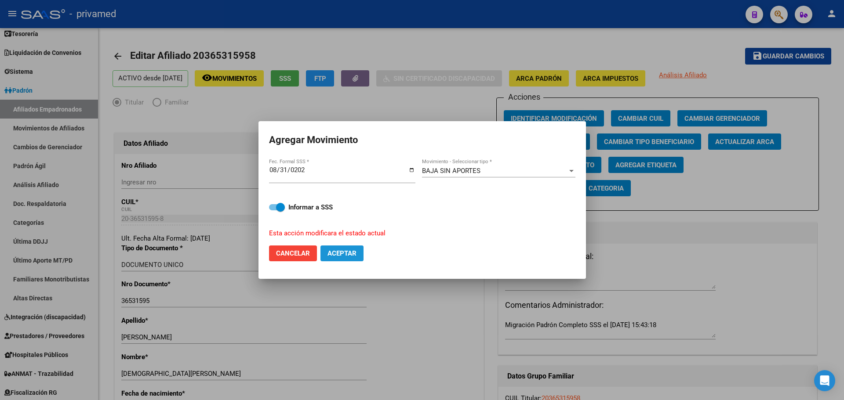
click at [340, 255] on span "Aceptar" at bounding box center [341, 254] width 29 height 8
checkbox input "false"
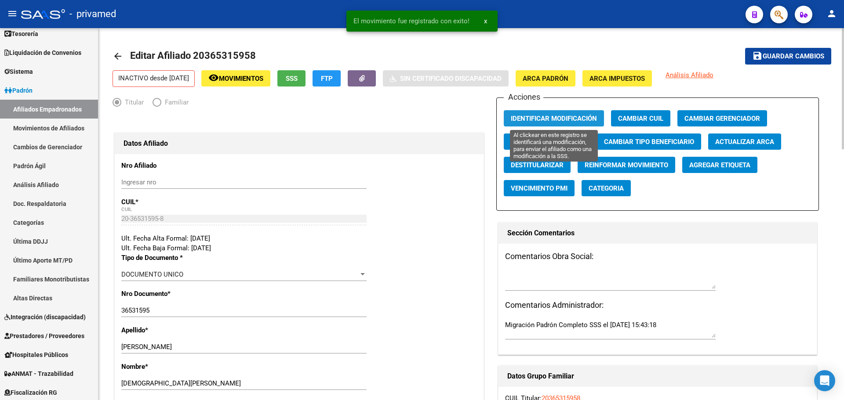
click at [550, 118] on span "Identificar Modificación" at bounding box center [554, 119] width 86 height 8
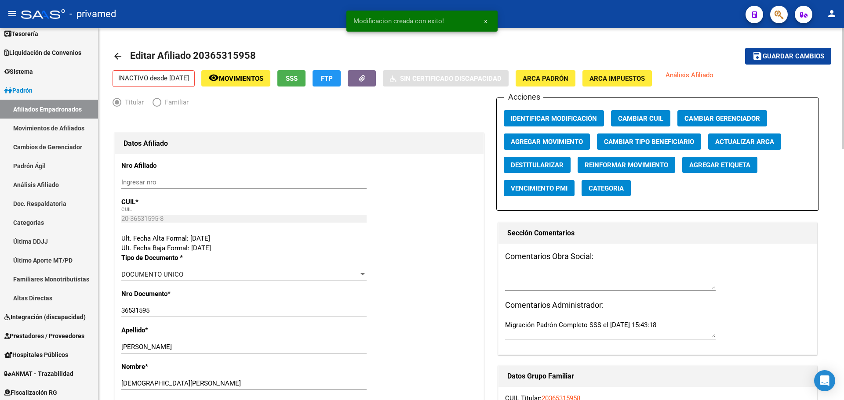
click at [792, 58] on span "Guardar cambios" at bounding box center [793, 57] width 62 height 8
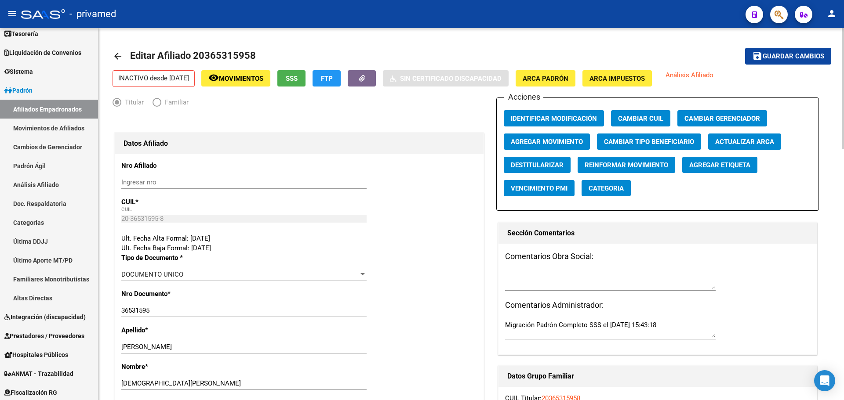
click at [120, 54] on mat-icon "arrow_back" at bounding box center [117, 56] width 11 height 11
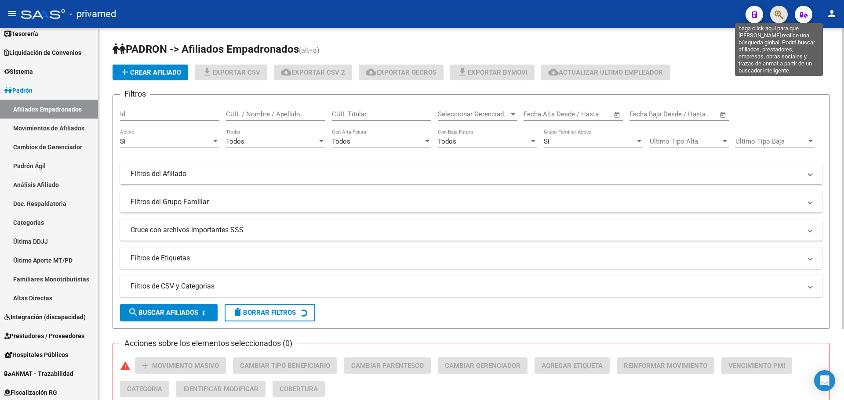
click at [780, 13] on icon "button" at bounding box center [778, 15] width 9 height 10
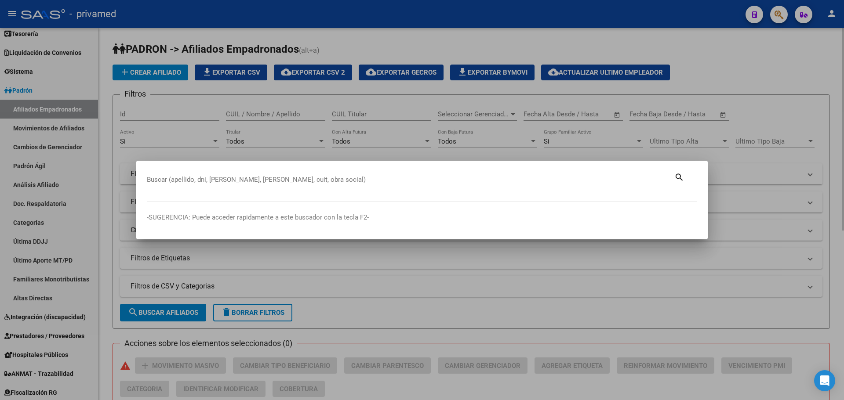
paste input "20257905900"
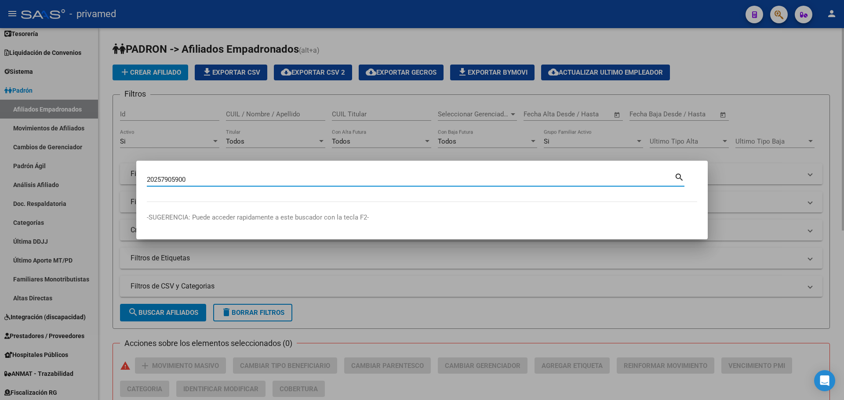
type input "20257905900"
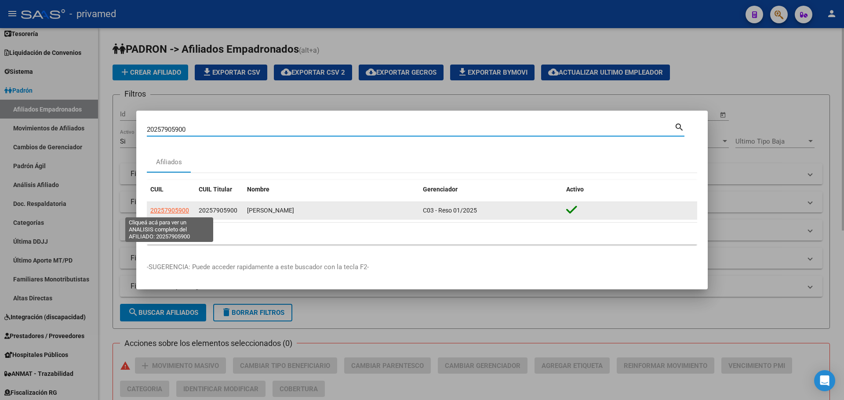
click at [167, 212] on span "20257905900" at bounding box center [169, 210] width 39 height 7
type textarea "20257905900"
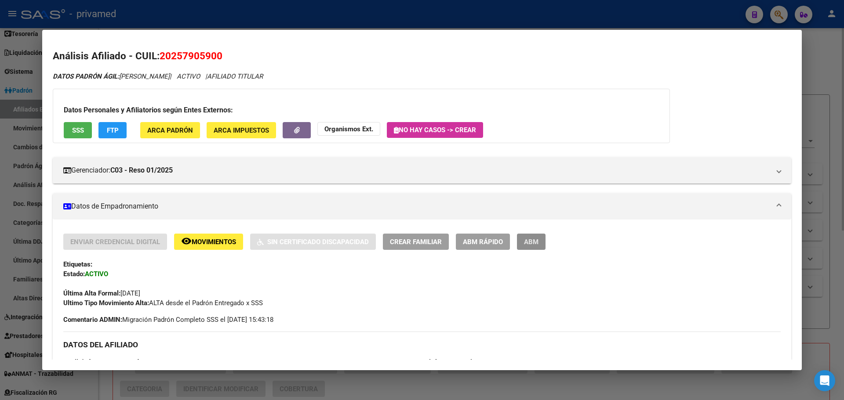
click at [529, 245] on span "ABM" at bounding box center [531, 242] width 15 height 8
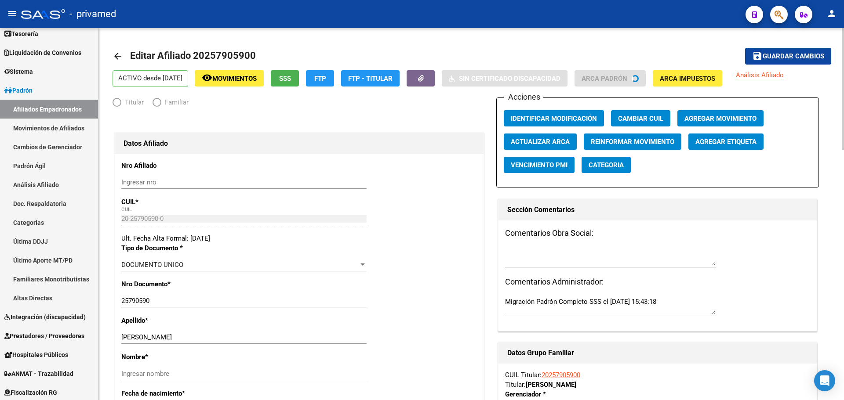
radio input "true"
type input "30-57733887-2"
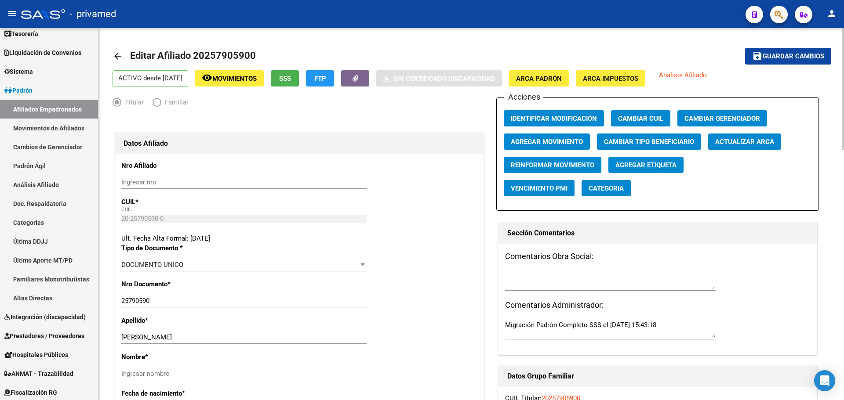
scroll to position [44, 0]
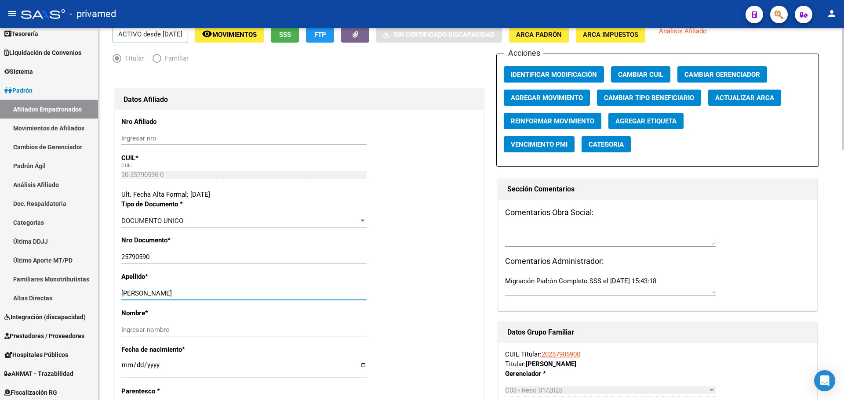
drag, startPoint x: 152, startPoint y: 292, endPoint x: 227, endPoint y: 295, distance: 75.2
click at [227, 295] on input "DAVALOS GEORGIO" at bounding box center [243, 294] width 245 height 8
type input "DAVALOS"
click at [171, 325] on div "Ingresar nombre" at bounding box center [243, 329] width 245 height 13
paste input "GEORGIO"
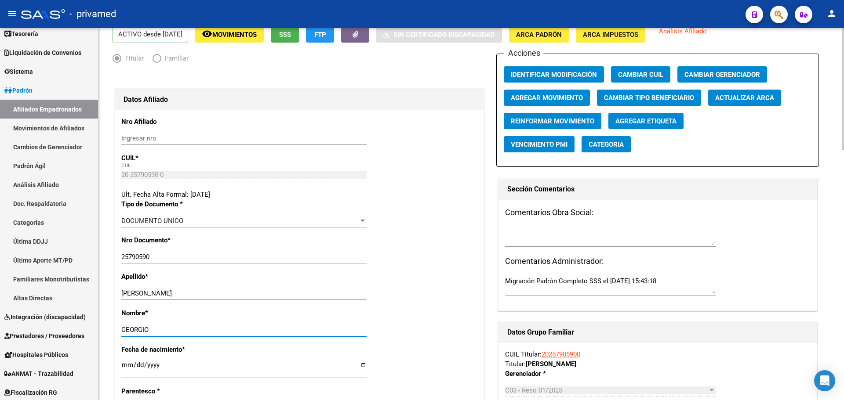
type input "GEORGIO"
click at [541, 100] on span "Agregar Movimiento" at bounding box center [547, 98] width 72 height 8
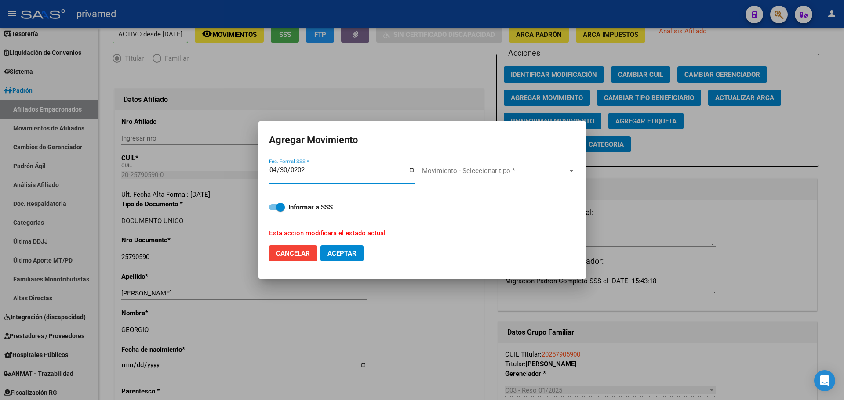
type input "2025-04-30"
click at [455, 173] on span "Movimiento - Seleccionar tipo *" at bounding box center [494, 171] width 145 height 8
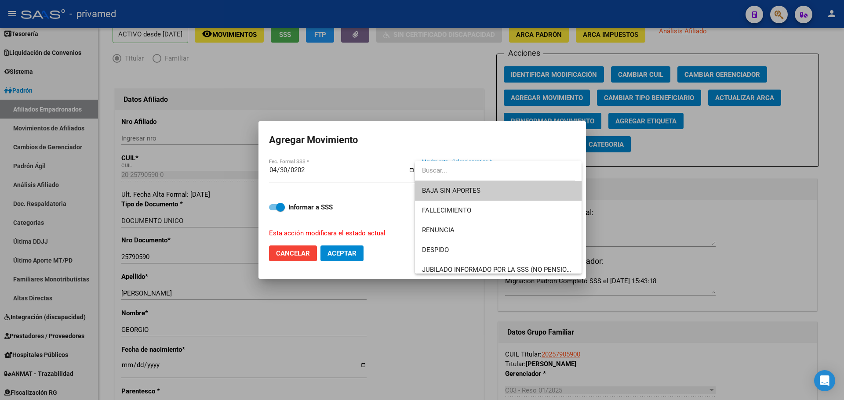
click at [455, 190] on span "BAJA SIN APORTES" at bounding box center [451, 191] width 58 height 8
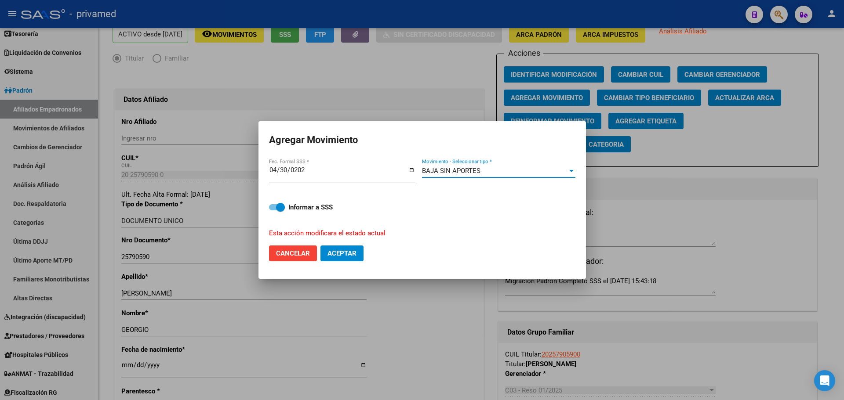
click at [344, 253] on span "Aceptar" at bounding box center [341, 254] width 29 height 8
checkbox input "false"
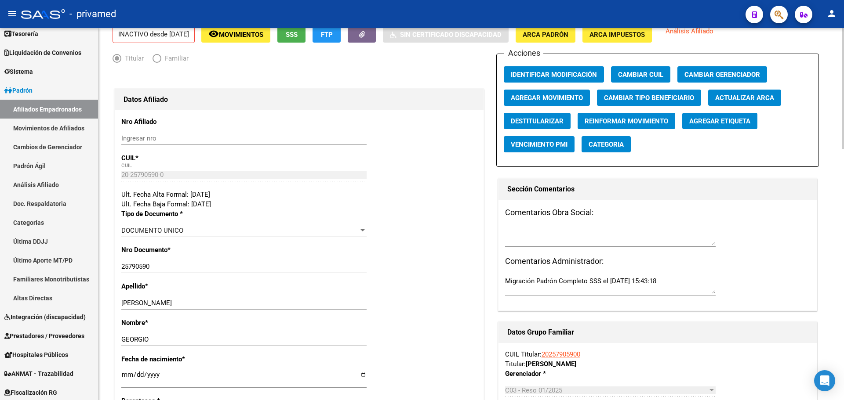
drag, startPoint x: 299, startPoint y: 74, endPoint x: 133, endPoint y: 71, distance: 165.7
click at [295, 75] on div at bounding box center [298, 77] width 373 height 19
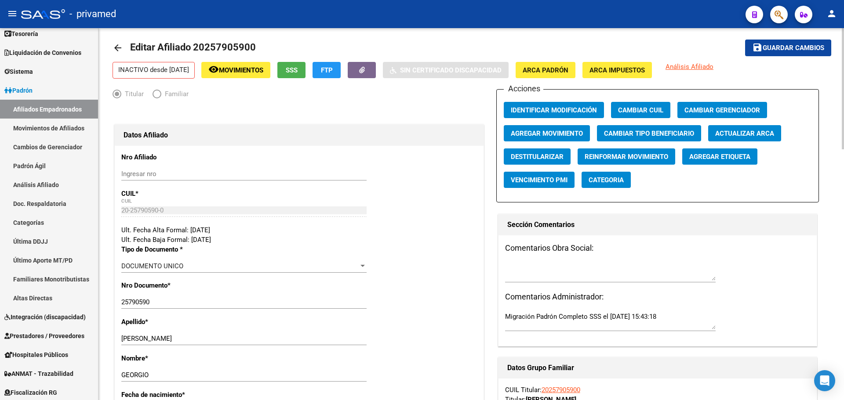
scroll to position [0, 0]
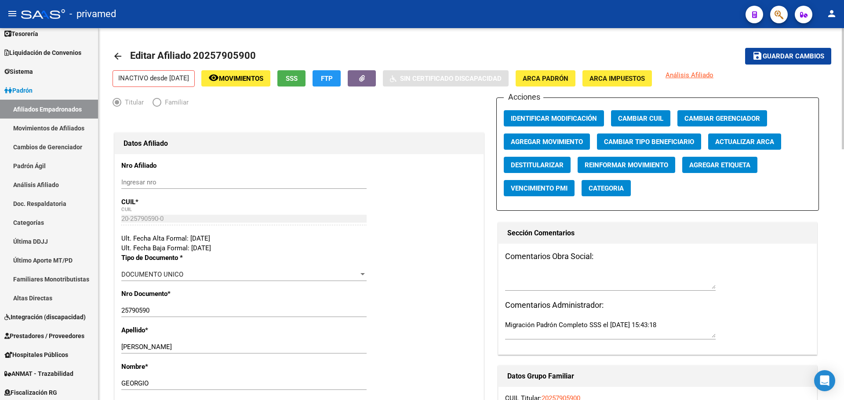
click at [117, 58] on mat-icon "arrow_back" at bounding box center [117, 56] width 11 height 11
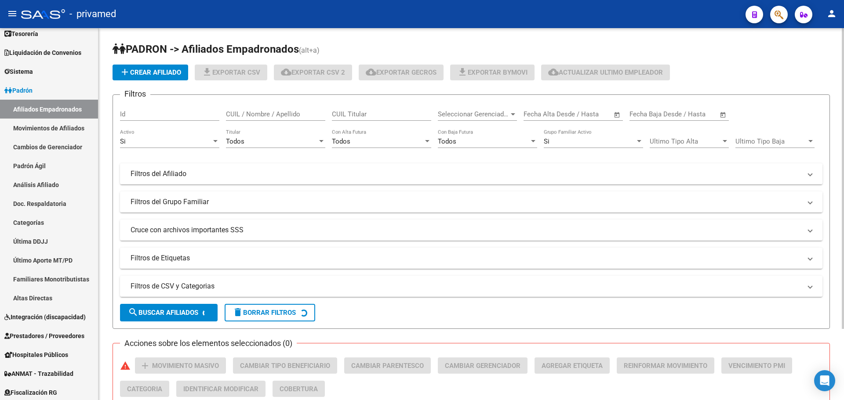
click at [776, 13] on icon "button" at bounding box center [778, 15] width 9 height 10
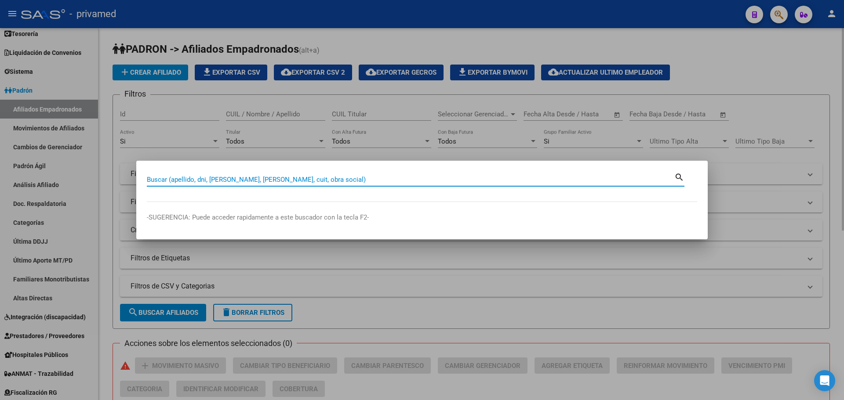
paste input "20288616966"
type input "20288616966"
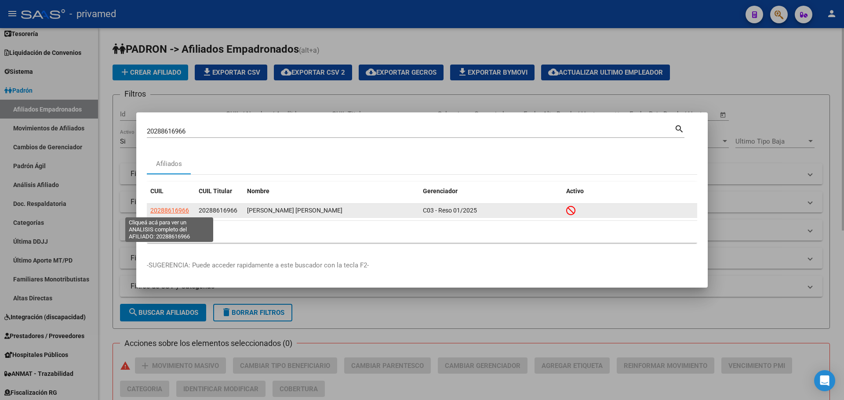
click at [170, 209] on span "20288616966" at bounding box center [169, 210] width 39 height 7
type textarea "20288616966"
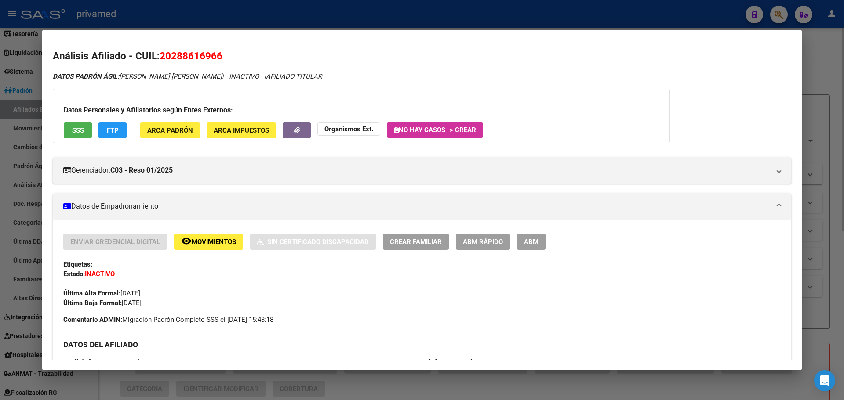
click at [295, 19] on div at bounding box center [422, 200] width 844 height 400
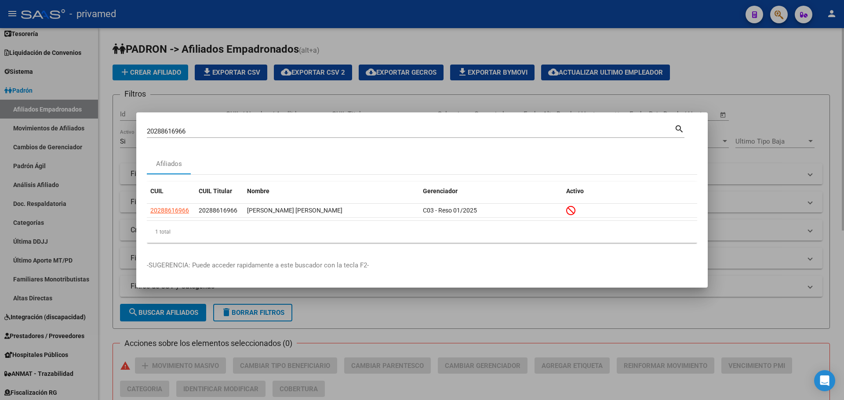
click at [264, 131] on input "20288616966" at bounding box center [410, 131] width 527 height 8
paste input "184972701"
type input "20184972701"
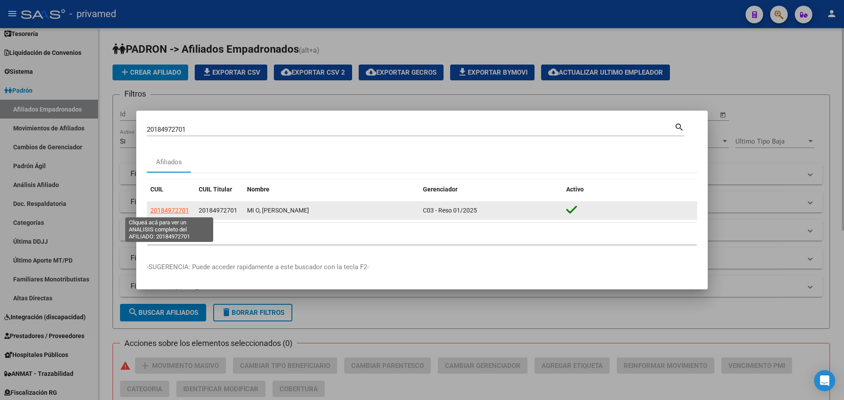
click at [174, 207] on span "20184972701" at bounding box center [169, 210] width 39 height 7
type textarea "20184972701"
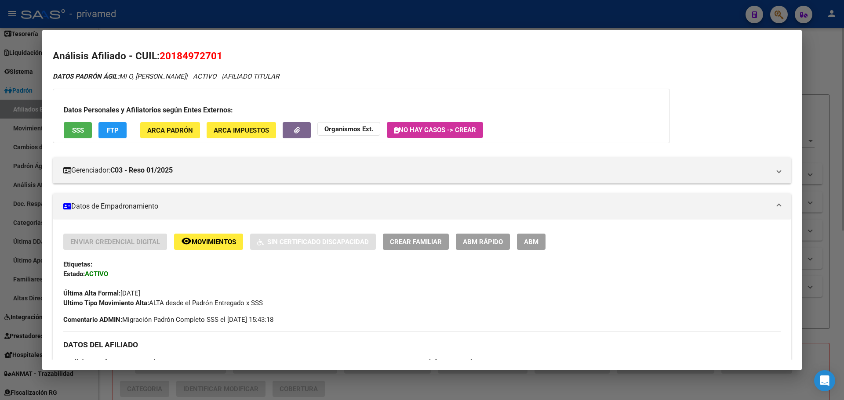
click at [546, 238] on div "Enviar Credencial Digital remove_red_eye Movimientos Sin Certificado Discapacid…" at bounding box center [421, 242] width 717 height 16
click at [538, 243] on button "ABM" at bounding box center [531, 242] width 29 height 16
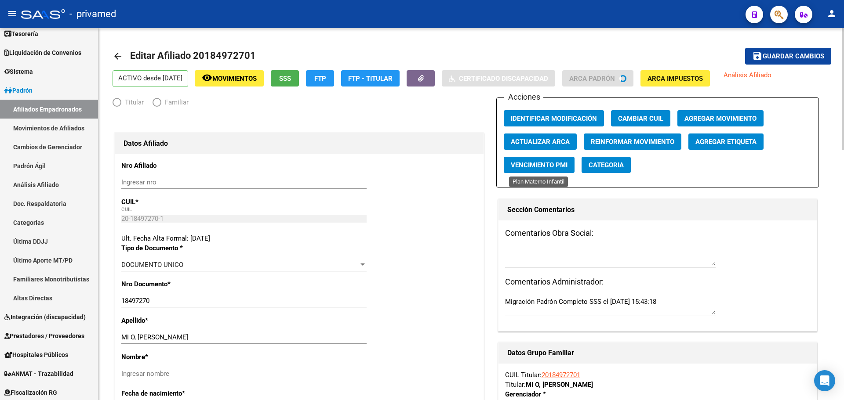
radio input "true"
type input "30-59057897-1"
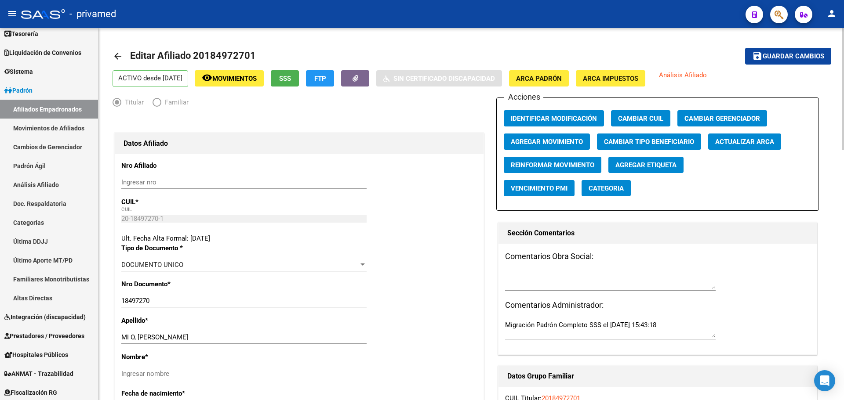
click at [549, 141] on span "Agregar Movimiento" at bounding box center [547, 142] width 72 height 8
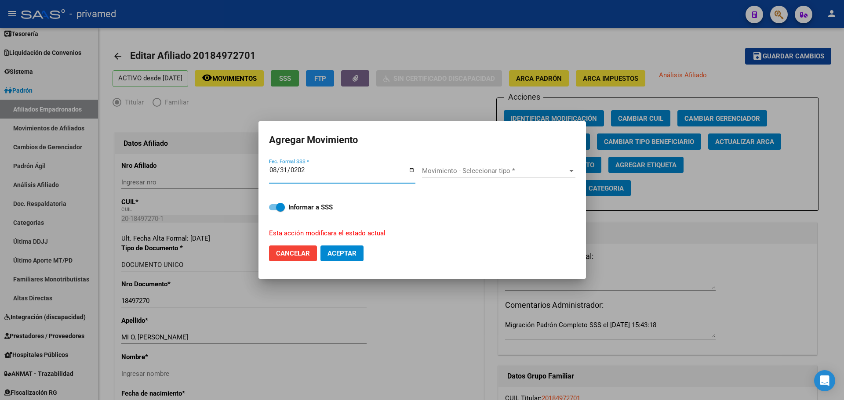
type input "[DATE]"
click at [464, 173] on span "Movimiento - Seleccionar tipo *" at bounding box center [494, 171] width 145 height 8
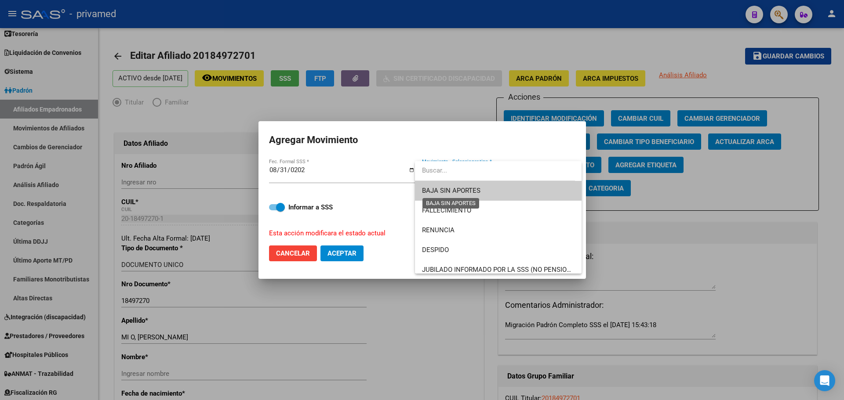
click at [464, 190] on span "BAJA SIN APORTES" at bounding box center [451, 191] width 58 height 8
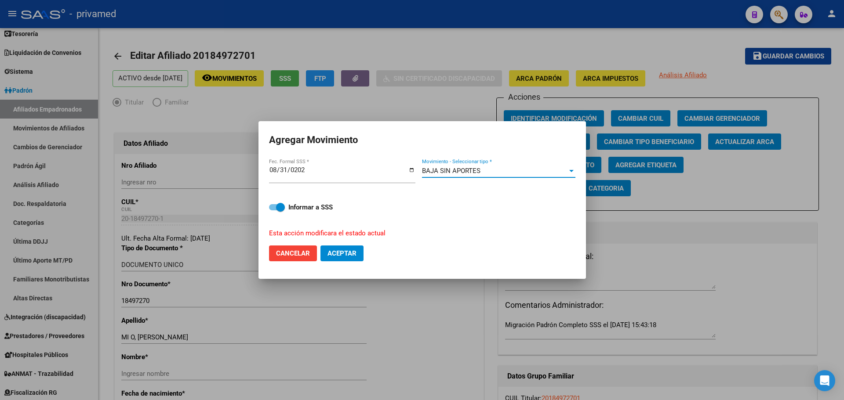
click at [456, 169] on span "BAJA SIN APORTES" at bounding box center [451, 171] width 58 height 8
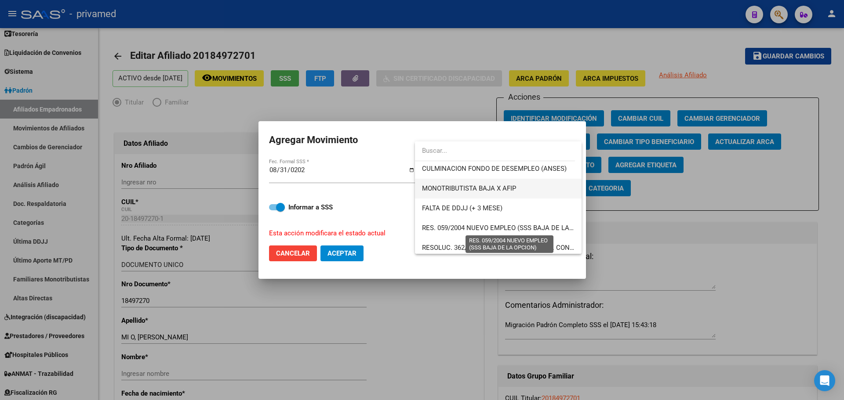
scroll to position [264, 0]
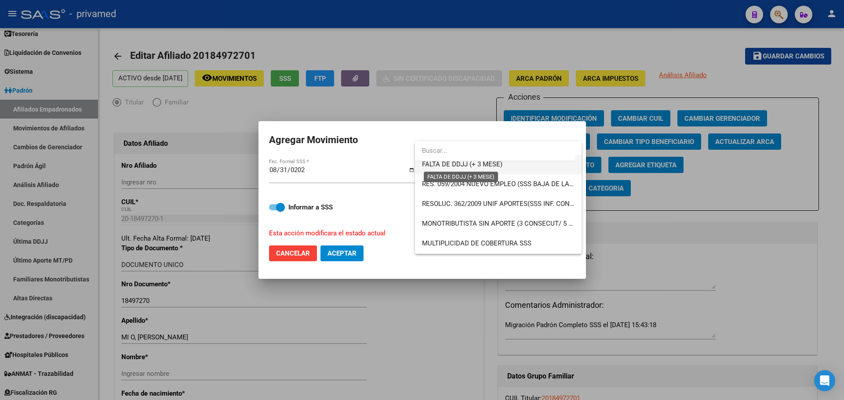
click at [490, 163] on span "FALTA DE DDJJ (+ 3 MESE)" at bounding box center [462, 164] width 80 height 8
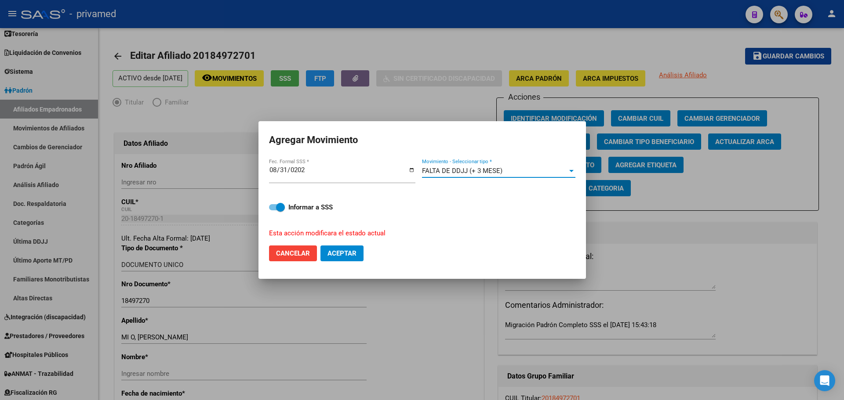
click at [339, 257] on span "Aceptar" at bounding box center [341, 254] width 29 height 8
checkbox input "false"
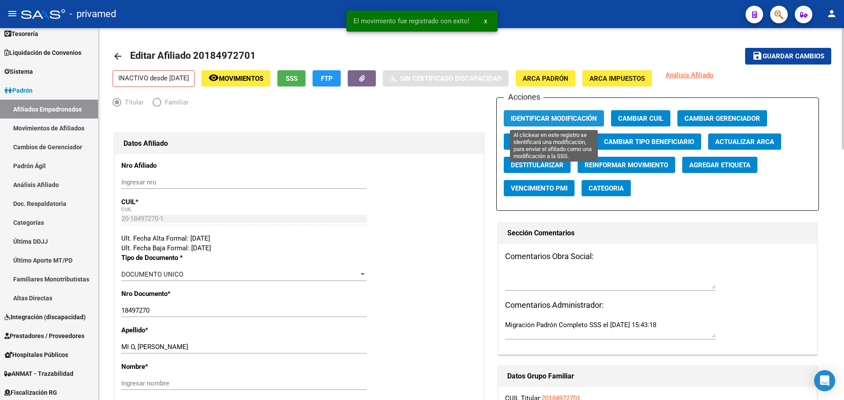
click at [587, 117] on span "Identificar Modificación" at bounding box center [554, 119] width 86 height 8
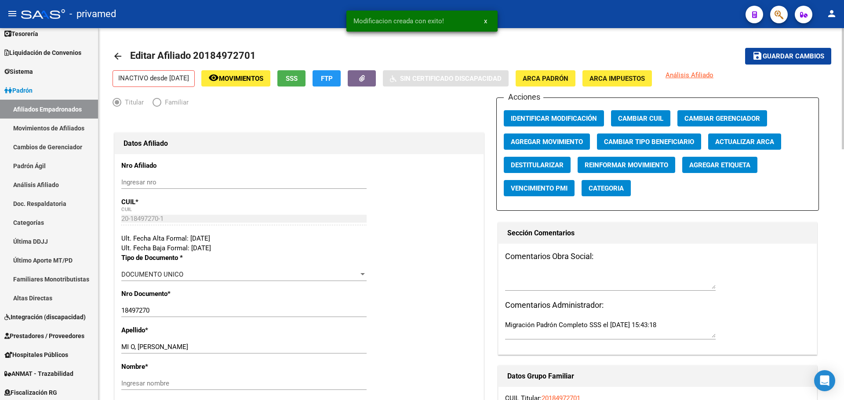
click at [805, 55] on span "Guardar cambios" at bounding box center [793, 57] width 62 height 8
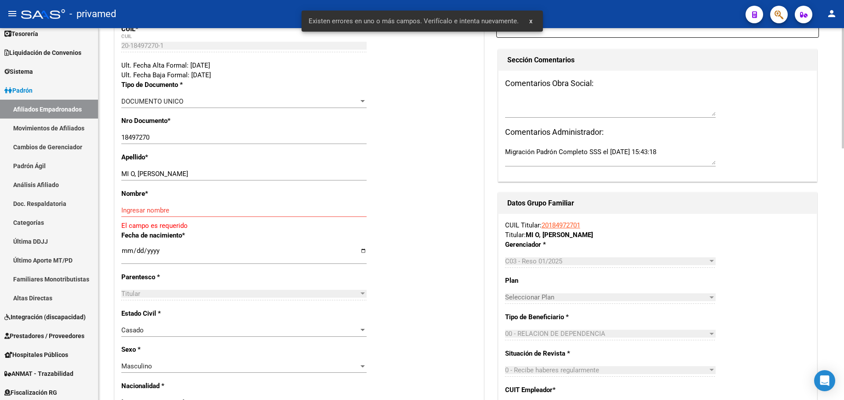
scroll to position [220, 0]
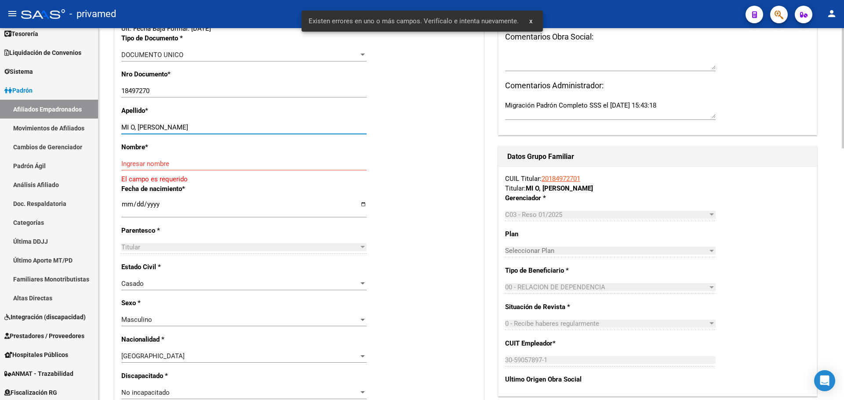
click at [151, 127] on input "MI O, JOSE RAMON" at bounding box center [243, 127] width 245 height 8
drag, startPoint x: 138, startPoint y: 125, endPoint x: 192, endPoint y: 124, distance: 53.2
click at [192, 124] on input "MI O, JOSE RAMON" at bounding box center [243, 127] width 245 height 8
type input "MI O,"
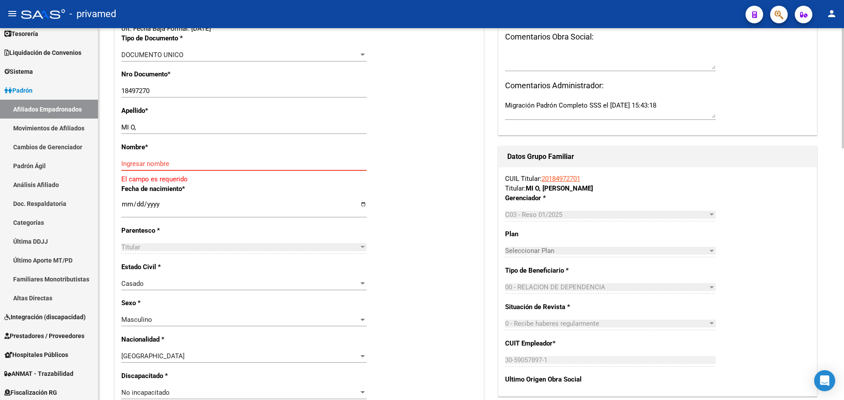
click at [157, 162] on input "Ingresar nombre" at bounding box center [243, 164] width 245 height 8
paste input "JOSE RAMON"
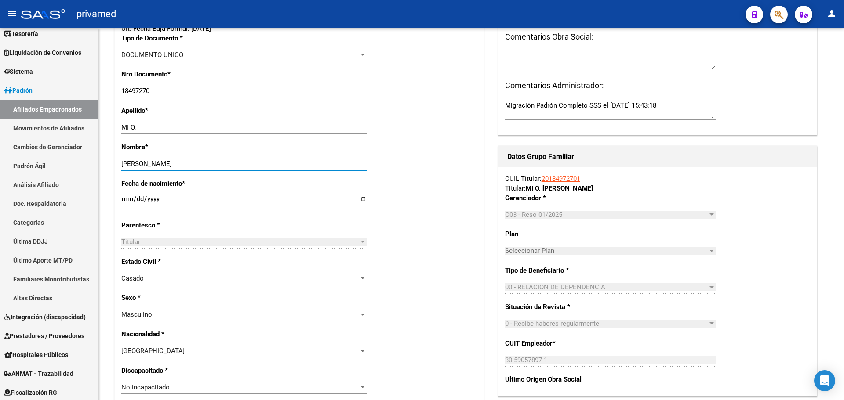
type input "JOSE RAMON"
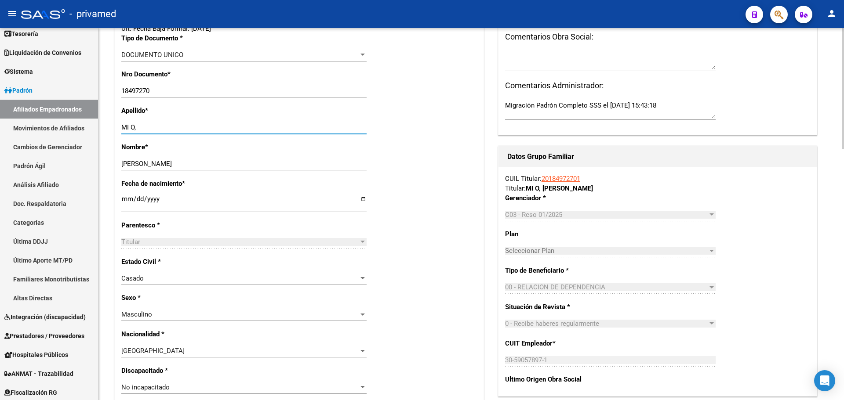
click at [133, 126] on input "MI O," at bounding box center [243, 127] width 245 height 8
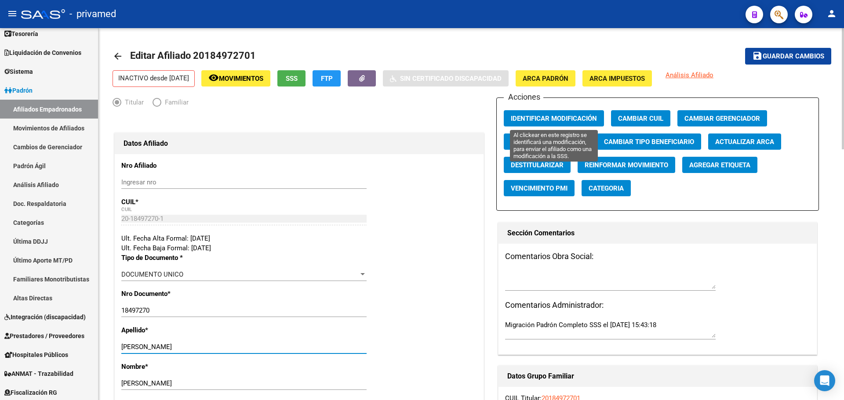
type input "MIÑO"
click at [541, 119] on span "Identificar Modificación" at bounding box center [554, 119] width 86 height 8
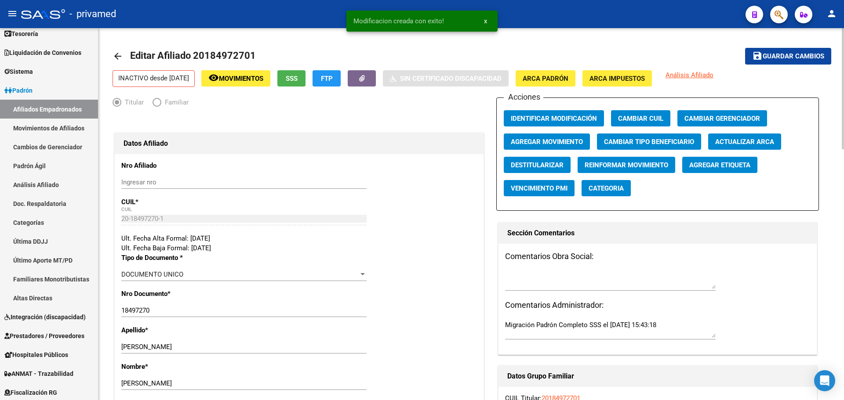
click at [783, 57] on span "Guardar cambios" at bounding box center [793, 57] width 62 height 8
click at [122, 52] on mat-icon "arrow_back" at bounding box center [117, 56] width 11 height 11
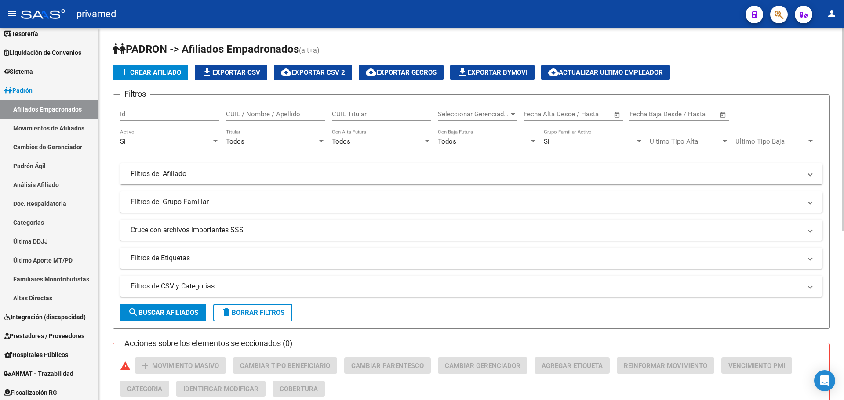
click at [384, 44] on h1 "PADRON -> Afiliados Empadronados (alt+a)" at bounding box center [470, 49] width 717 height 15
click at [775, 18] on icon "button" at bounding box center [778, 15] width 9 height 10
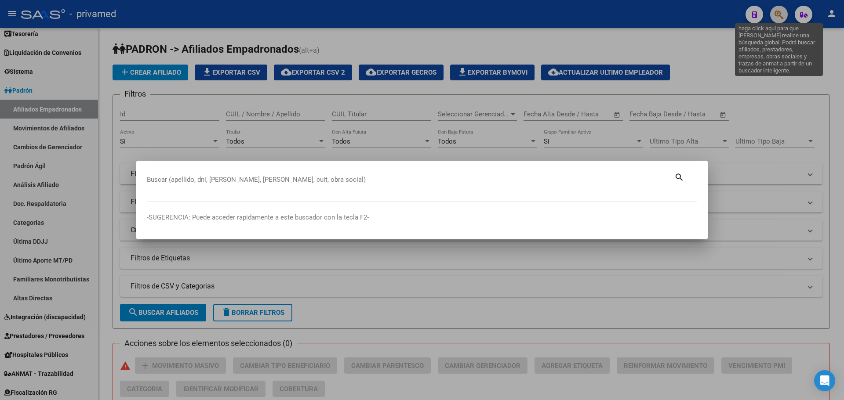
paste input "27214550127"
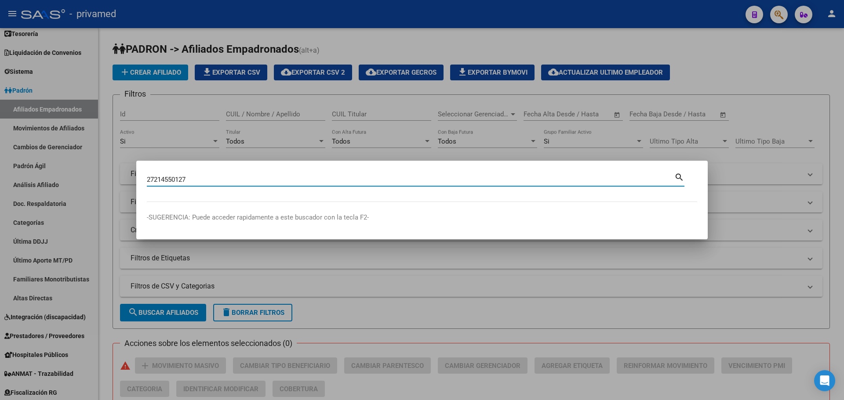
type input "27214550127"
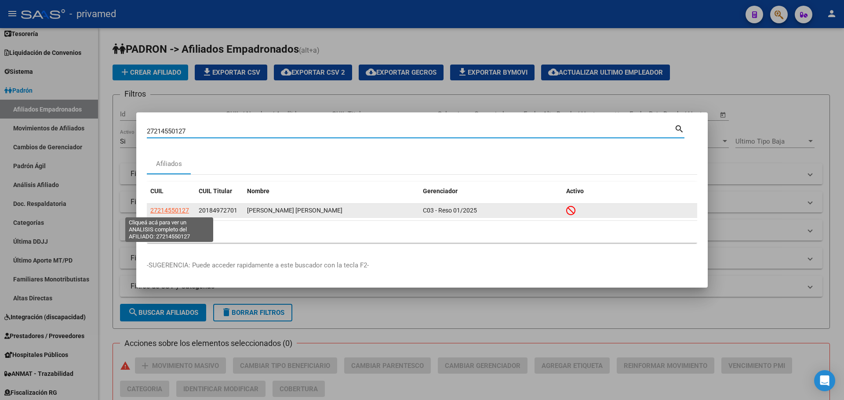
click at [183, 209] on span "27214550127" at bounding box center [169, 210] width 39 height 7
type textarea "27214550127"
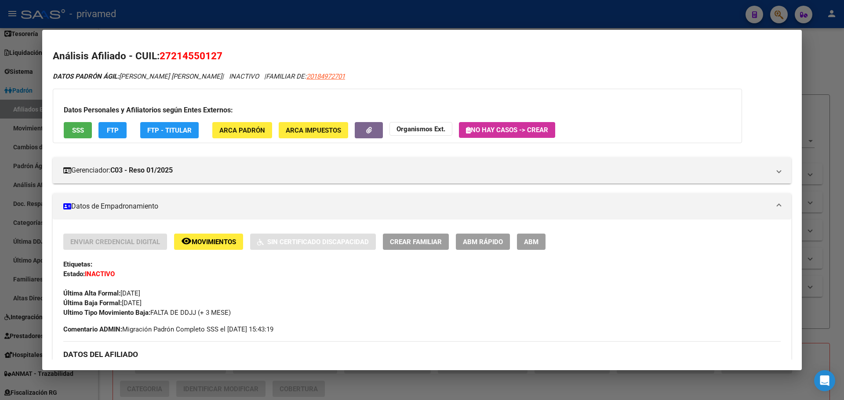
click at [310, 24] on div at bounding box center [422, 200] width 844 height 400
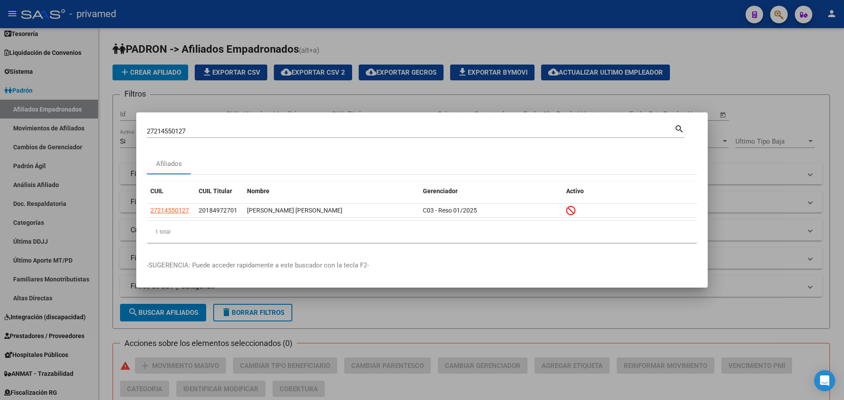
click at [406, 12] on div at bounding box center [422, 200] width 844 height 400
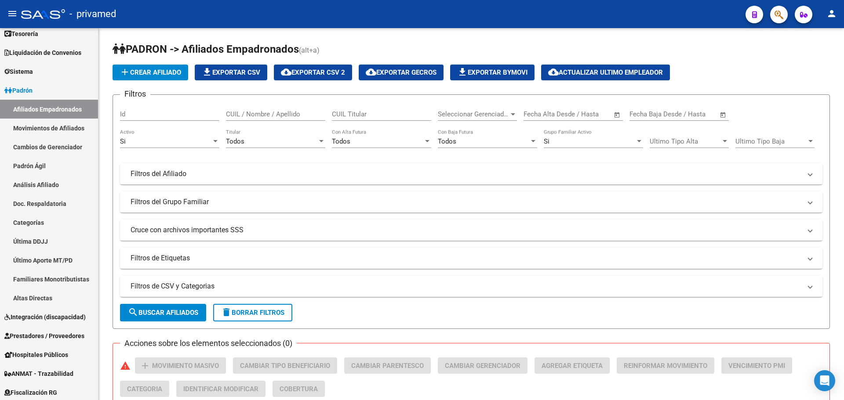
click at [783, 23] on mat-toolbar "menu - privamed person" at bounding box center [422, 14] width 844 height 28
click at [775, 15] on icon "button" at bounding box center [778, 15] width 9 height 10
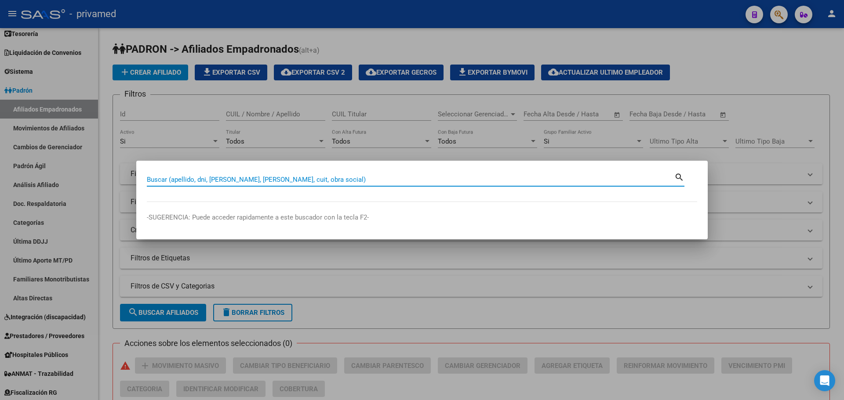
paste input "27179332561"
type input "27179332561"
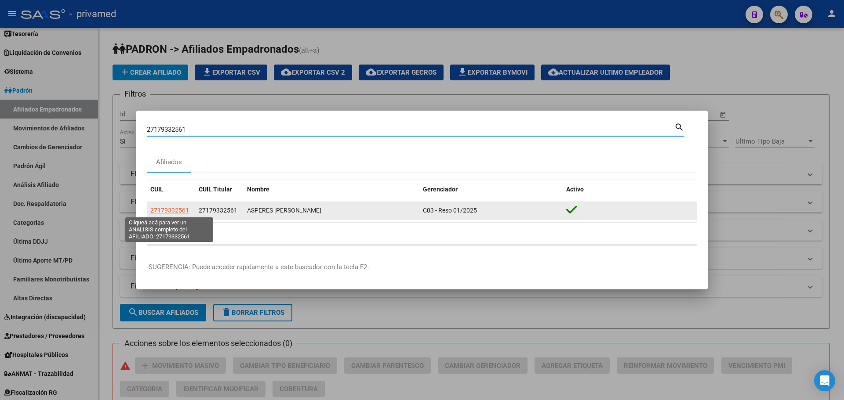
click at [167, 210] on span "27179332561" at bounding box center [169, 210] width 39 height 7
type textarea "27179332561"
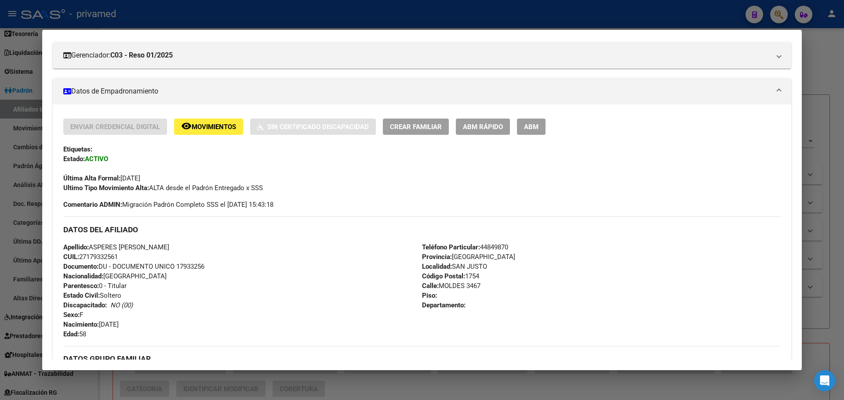
scroll to position [132, 0]
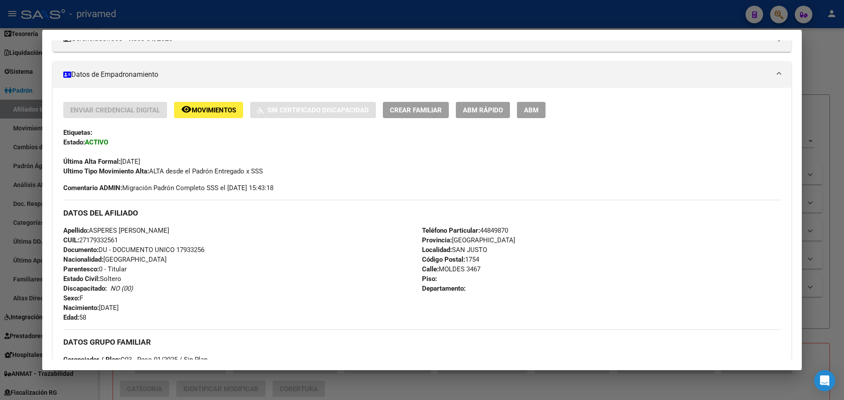
click at [582, 18] on div at bounding box center [422, 200] width 844 height 400
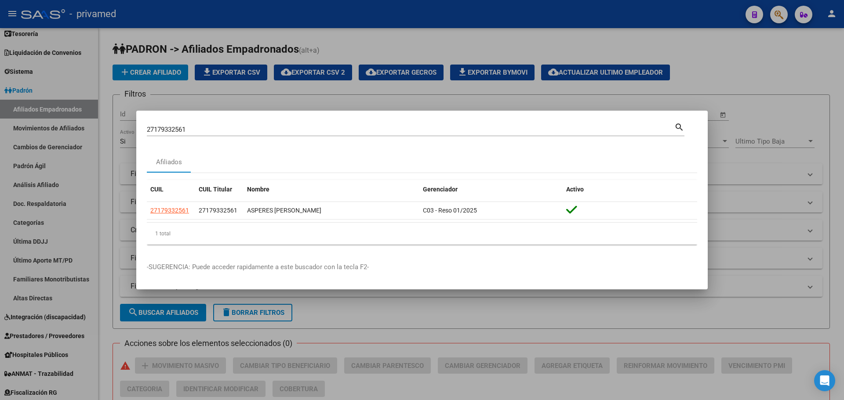
click at [204, 126] on input "27179332561" at bounding box center [410, 130] width 527 height 8
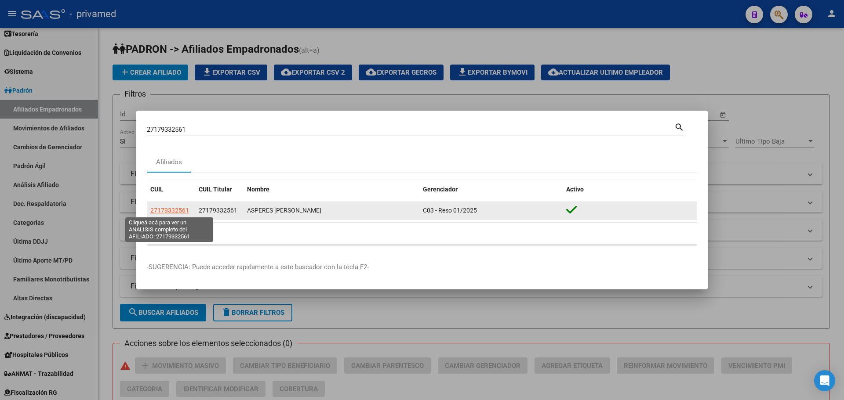
click at [162, 212] on span "27179332561" at bounding box center [169, 210] width 39 height 7
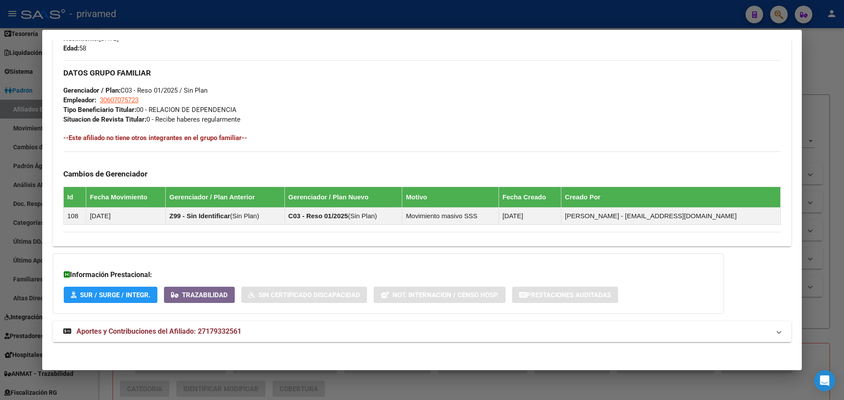
scroll to position [403, 0]
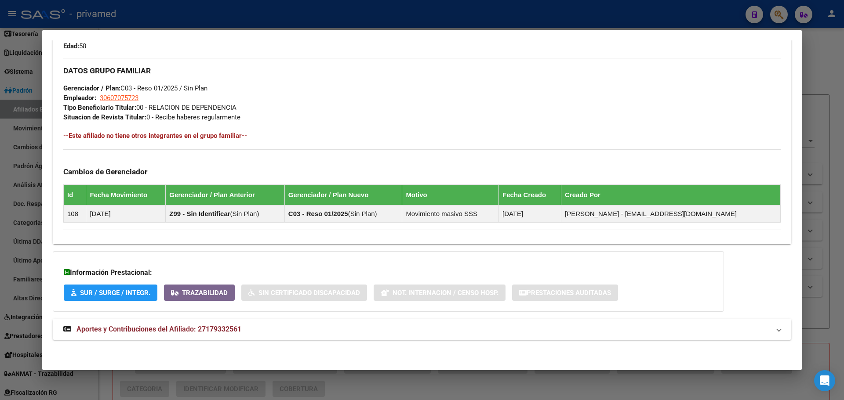
click at [125, 332] on span "Aportes y Contribuciones del Afiliado: 27179332561" at bounding box center [158, 329] width 165 height 8
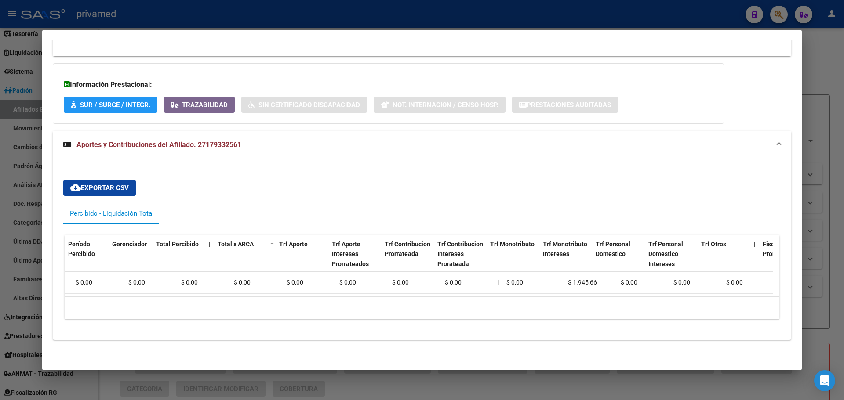
scroll to position [0, 0]
drag, startPoint x: 277, startPoint y: 14, endPoint x: 310, endPoint y: 54, distance: 52.2
click at [277, 14] on div at bounding box center [422, 200] width 844 height 400
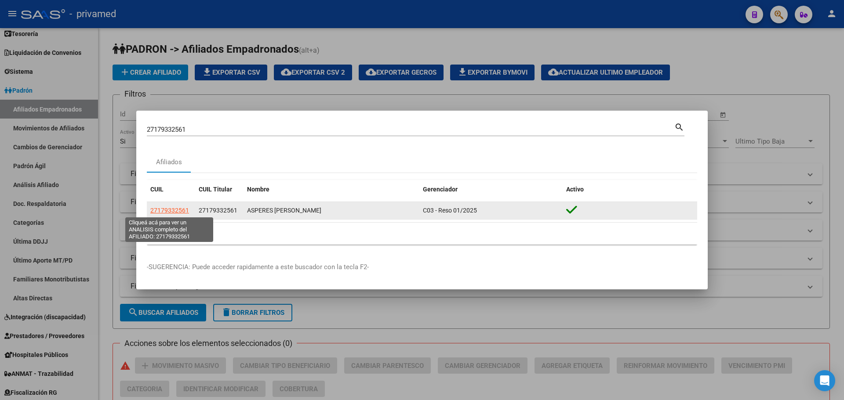
click at [172, 209] on span "27179332561" at bounding box center [169, 210] width 39 height 7
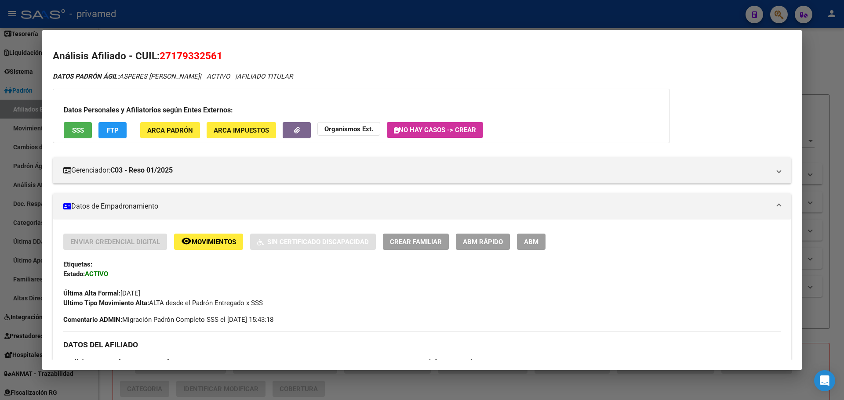
click at [535, 243] on span "ABM" at bounding box center [531, 242] width 15 height 8
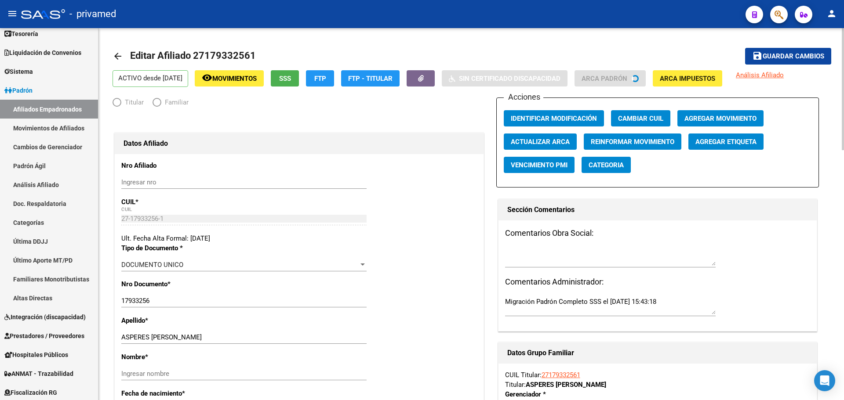
radio input "true"
type input "30-60707572-3"
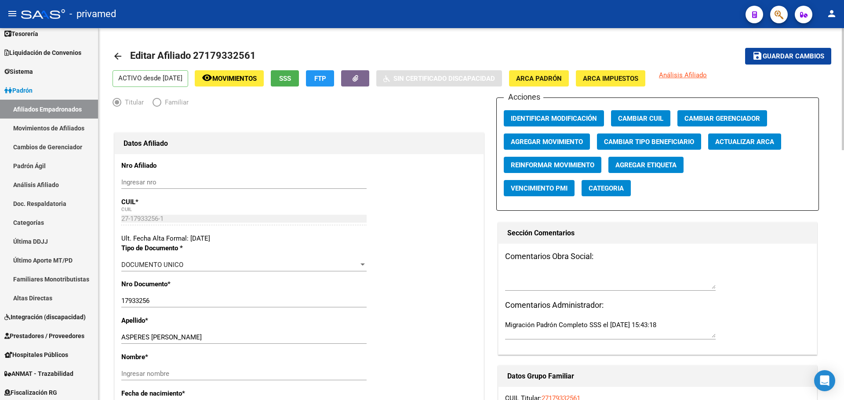
click at [545, 143] on span "Agregar Movimiento" at bounding box center [547, 142] width 72 height 8
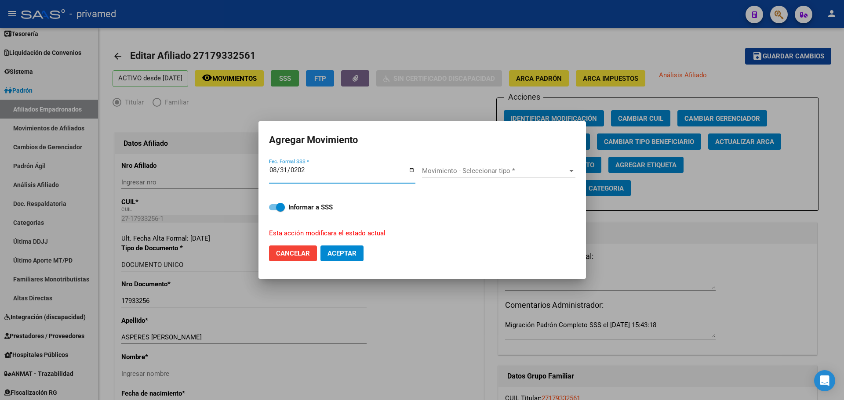
type input "[DATE]"
click at [475, 170] on span "Movimiento - Seleccionar tipo *" at bounding box center [494, 171] width 145 height 8
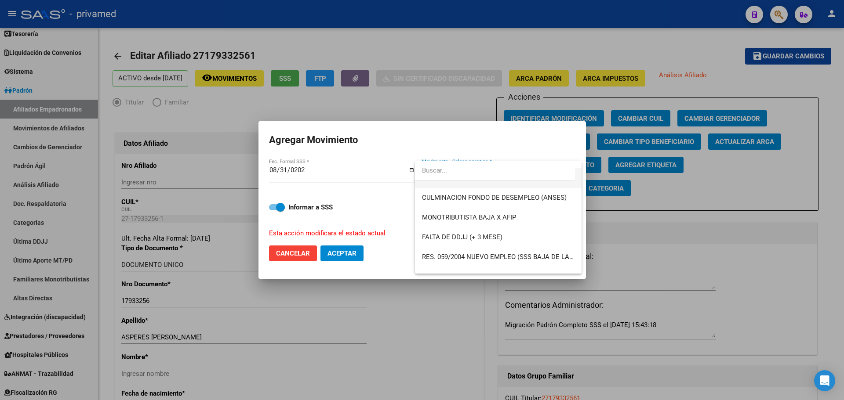
scroll to position [220, 0]
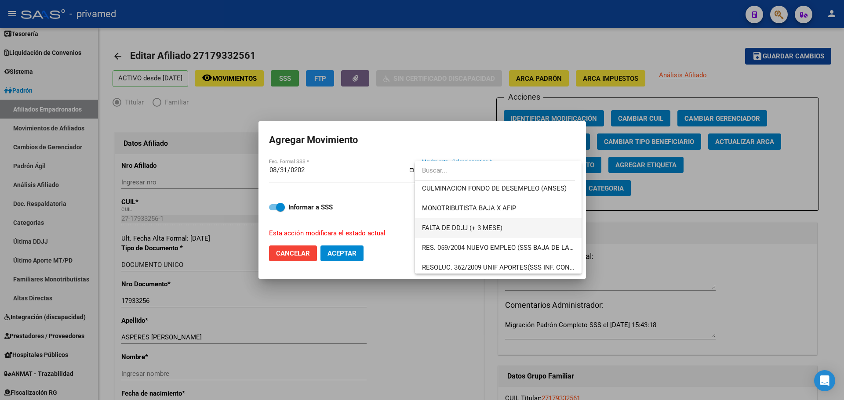
click at [475, 231] on span "FALTA DE DDJJ (+ 3 MESE)" at bounding box center [462, 228] width 80 height 8
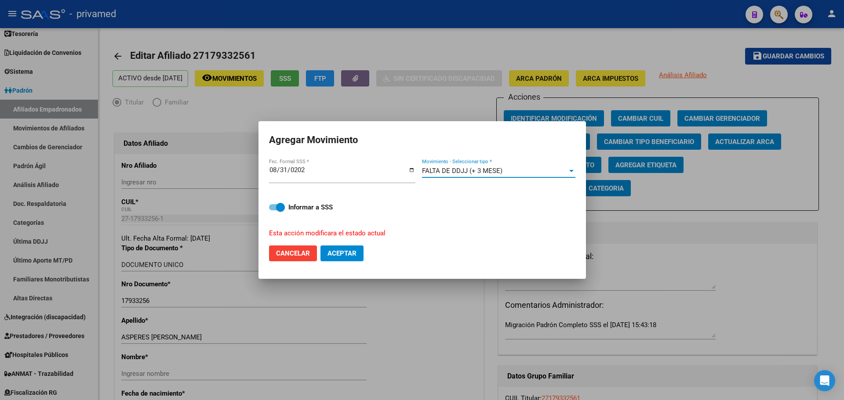
click at [339, 257] on button "Aceptar" at bounding box center [341, 254] width 43 height 16
checkbox input "false"
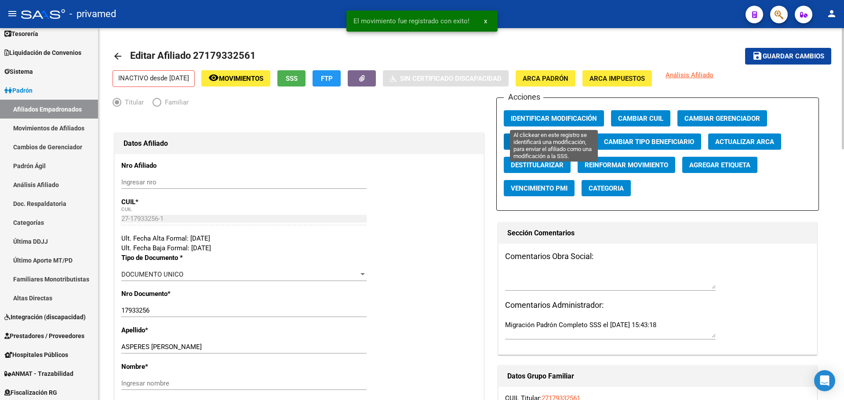
click at [576, 116] on span "Identificar Modificación" at bounding box center [554, 119] width 86 height 8
click at [773, 54] on span "Guardar cambios" at bounding box center [793, 57] width 62 height 8
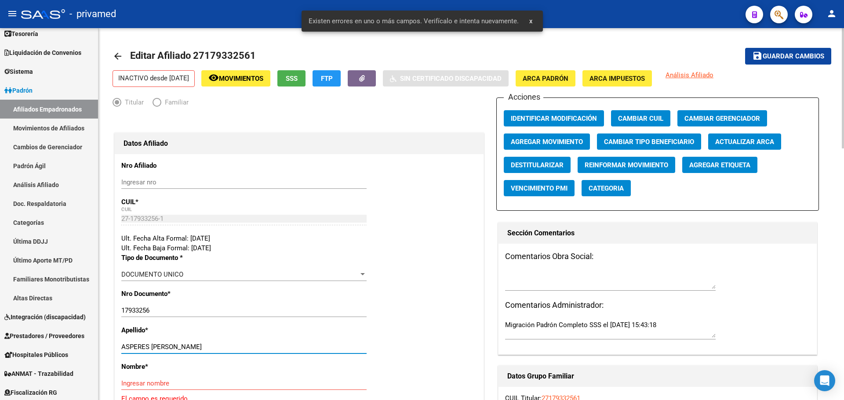
drag, startPoint x: 152, startPoint y: 343, endPoint x: 264, endPoint y: 335, distance: 112.8
click at [264, 335] on div "Apellido * ASPERES ADRIANA BEATRIZ Ingresar apellido" at bounding box center [298, 344] width 355 height 36
type input "ASPERES"
click at [165, 383] on input "Ingresar nombre" at bounding box center [243, 384] width 245 height 8
paste input "ADRIANA BEATRIZ"
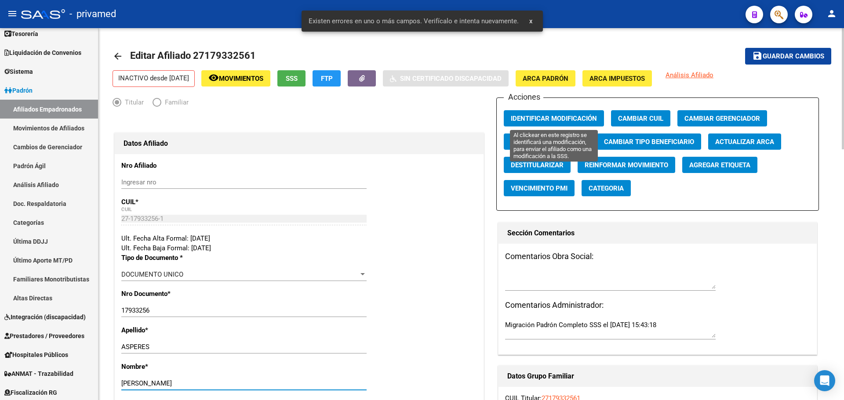
type input "ADRIANA BEATRIZ"
click at [567, 123] on span "Identificar Modificación" at bounding box center [554, 119] width 86 height 8
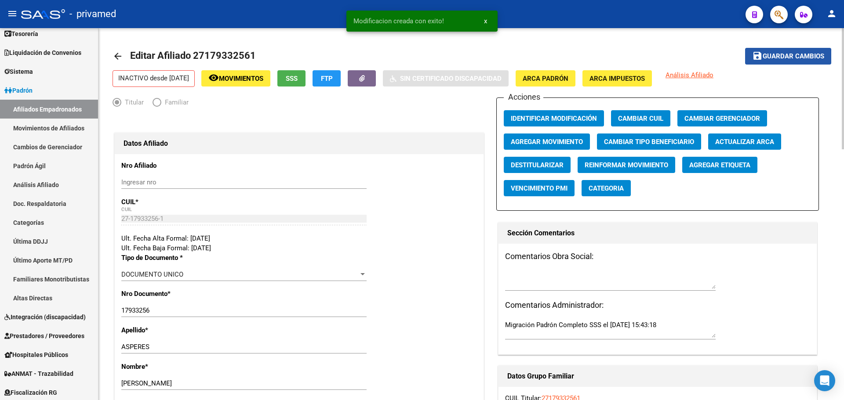
click at [785, 58] on span "Guardar cambios" at bounding box center [793, 57] width 62 height 8
click at [121, 62] on link "arrow_back" at bounding box center [121, 56] width 18 height 21
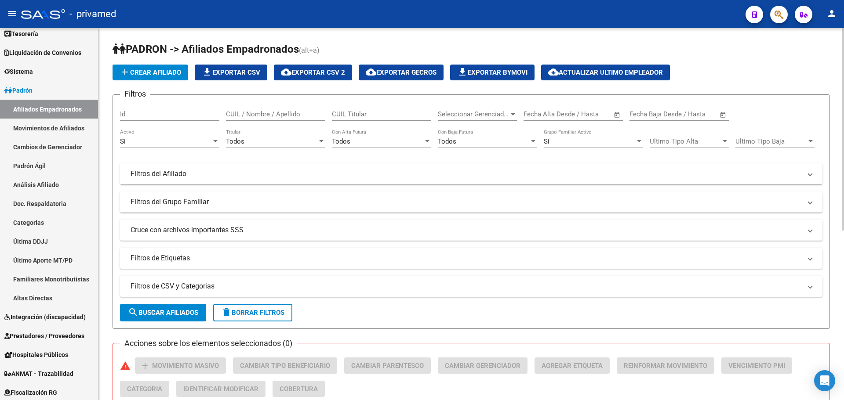
click at [369, 45] on h1 "PADRON -> Afiliados Empadronados (alt+a)" at bounding box center [470, 49] width 717 height 15
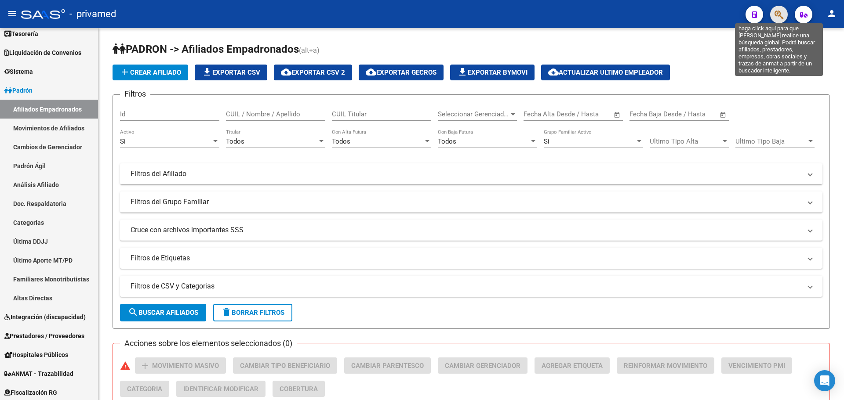
click at [779, 16] on icon "button" at bounding box center [778, 15] width 9 height 10
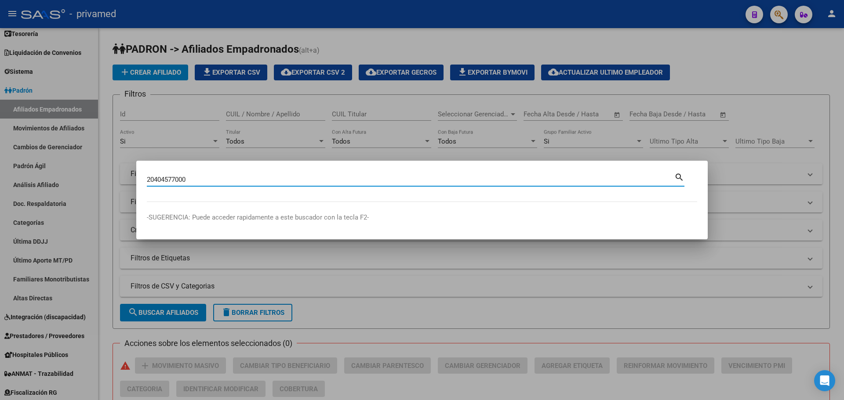
type input "20404577000"
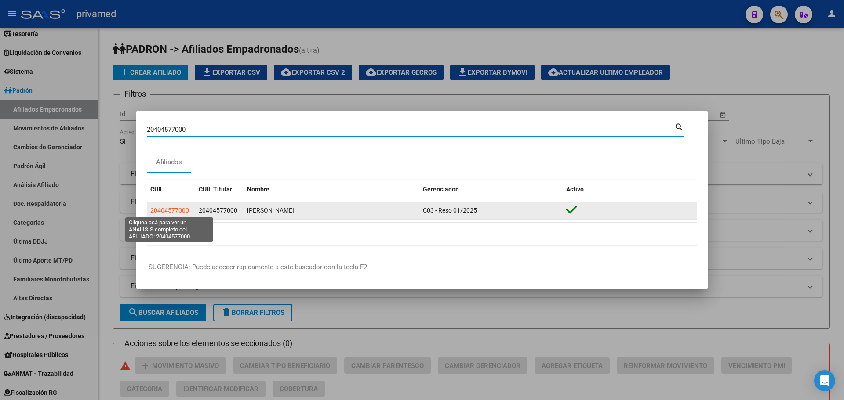
click at [160, 210] on span "20404577000" at bounding box center [169, 210] width 39 height 7
type textarea "20404577000"
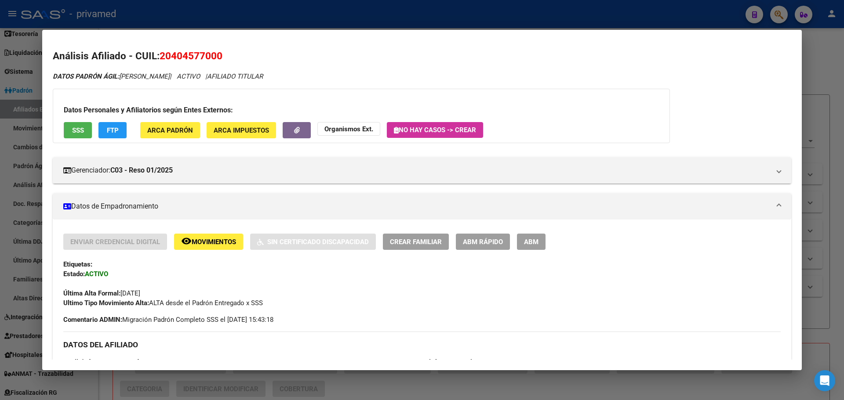
click at [537, 246] on span "ABM" at bounding box center [531, 242] width 15 height 8
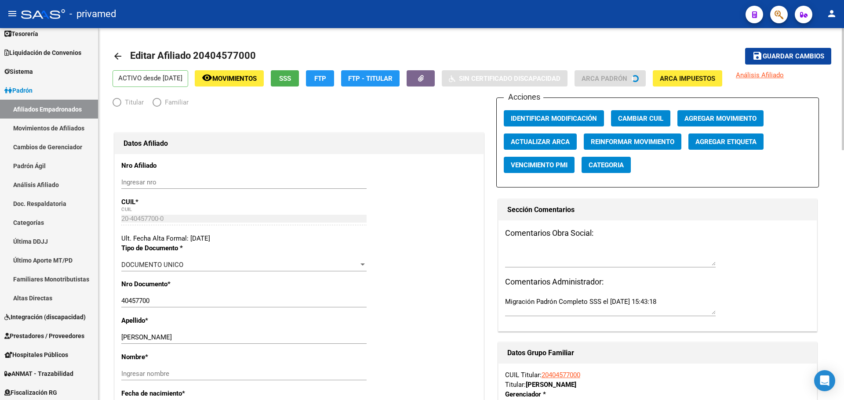
radio input "true"
type input "30-65080001-6"
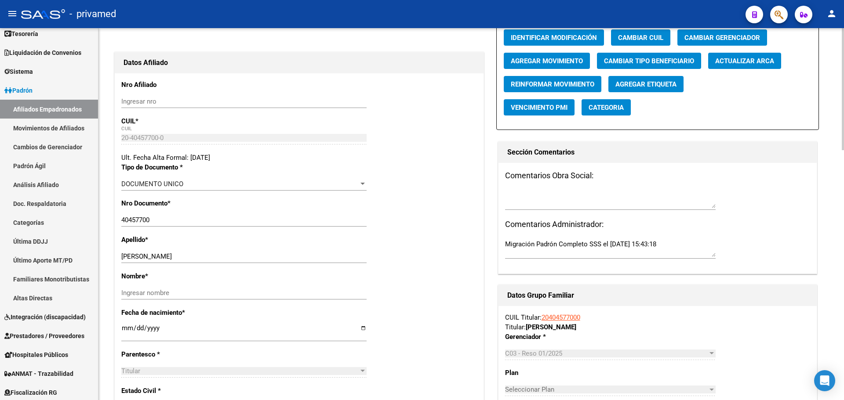
scroll to position [88, 0]
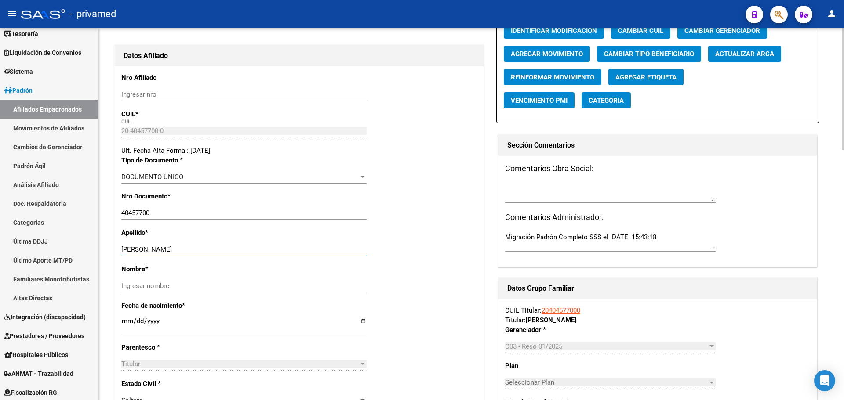
drag, startPoint x: 154, startPoint y: 248, endPoint x: 247, endPoint y: 247, distance: 93.6
click at [247, 247] on input "MENDOZA ENZO ADRIAN" at bounding box center [243, 250] width 245 height 8
type input "MENDOZA"
click at [168, 286] on input "Ingresar nombre" at bounding box center [243, 286] width 245 height 8
paste input "ENZO ADRIAN"
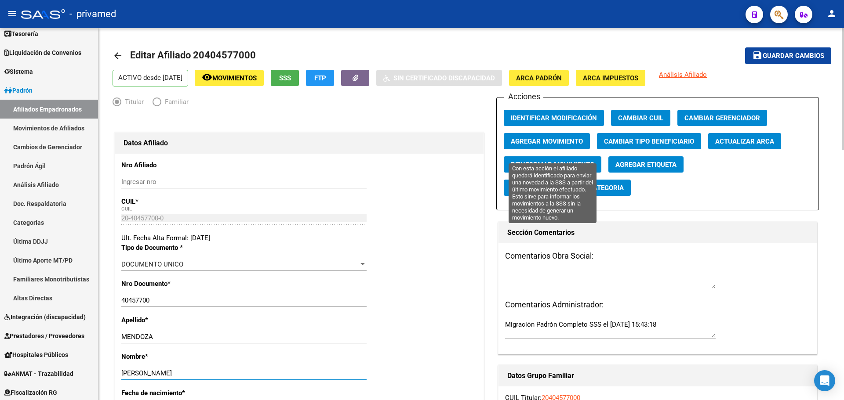
scroll to position [0, 0]
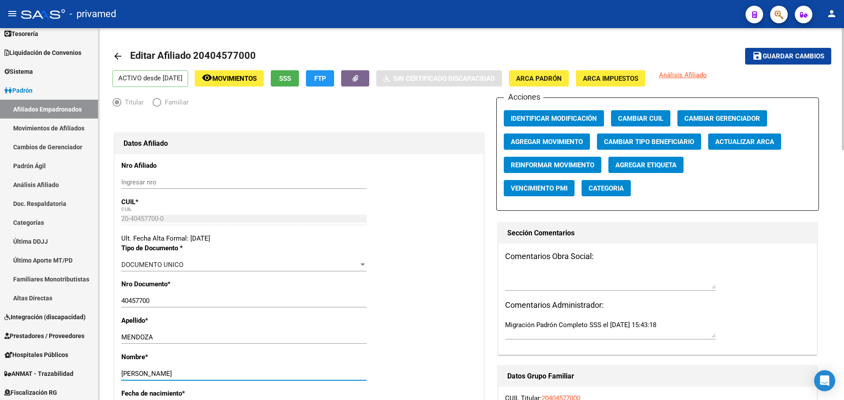
type input "ENZO ADRIAN"
click at [562, 141] on span "Agregar Movimiento" at bounding box center [547, 142] width 72 height 8
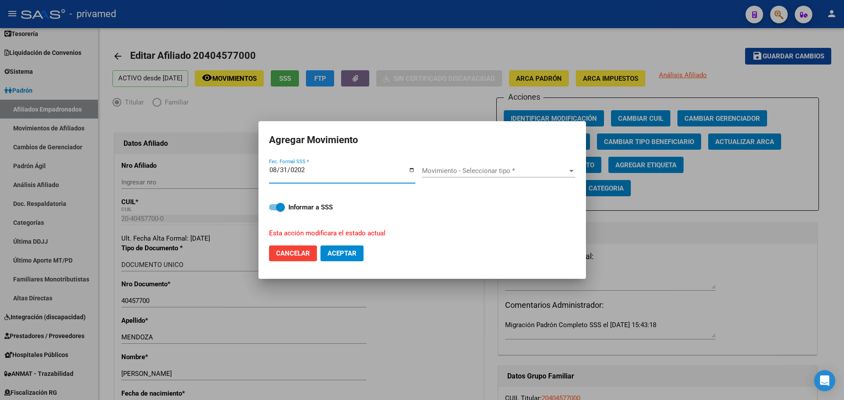
type input "[DATE]"
click at [487, 170] on span "Movimiento - Seleccionar tipo *" at bounding box center [494, 171] width 145 height 8
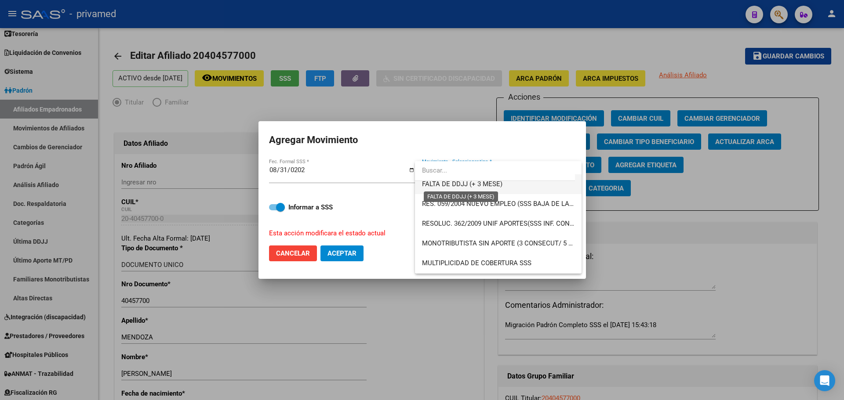
click at [466, 182] on span "FALTA DE DDJJ (+ 3 MESE)" at bounding box center [462, 184] width 80 height 8
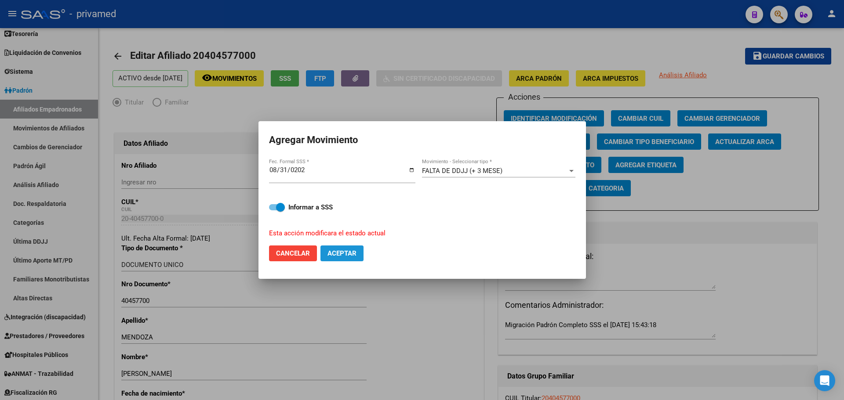
click at [342, 252] on span "Aceptar" at bounding box center [341, 254] width 29 height 8
checkbox input "false"
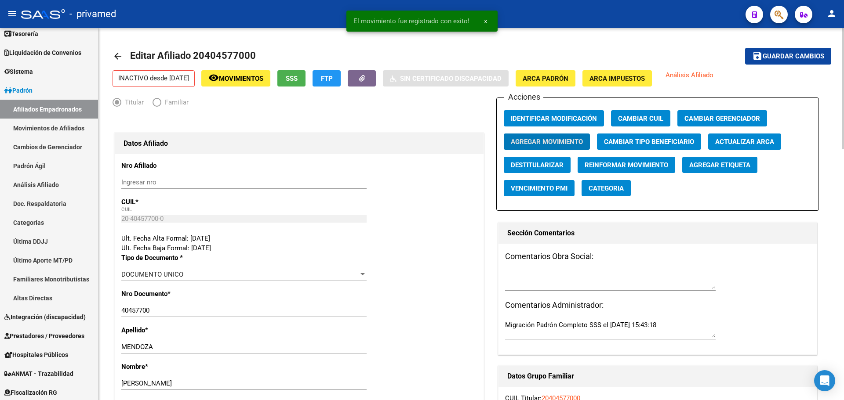
click at [775, 58] on span "Guardar cambios" at bounding box center [793, 57] width 62 height 8
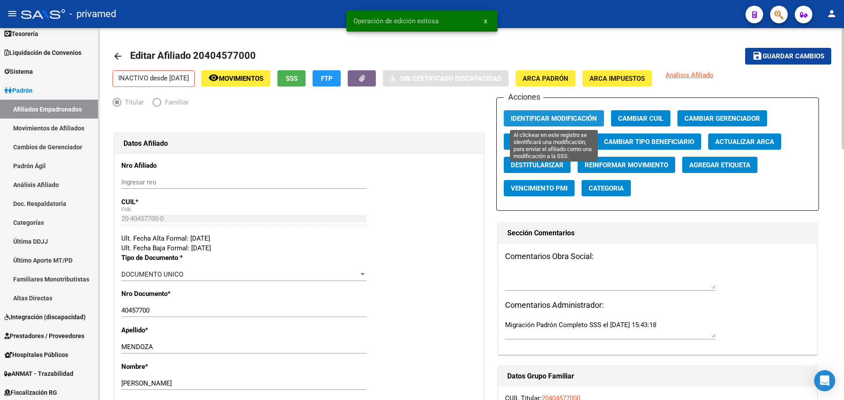
click at [541, 119] on span "Identificar Modificación" at bounding box center [554, 119] width 86 height 8
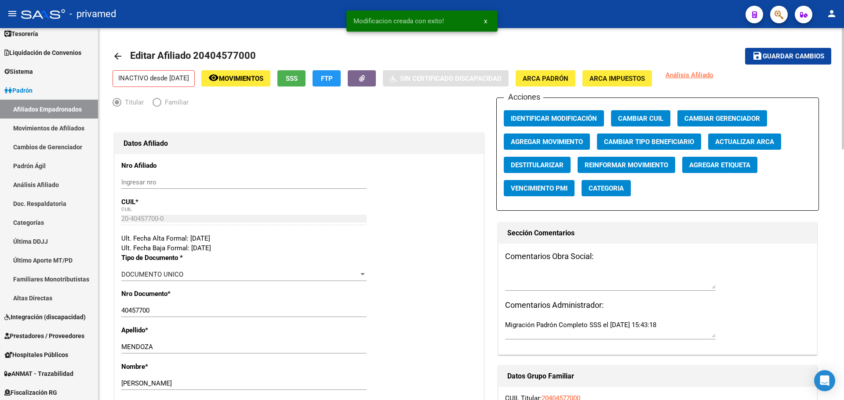
click at [785, 56] on span "Guardar cambios" at bounding box center [793, 57] width 62 height 8
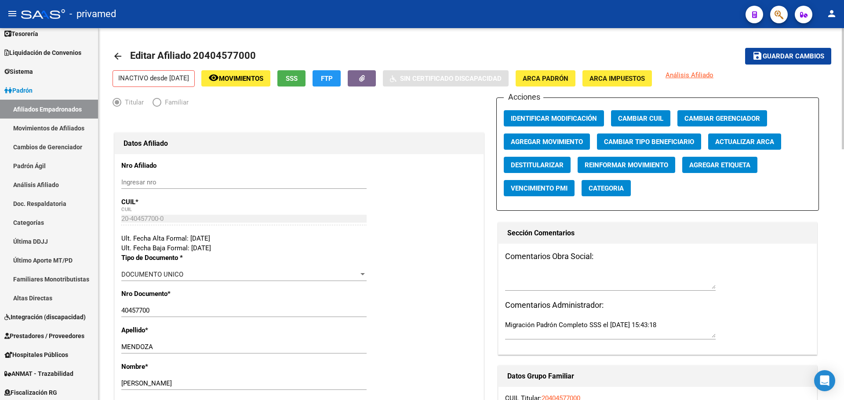
click at [116, 56] on mat-icon "arrow_back" at bounding box center [117, 56] width 11 height 11
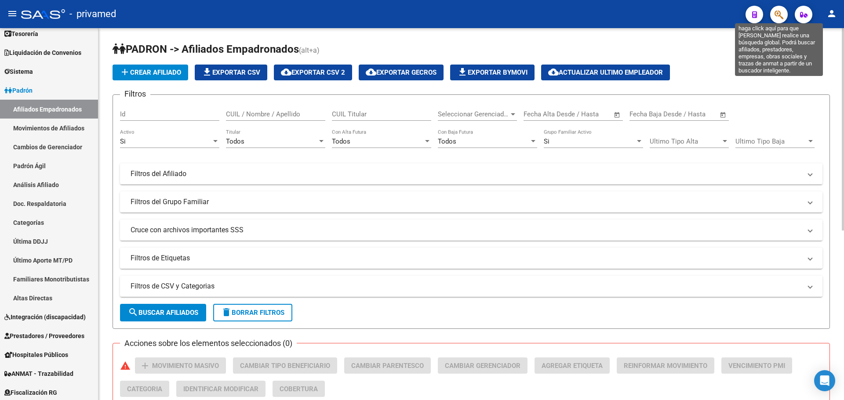
click at [782, 19] on icon "button" at bounding box center [778, 15] width 9 height 10
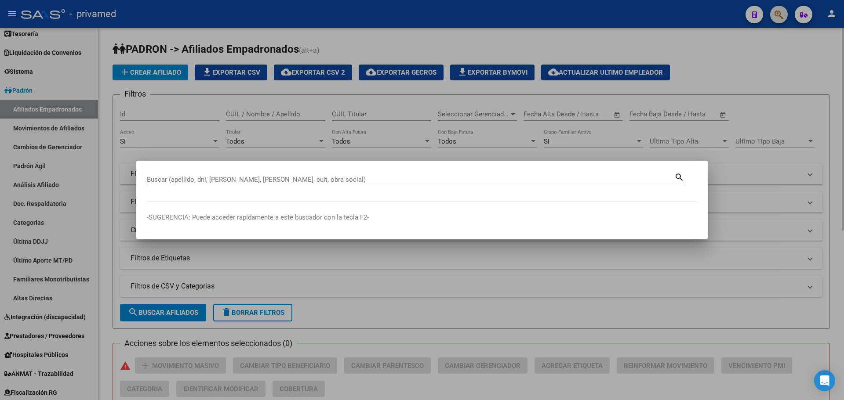
paste input "20594200137"
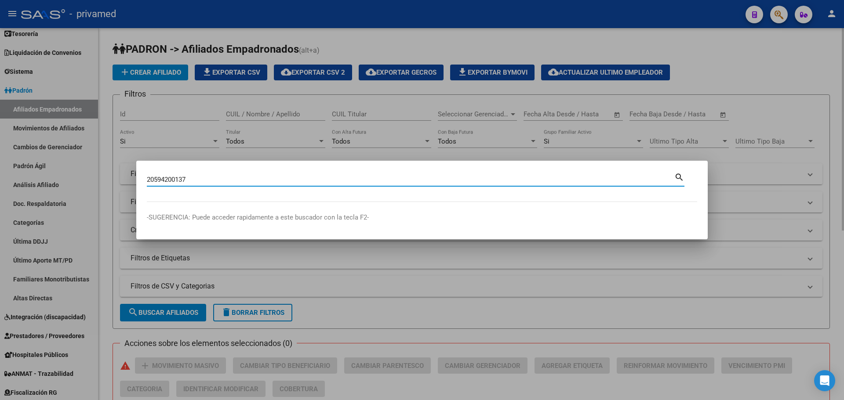
type input "20594200137"
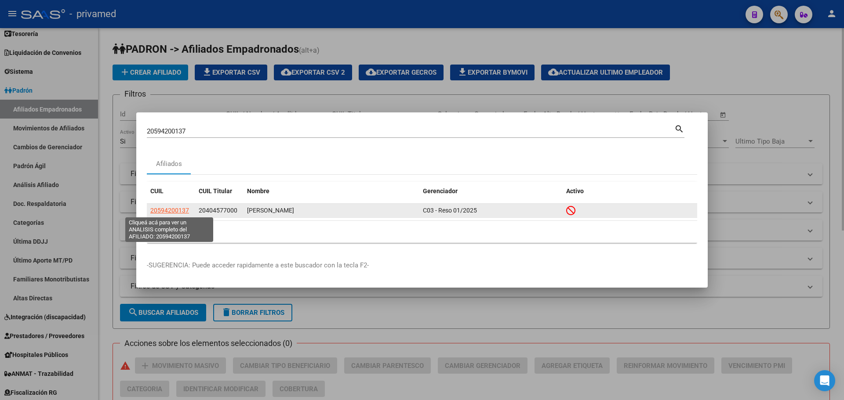
click at [160, 210] on span "20594200137" at bounding box center [169, 210] width 39 height 7
type textarea "20594200137"
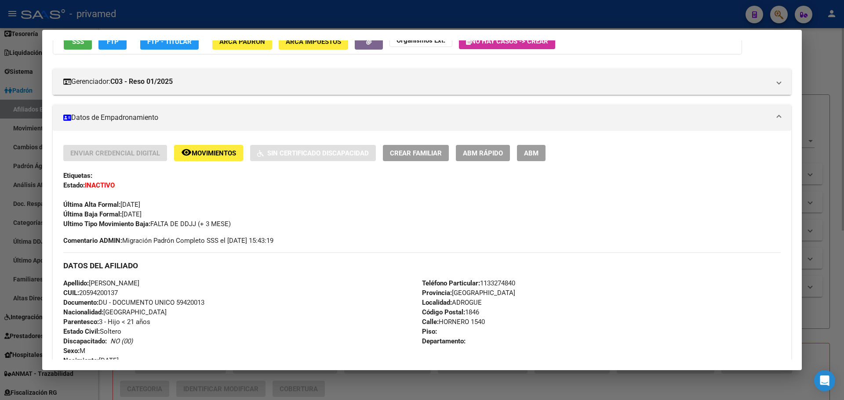
scroll to position [88, 0]
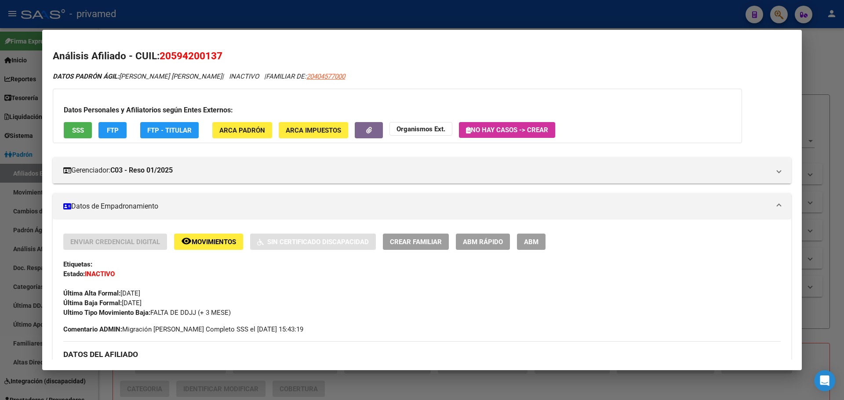
scroll to position [88, 0]
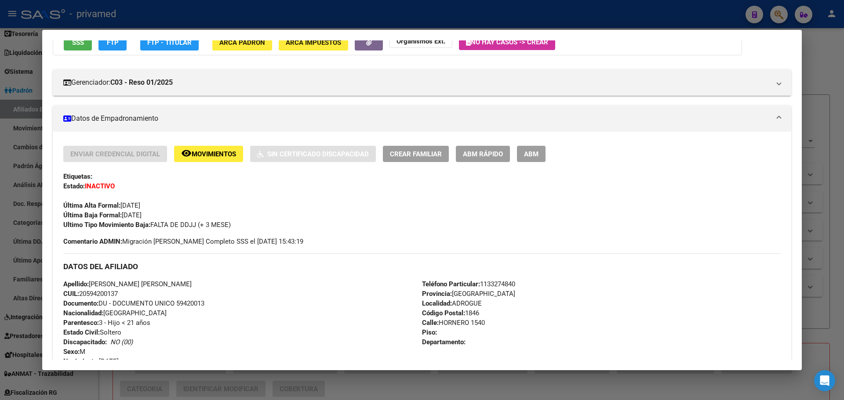
click at [309, 14] on div at bounding box center [422, 200] width 844 height 400
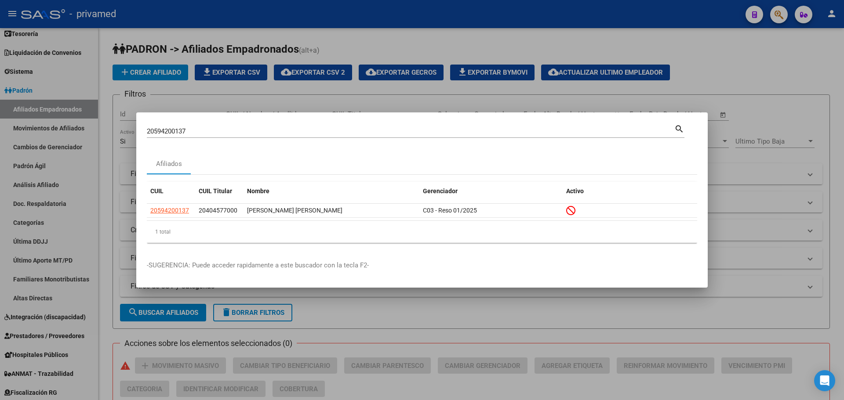
click at [591, 134] on input "20594200137" at bounding box center [410, 131] width 527 height 8
click at [590, 134] on input "20594200137" at bounding box center [410, 131] width 527 height 8
paste input "394274349"
type input "20394274349"
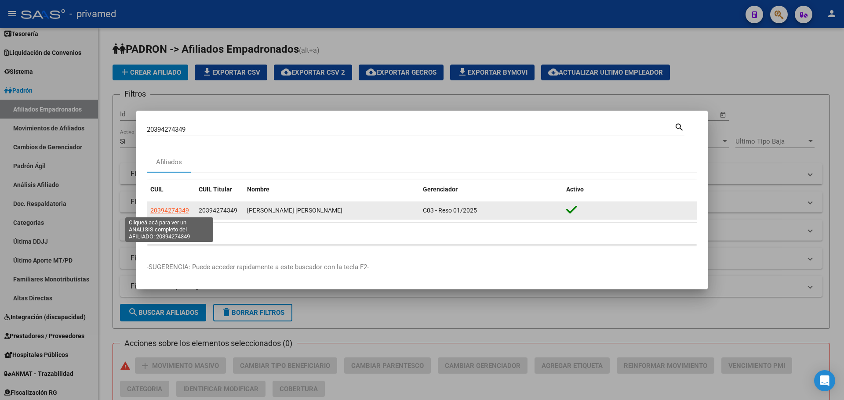
click at [161, 210] on span "20394274349" at bounding box center [169, 210] width 39 height 7
type textarea "20394274349"
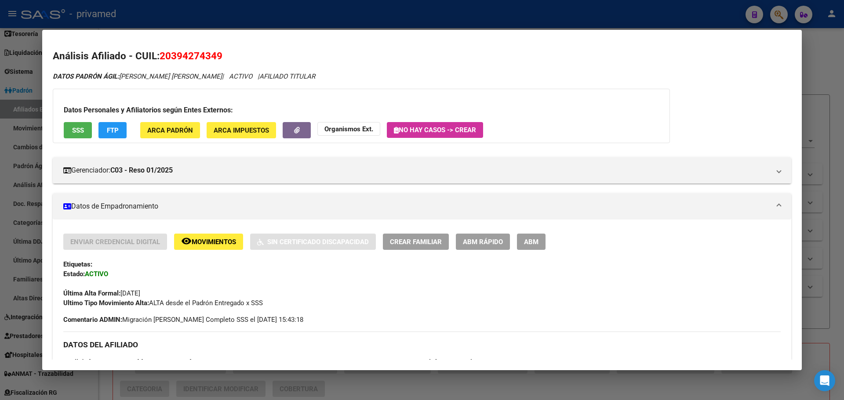
click at [534, 239] on span "ABM" at bounding box center [531, 242] width 15 height 8
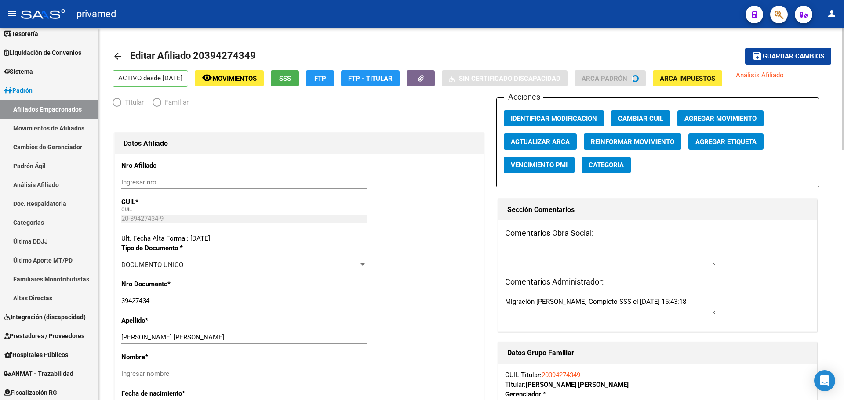
radio input "true"
type input "30-68825409-0"
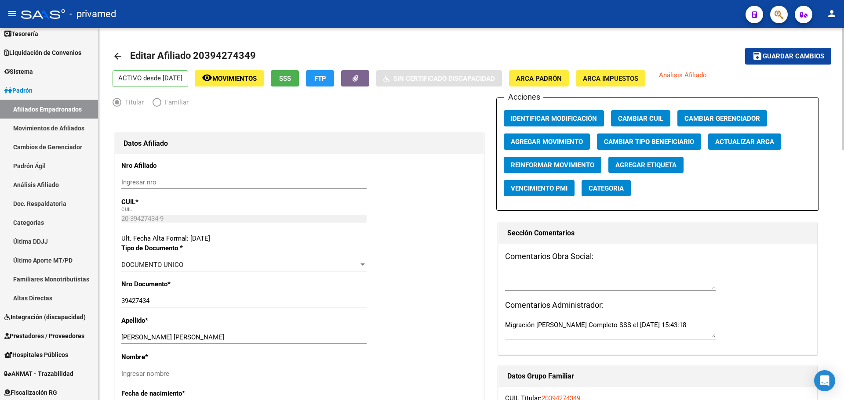
scroll to position [44, 0]
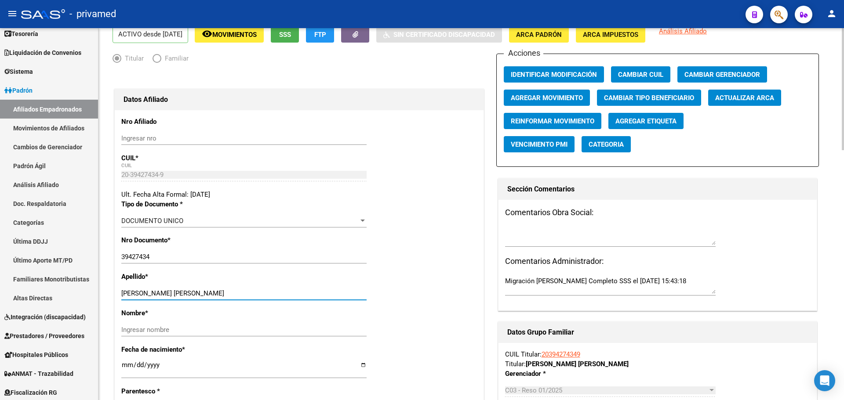
drag, startPoint x: 147, startPoint y: 290, endPoint x: 253, endPoint y: 283, distance: 106.1
click at [253, 283] on div "Apellido * [PERSON_NAME] [PERSON_NAME] apellido" at bounding box center [298, 290] width 355 height 36
type input "SATOFF"
click at [141, 326] on input "Ingresar nombre" at bounding box center [243, 330] width 245 height 8
paste input "GIMENEZ [PERSON_NAME]"
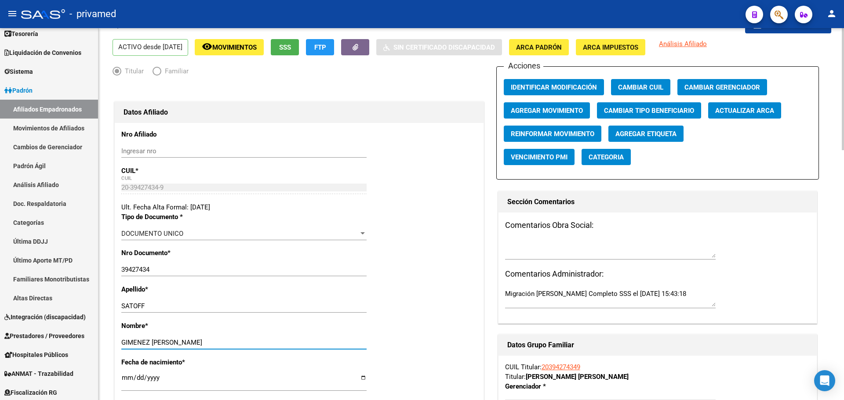
scroll to position [0, 0]
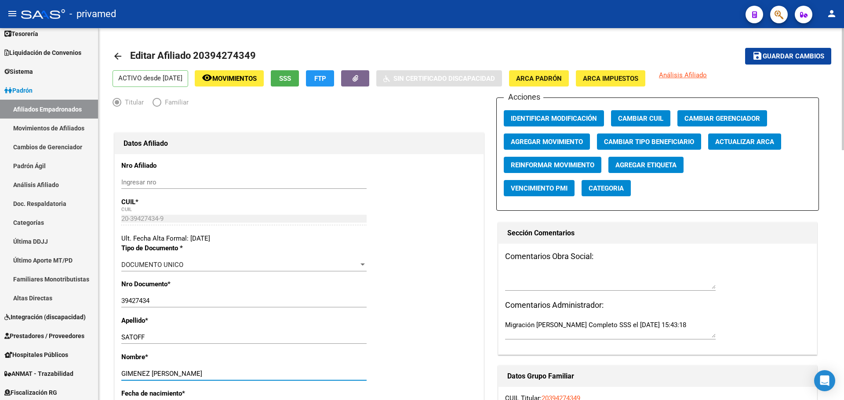
type input "GIMENEZ [PERSON_NAME]"
click at [529, 144] on span "Agregar Movimiento" at bounding box center [547, 142] width 72 height 8
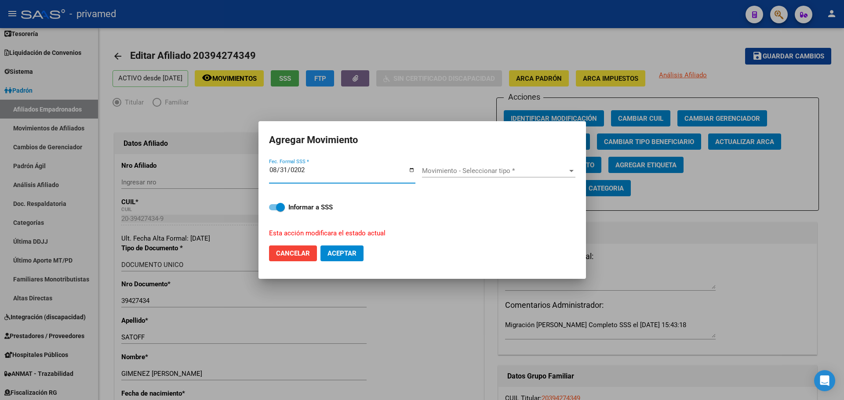
type input "[DATE]"
click at [454, 169] on span "Movimiento - Seleccionar tipo *" at bounding box center [494, 171] width 145 height 8
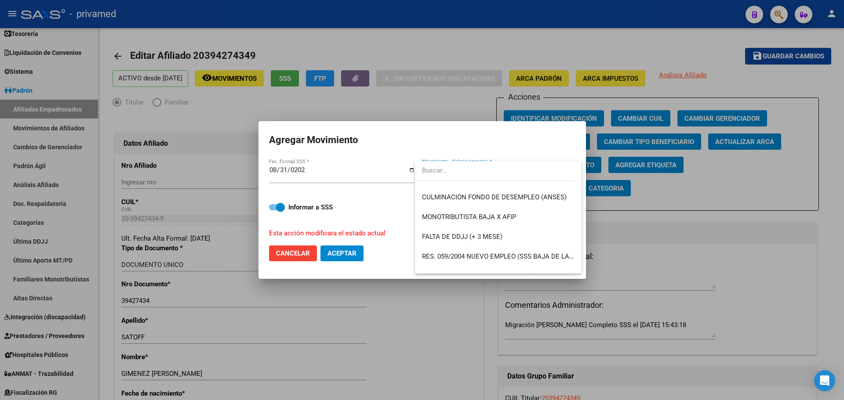
scroll to position [220, 0]
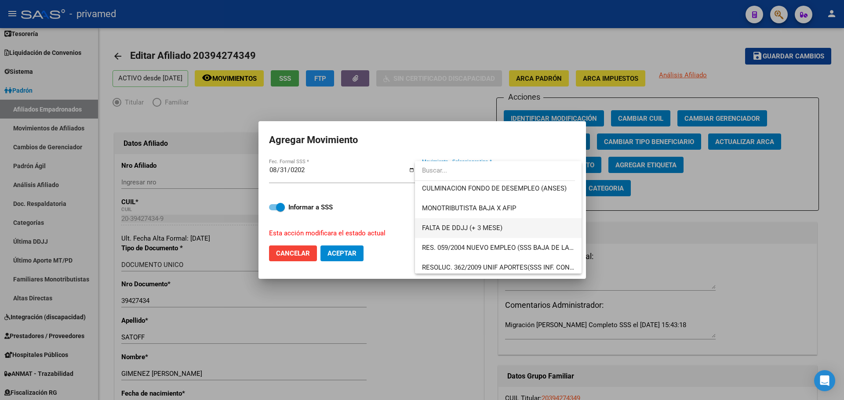
click at [466, 229] on span "FALTA DE DDJJ (+ 3 MESE)" at bounding box center [462, 228] width 80 height 8
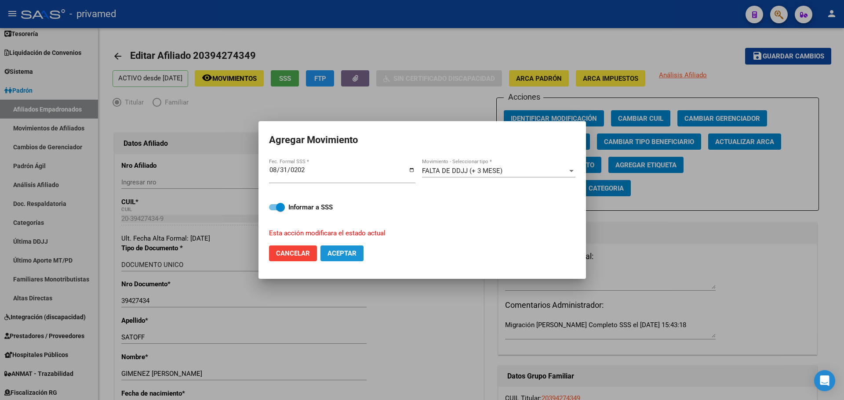
click at [346, 256] on span "Aceptar" at bounding box center [341, 254] width 29 height 8
checkbox input "false"
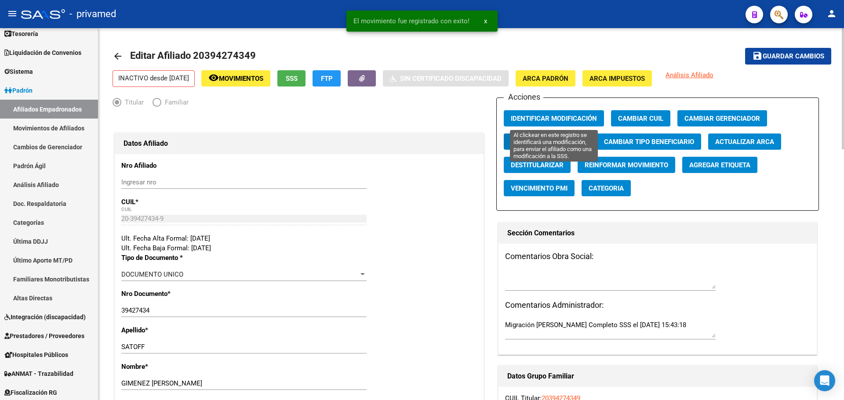
click at [551, 120] on span "Identificar Modificación" at bounding box center [554, 119] width 86 height 8
click at [769, 58] on span "Guardar cambios" at bounding box center [793, 57] width 62 height 8
click at [117, 57] on mat-icon "arrow_back" at bounding box center [117, 56] width 11 height 11
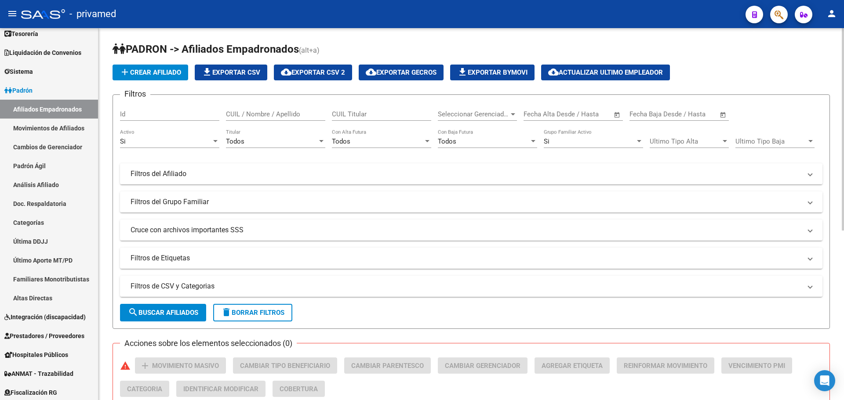
drag, startPoint x: 336, startPoint y: 12, endPoint x: 485, endPoint y: 33, distance: 150.8
click at [336, 12] on div "- privamed" at bounding box center [379, 13] width 717 height 19
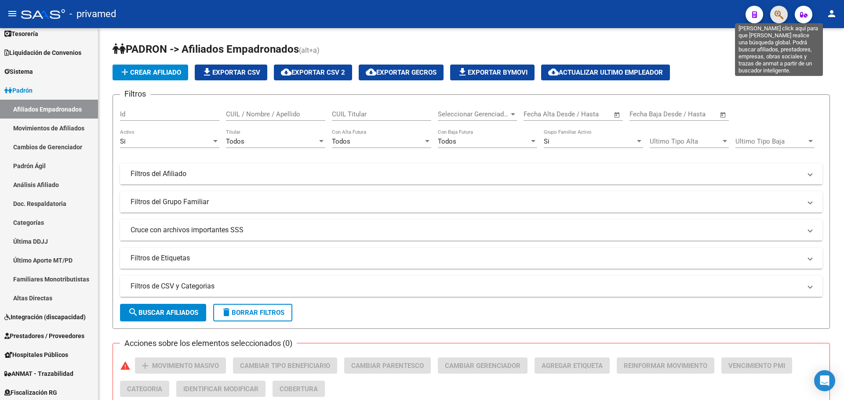
click at [779, 16] on icon "button" at bounding box center [778, 15] width 9 height 10
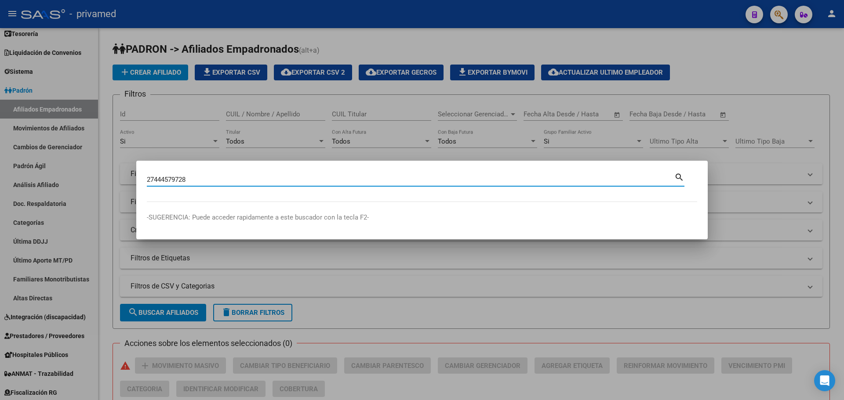
type input "27444579728"
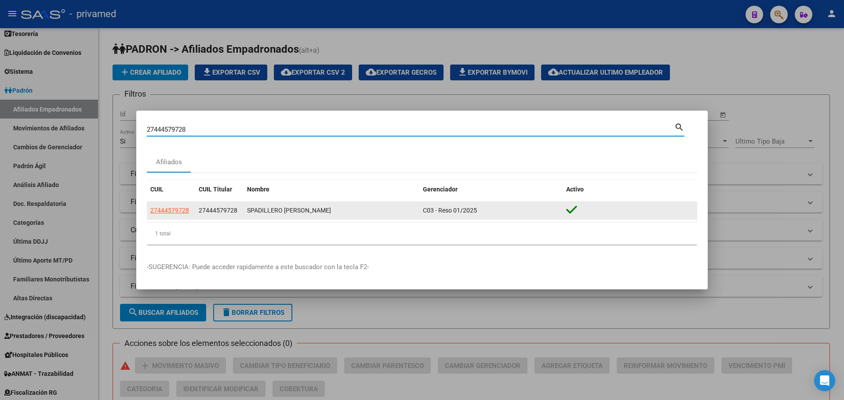
click at [150, 210] on datatable-body-cell "27444579728" at bounding box center [171, 210] width 48 height 17
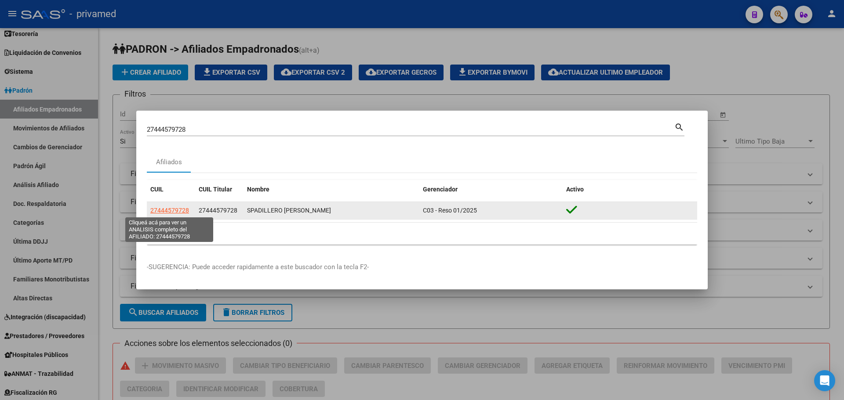
click at [173, 208] on span "27444579728" at bounding box center [169, 210] width 39 height 7
type textarea "27444579728"
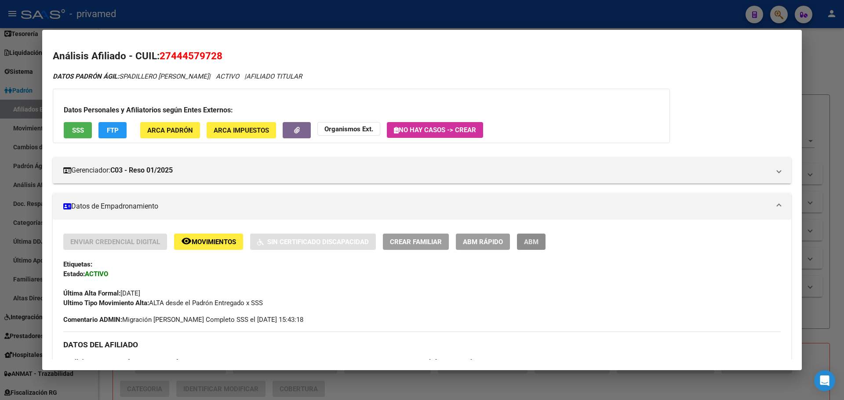
click at [529, 243] on span "ABM" at bounding box center [531, 242] width 15 height 8
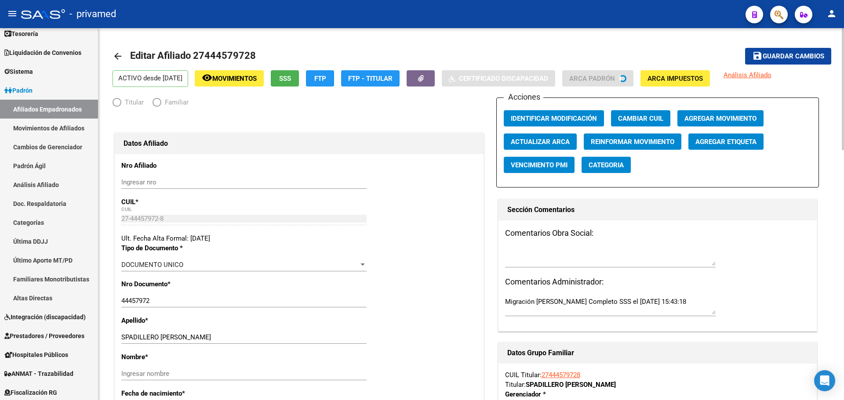
radio input "true"
type input "30-70495034-5"
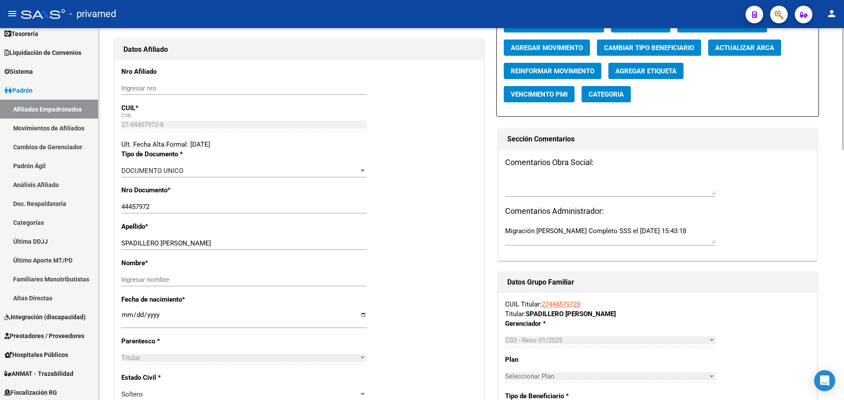
scroll to position [132, 0]
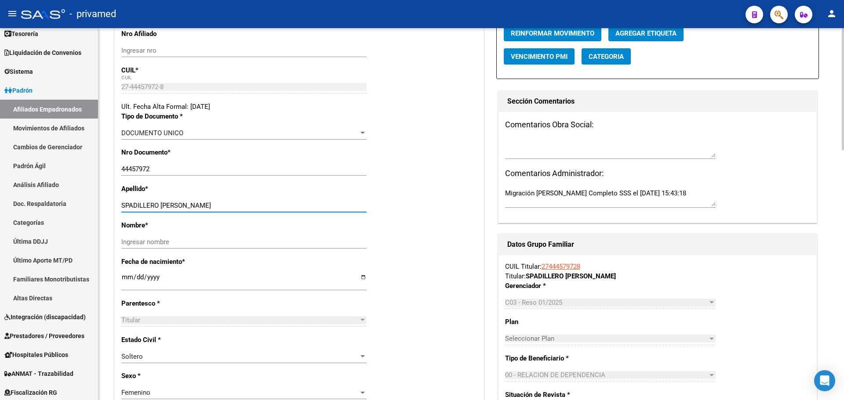
drag, startPoint x: 160, startPoint y: 204, endPoint x: 259, endPoint y: 207, distance: 98.4
click at [259, 207] on input "SPADILLERO [PERSON_NAME]" at bounding box center [243, 206] width 245 height 8
type input "SPADILLERO"
click at [156, 247] on div "Ingresar nombre" at bounding box center [243, 242] width 245 height 13
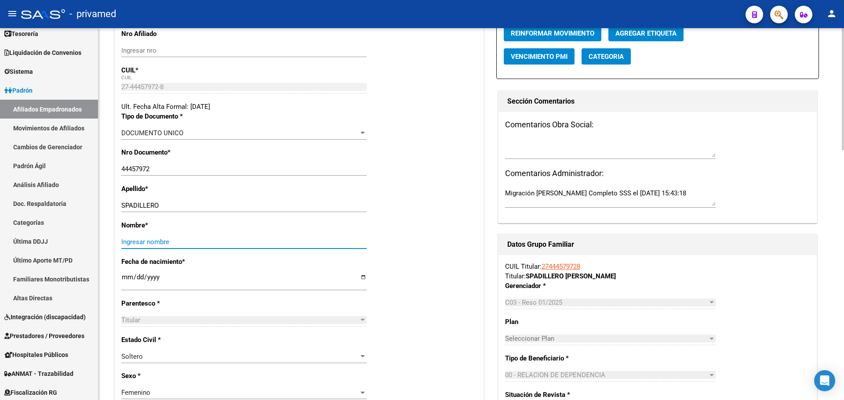
paste input "[PERSON_NAME]"
click at [156, 239] on input "[PERSON_NAME]" at bounding box center [243, 242] width 245 height 8
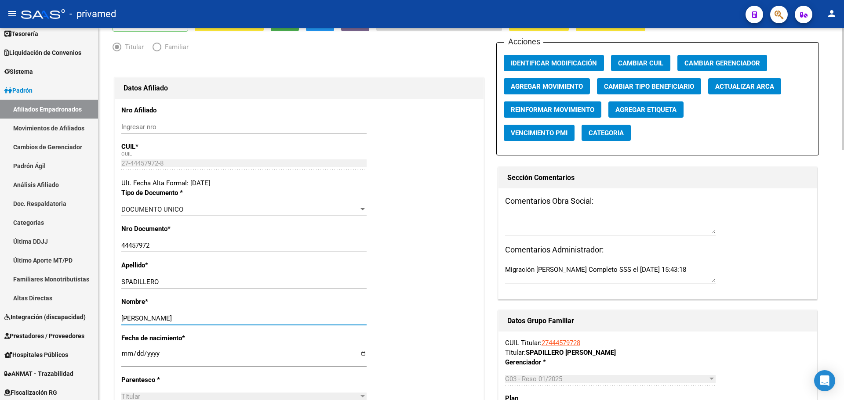
scroll to position [44, 0]
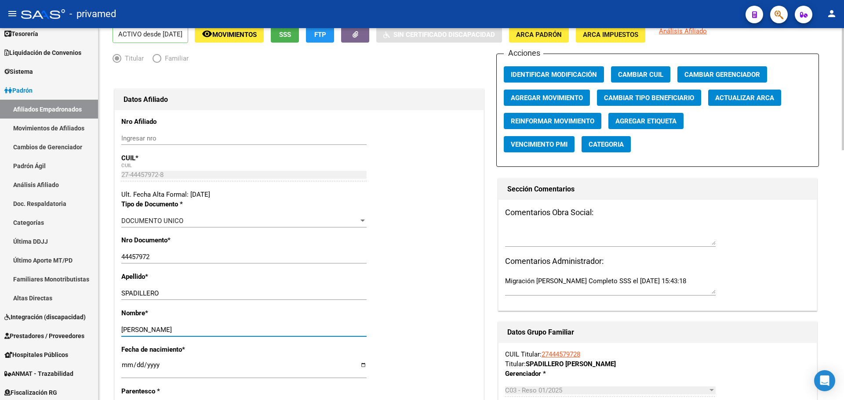
type input "[PERSON_NAME]"
